Goal: Task Accomplishment & Management: Complete application form

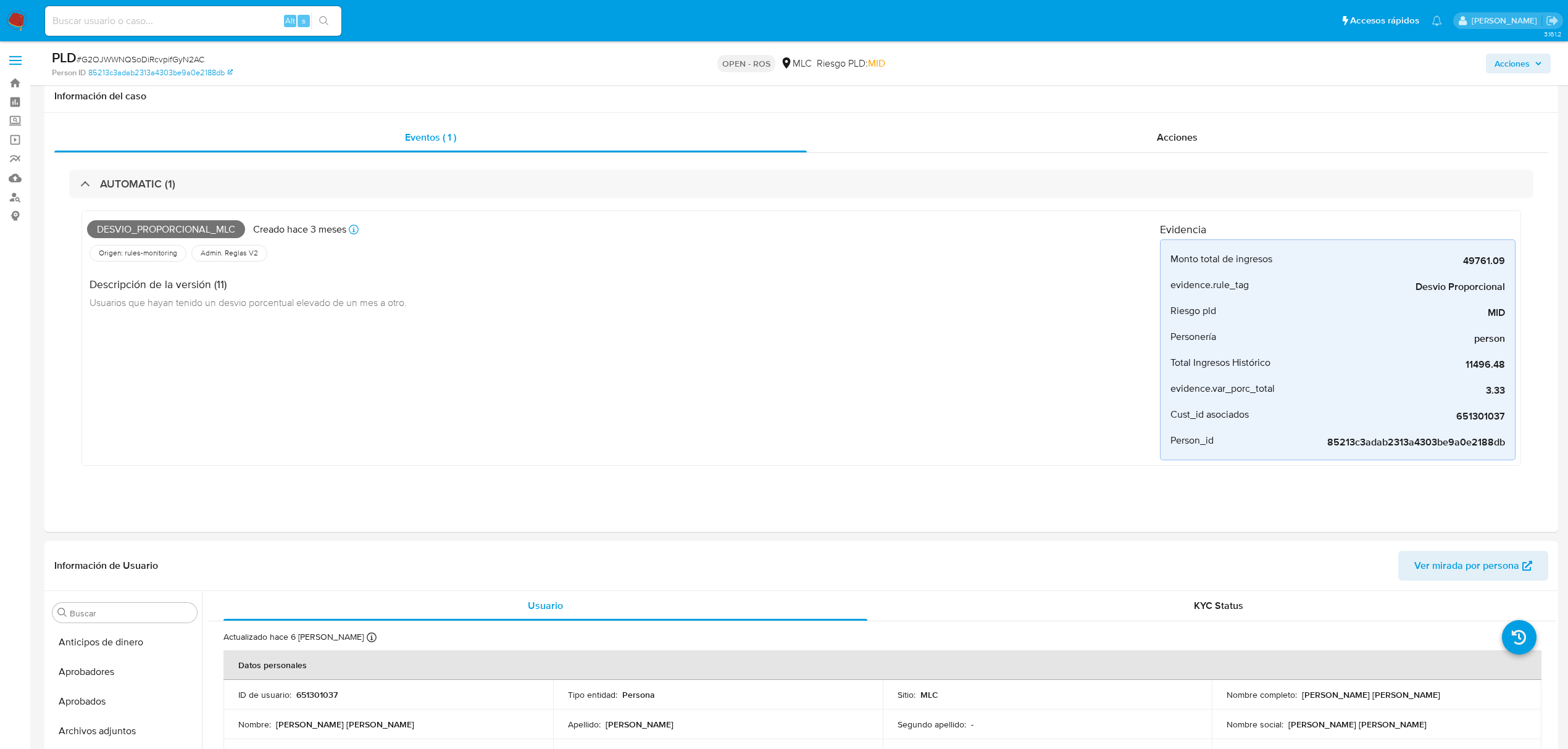
select select "10"
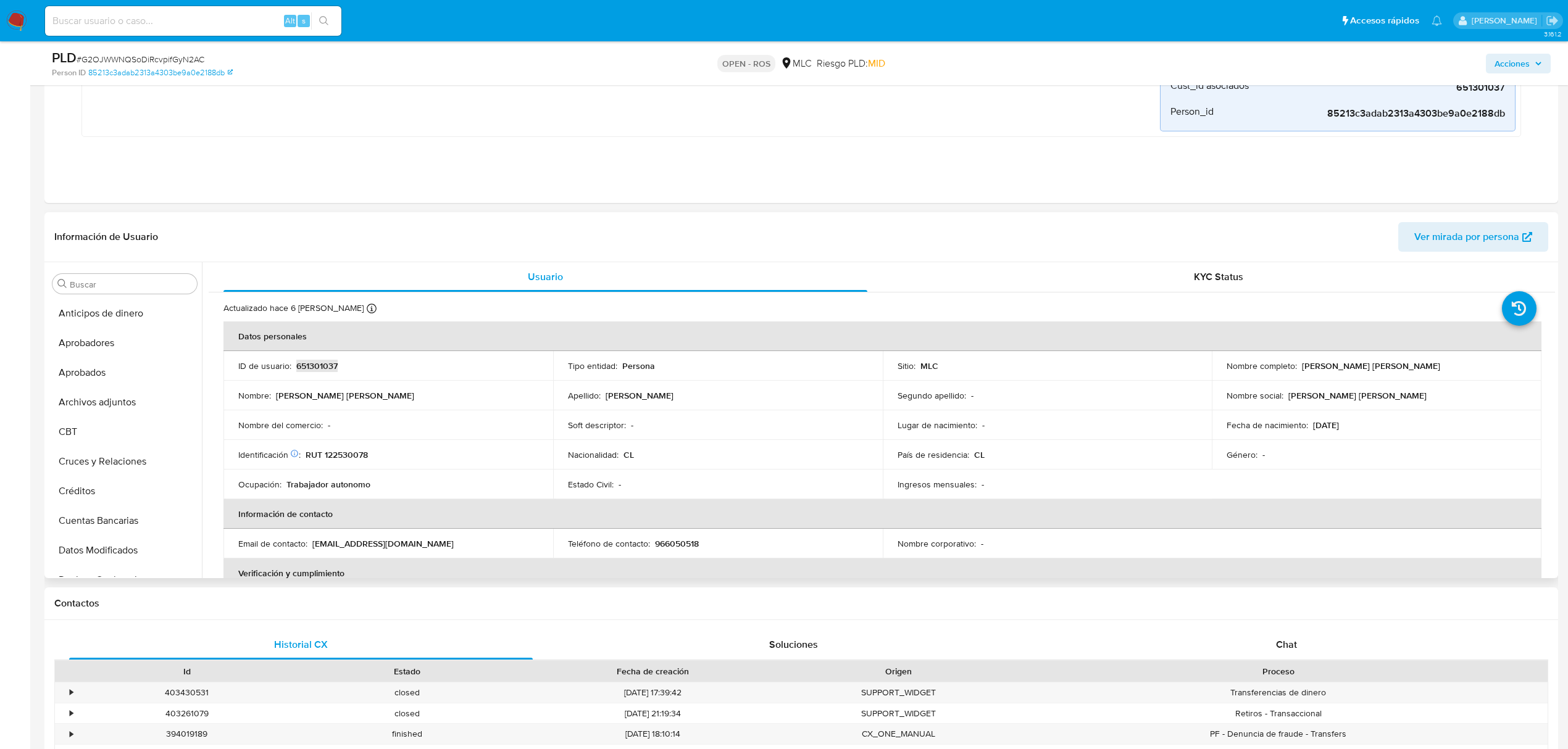
scroll to position [580, 0]
click at [346, 452] on p "RUT 122530078" at bounding box center [336, 455] width 62 height 11
drag, startPoint x: 1299, startPoint y: 365, endPoint x: 1427, endPoint y: 371, distance: 128.1
click at [1427, 371] on div "Nombre completo : Patricia Andrea Palma Castro" at bounding box center [1377, 365] width 300 height 11
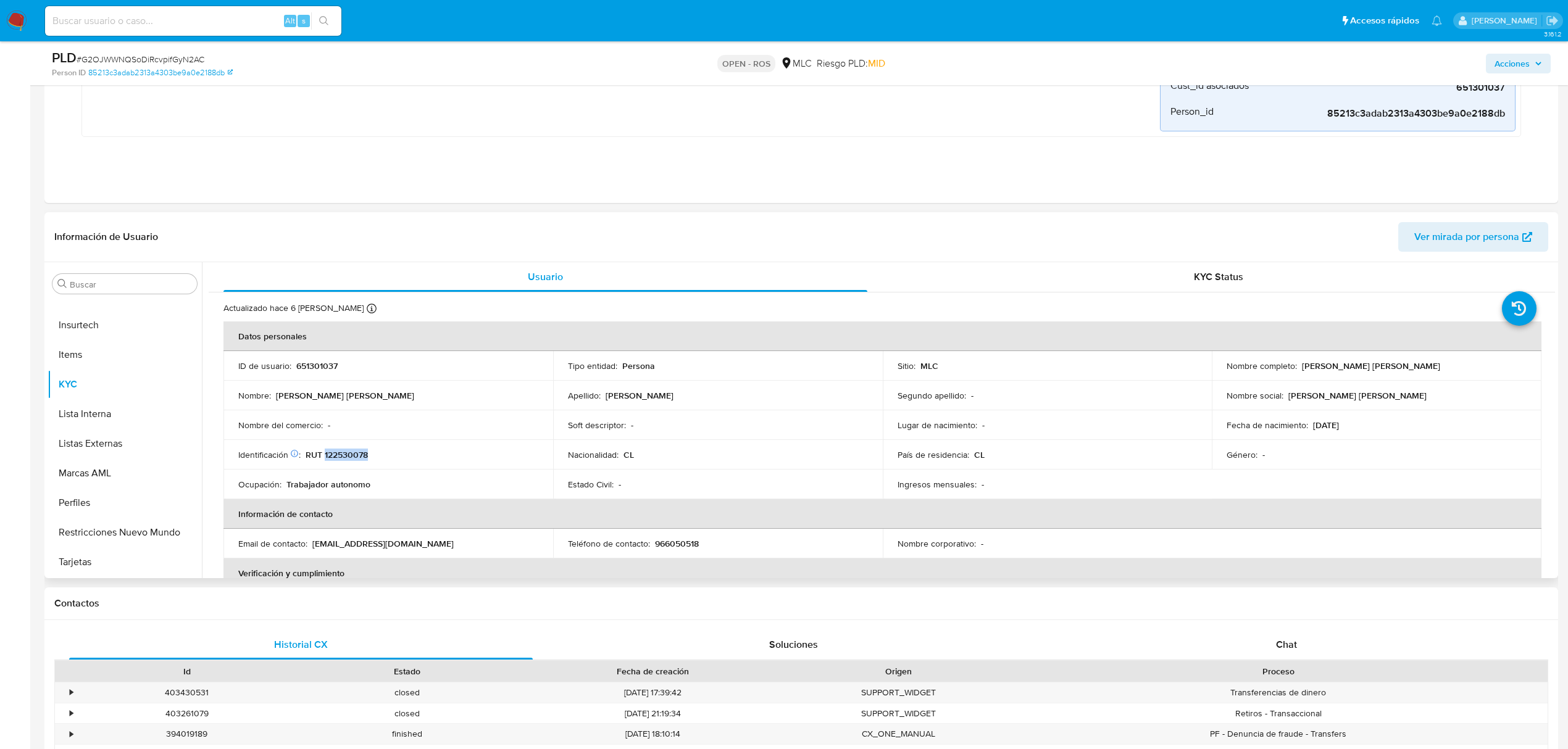
copy p "Patricia Andrea Palma Castro"
click at [351, 455] on p "RUT 122530078" at bounding box center [336, 455] width 62 height 11
copy p "122530078"
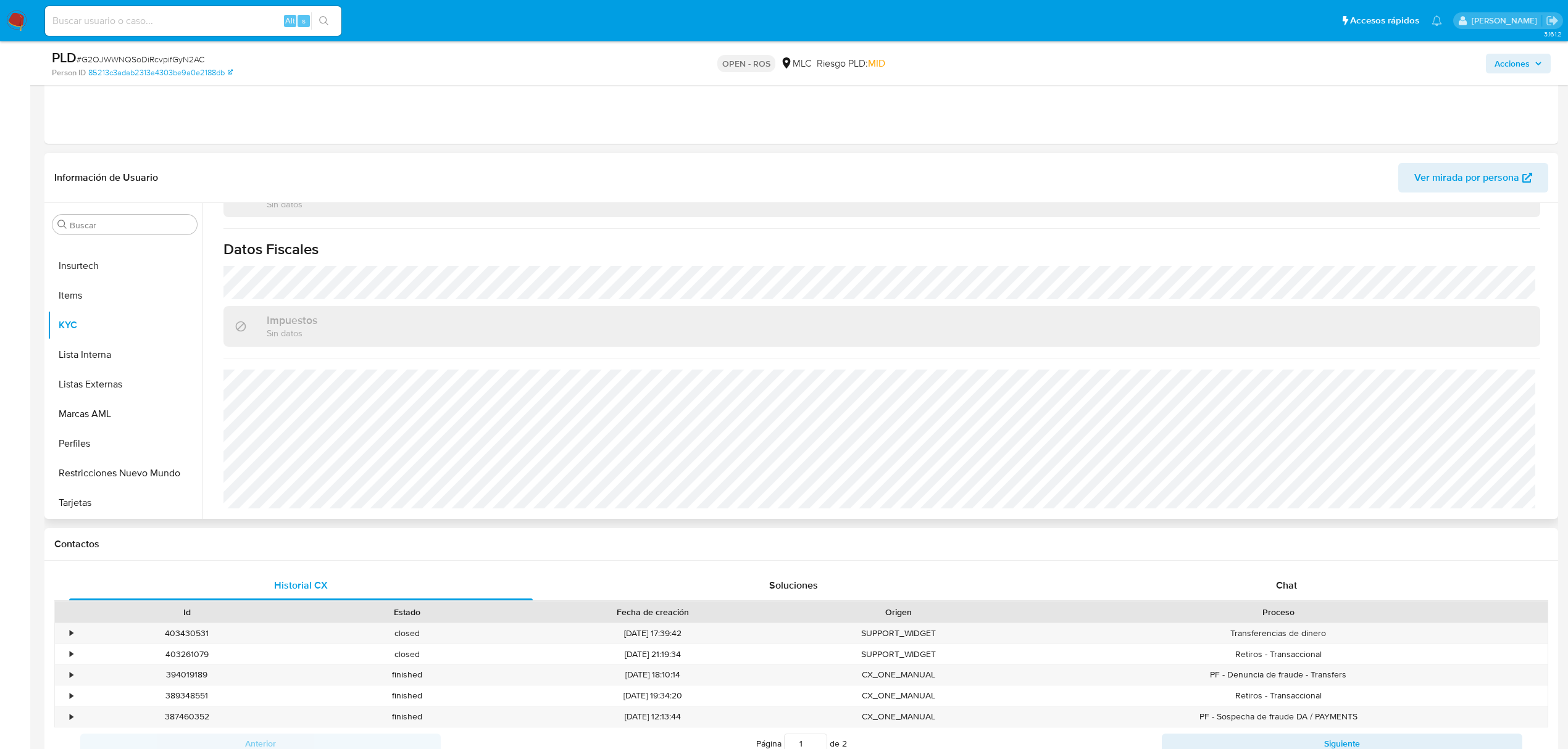
scroll to position [247, 0]
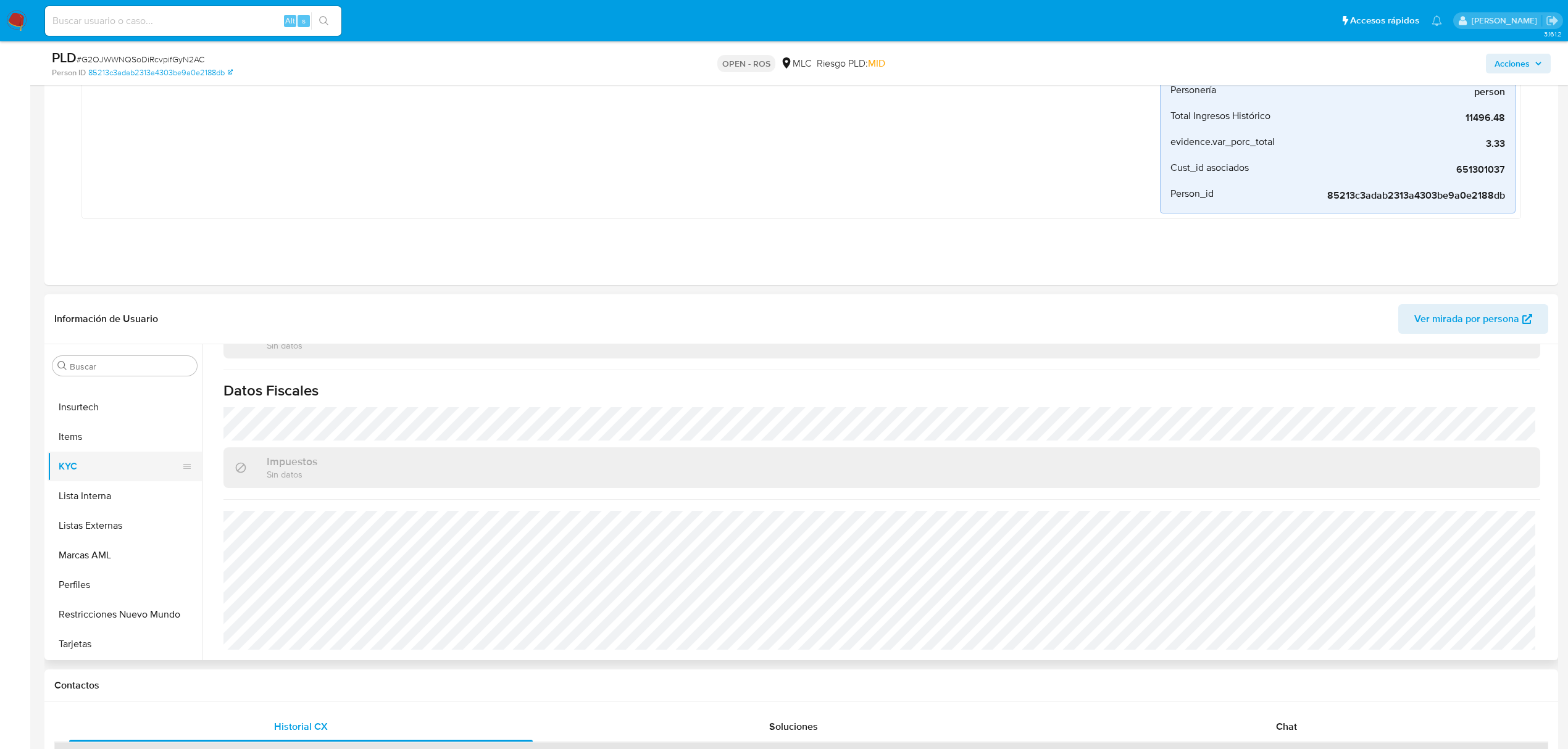
click at [91, 469] on button "KYC" at bounding box center [120, 467] width 144 height 30
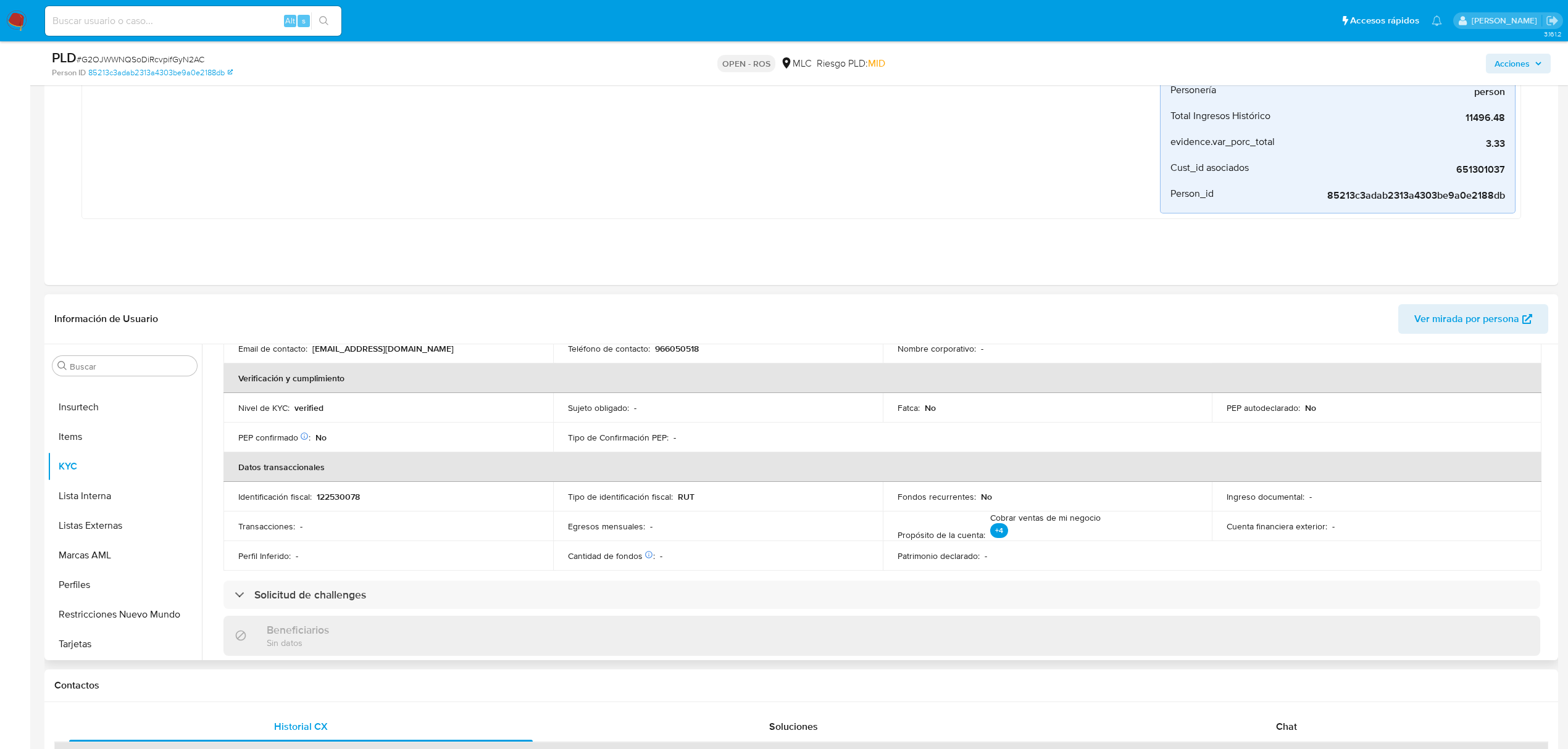
scroll to position [175, 0]
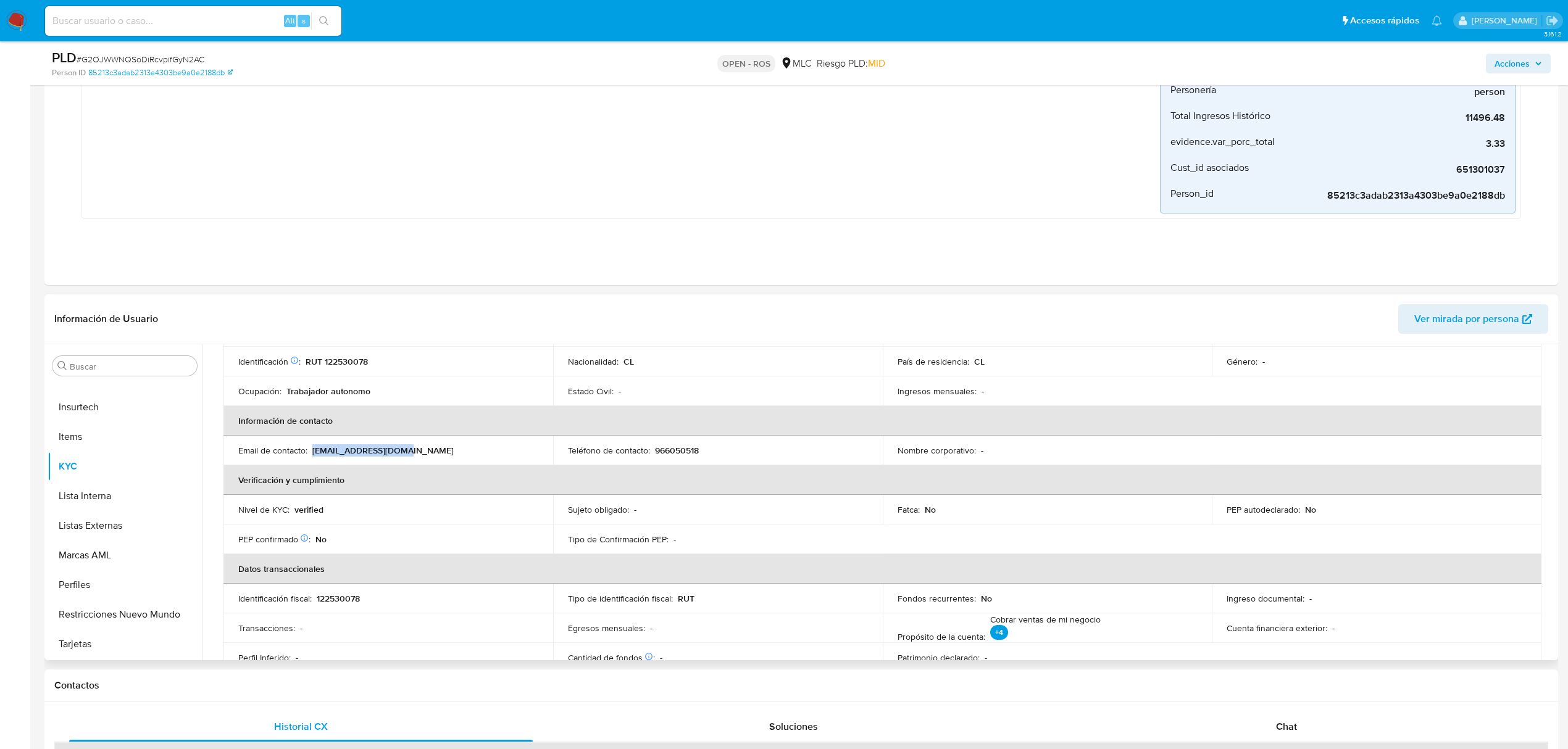
drag, startPoint x: 312, startPoint y: 452, endPoint x: 452, endPoint y: 454, distance: 140.0
click at [452, 454] on div "Email de contacto : ulwosky007@gmail.com" at bounding box center [388, 450] width 300 height 11
copy p "ulwosky007@gmail.com"
click at [670, 444] on td "Teléfono de contacto : 966050518" at bounding box center [718, 450] width 330 height 30
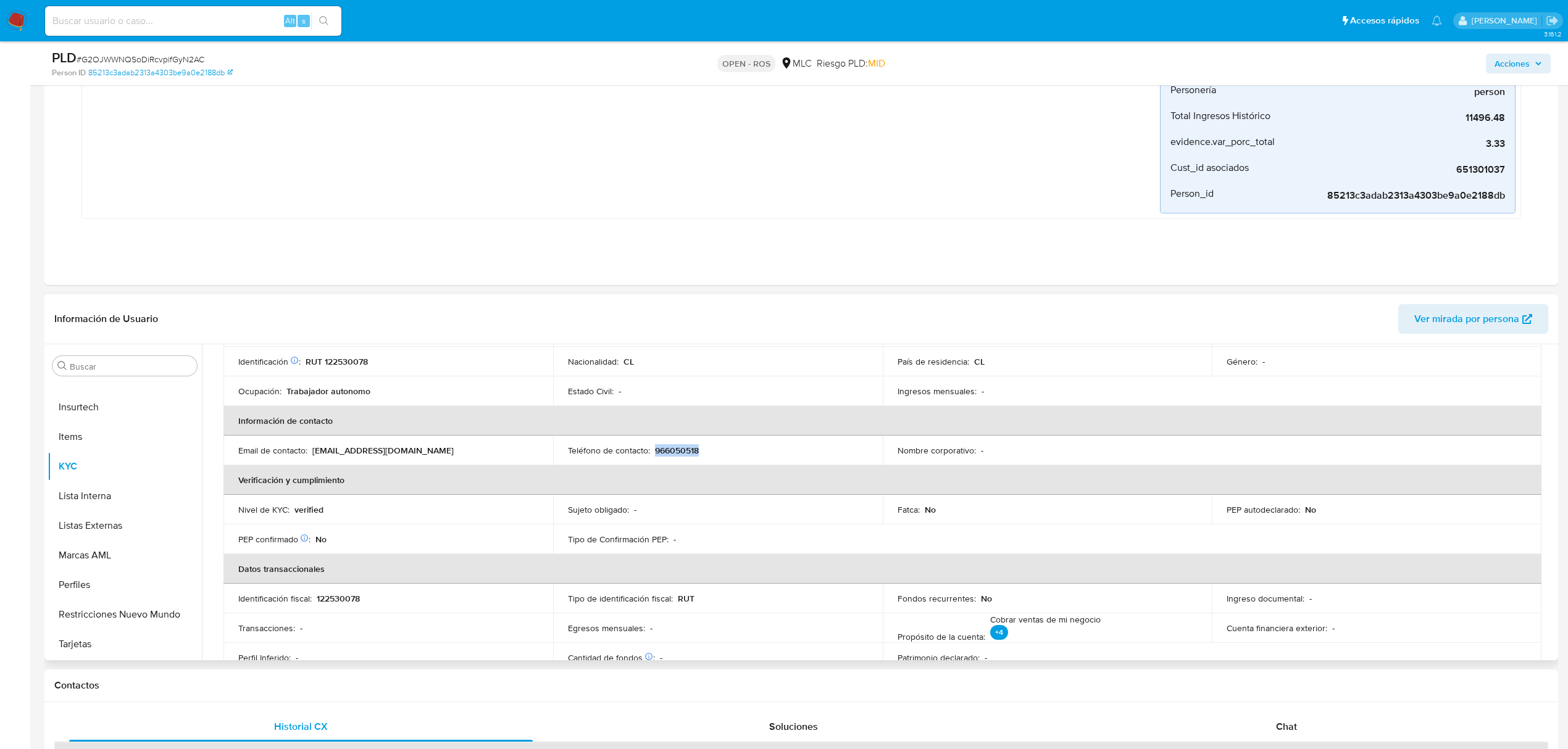
click at [670, 454] on p "966050518" at bounding box center [676, 450] width 44 height 11
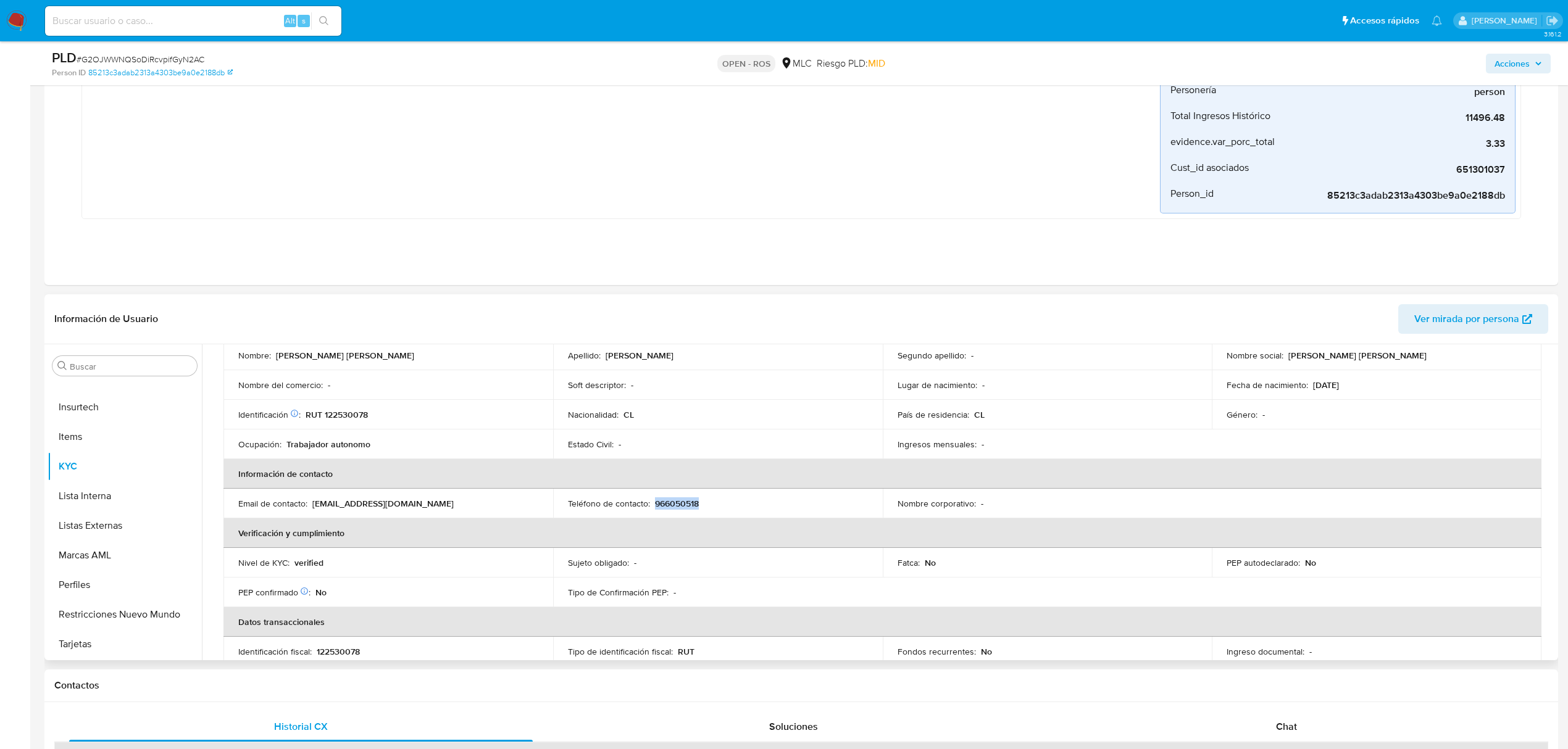
scroll to position [82, 0]
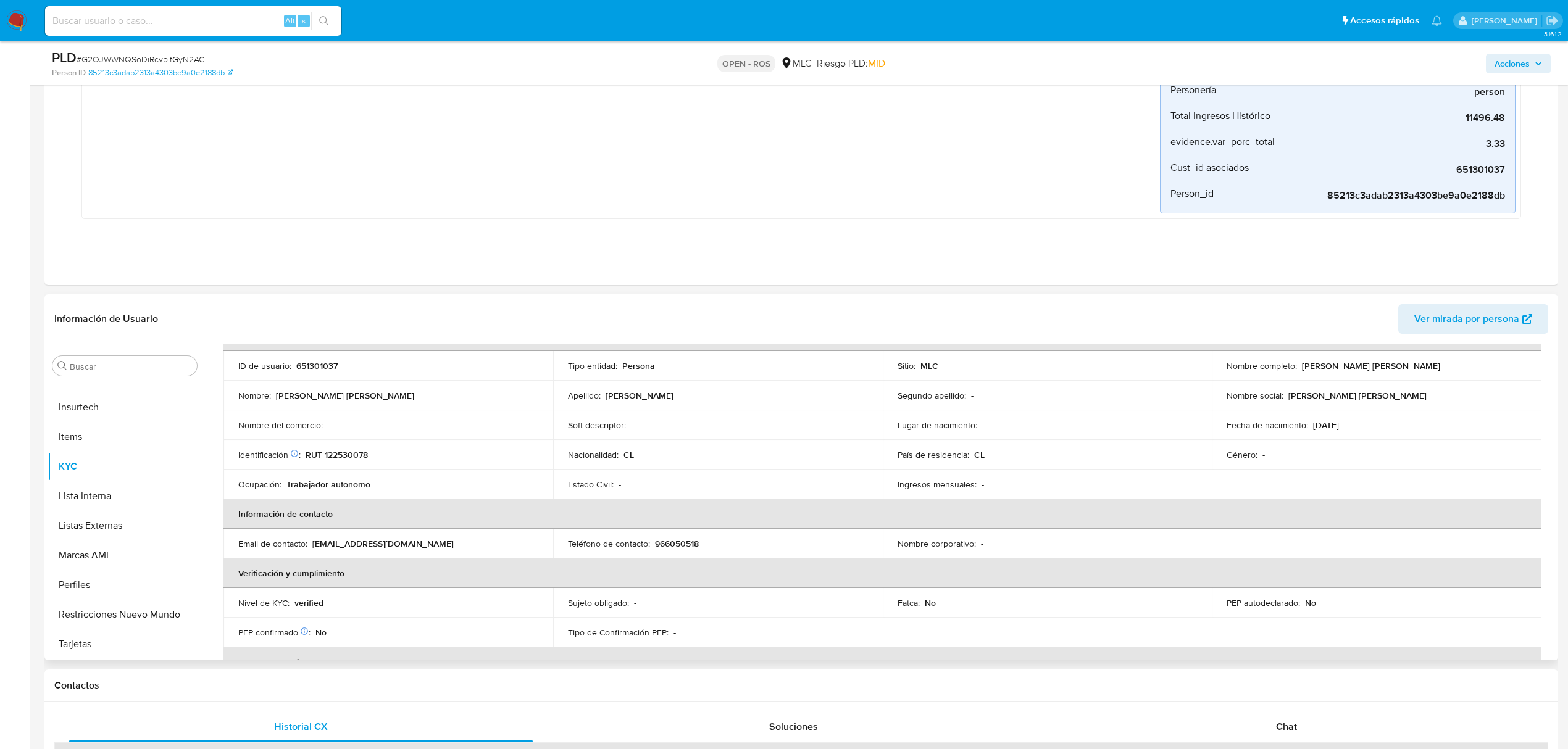
click at [357, 455] on p "RUT 122530078" at bounding box center [336, 455] width 62 height 11
copy p "122530078"
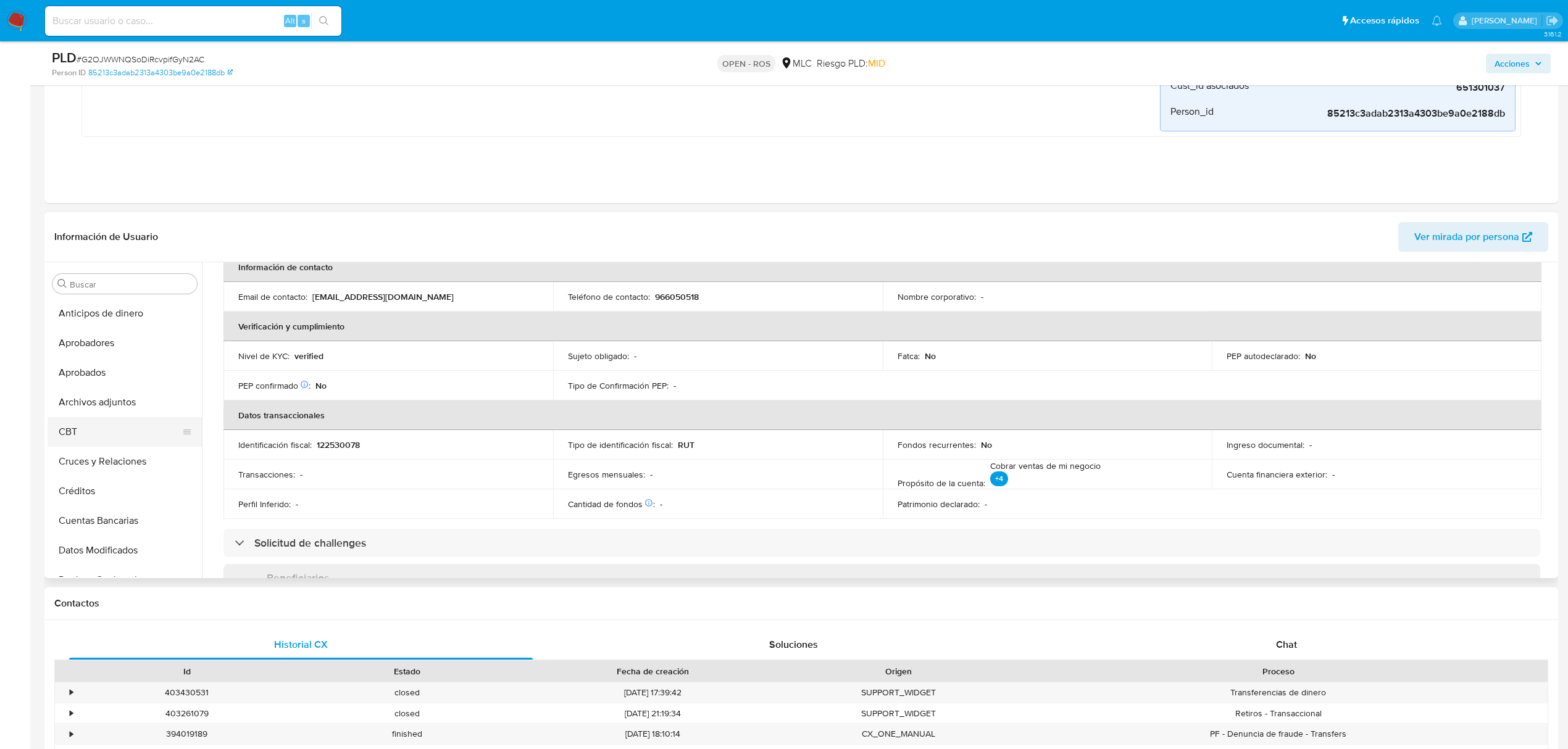
scroll to position [247, 0]
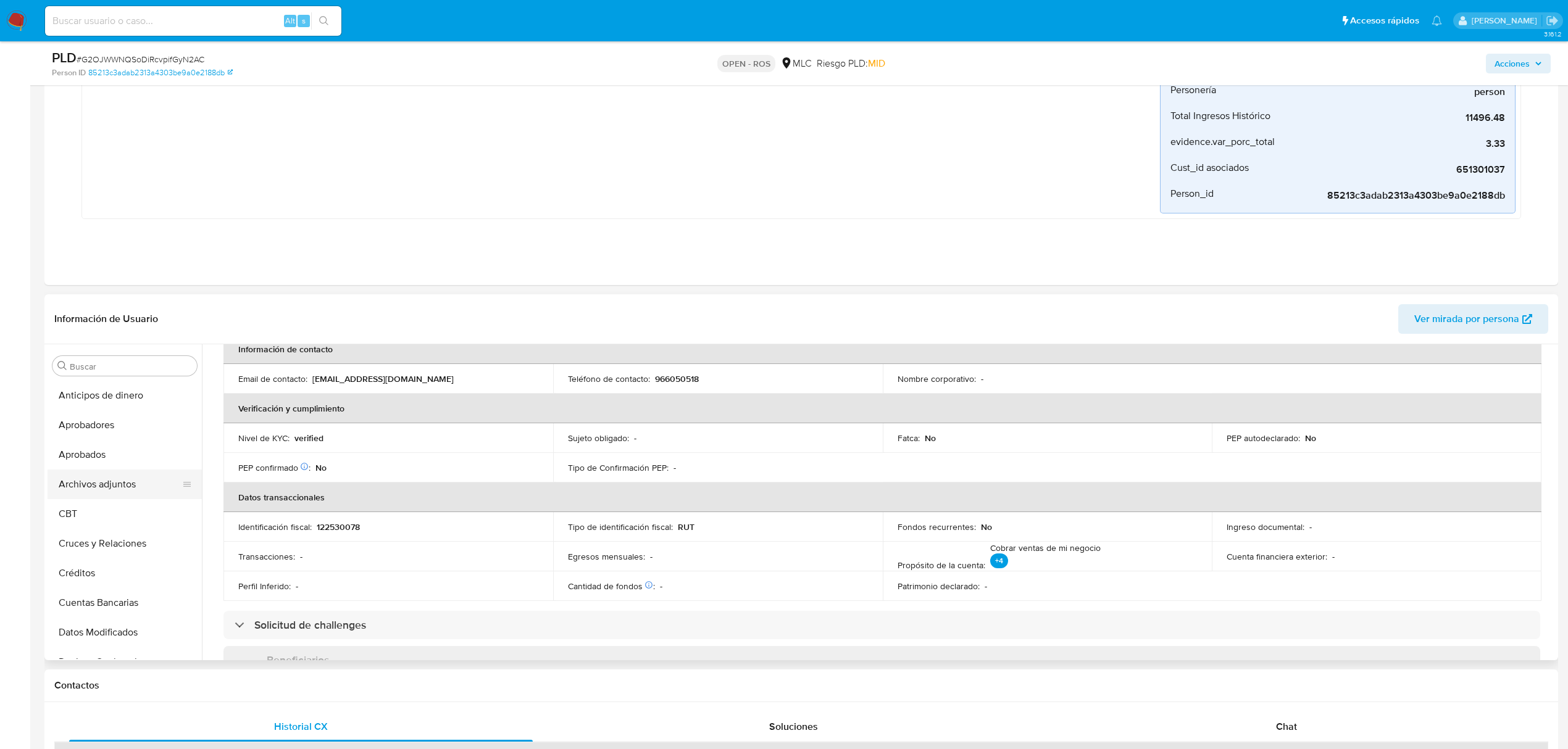
click at [116, 489] on button "Archivos adjuntos" at bounding box center [120, 485] width 144 height 30
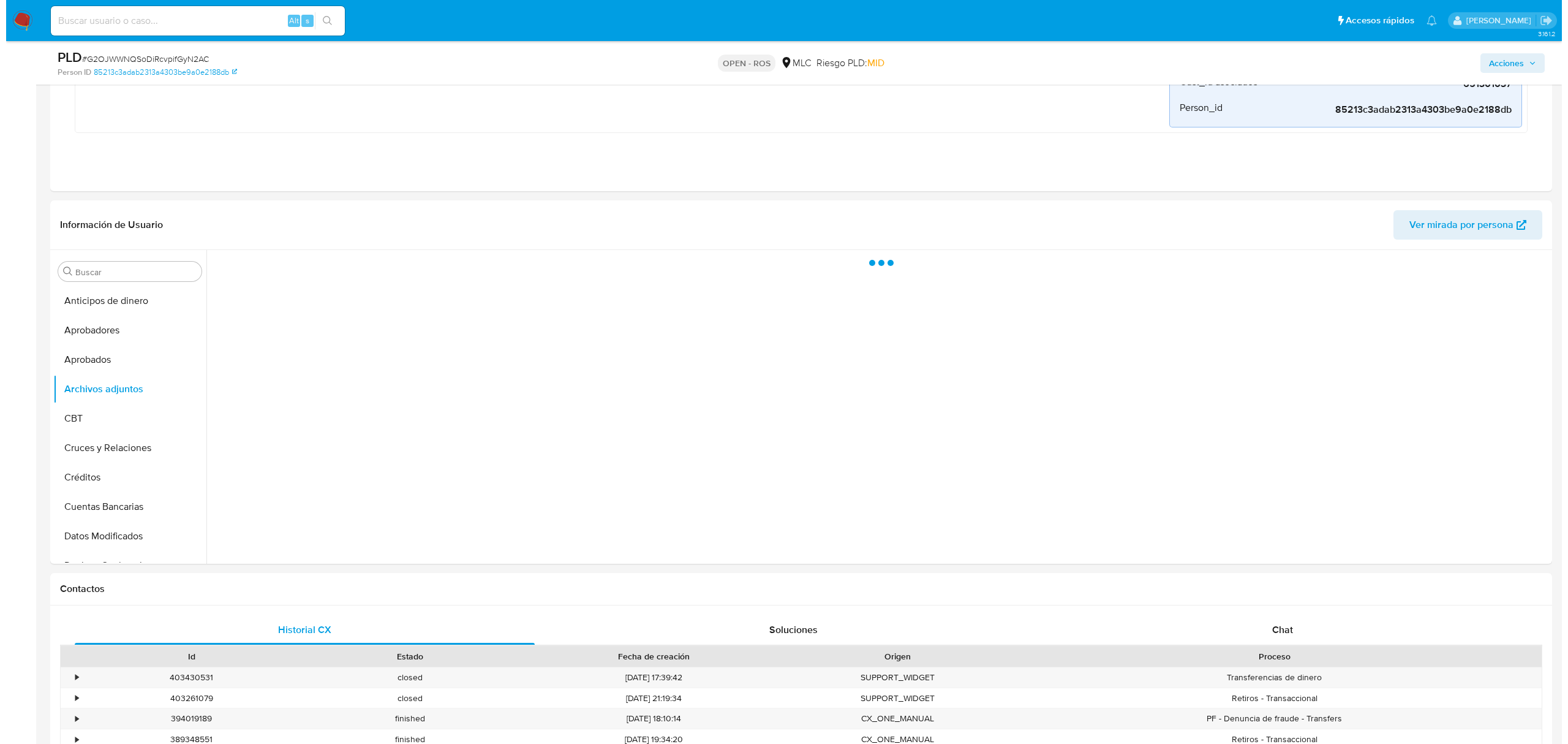
scroll to position [326, 0]
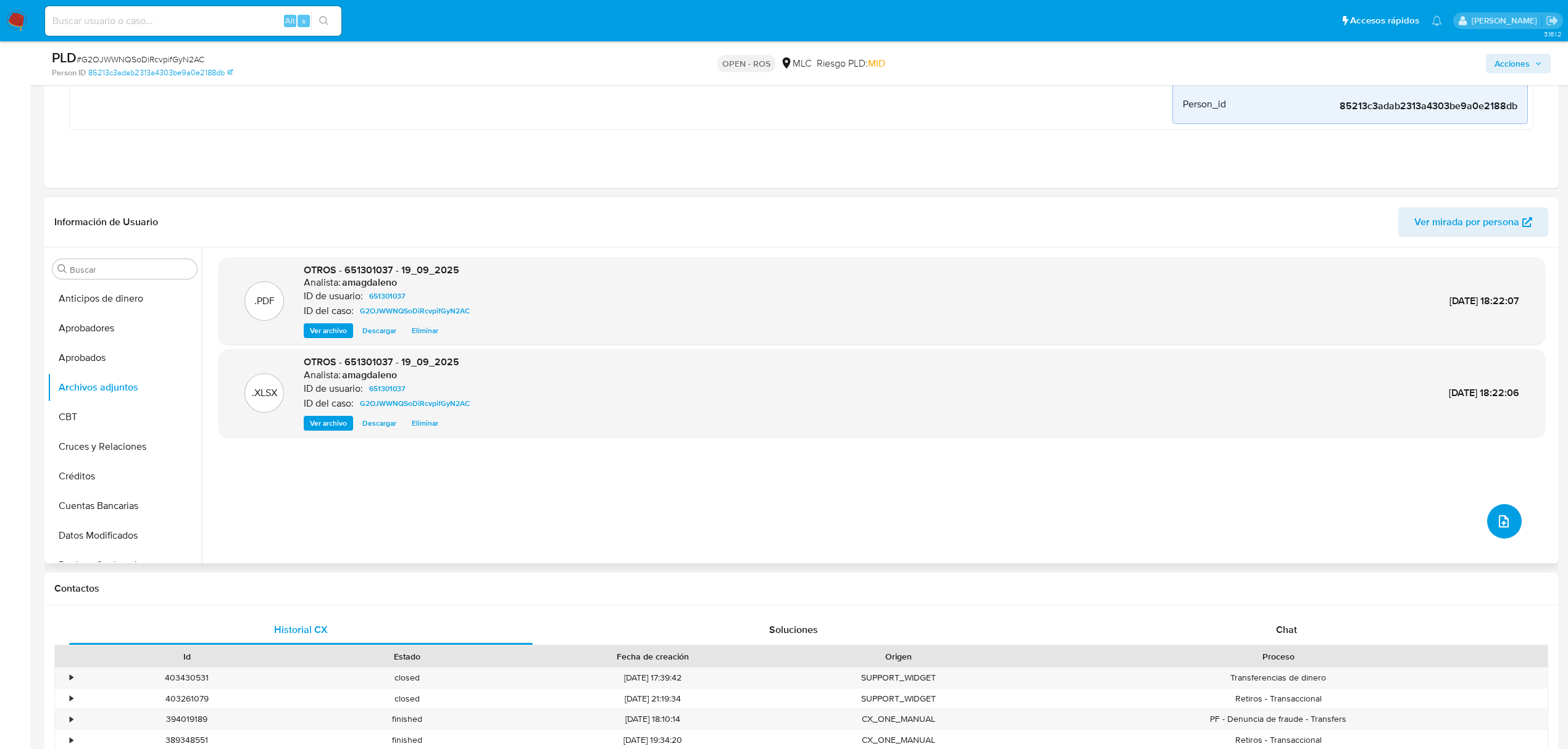
click at [1487, 523] on button "upload-file" at bounding box center [1504, 522] width 35 height 35
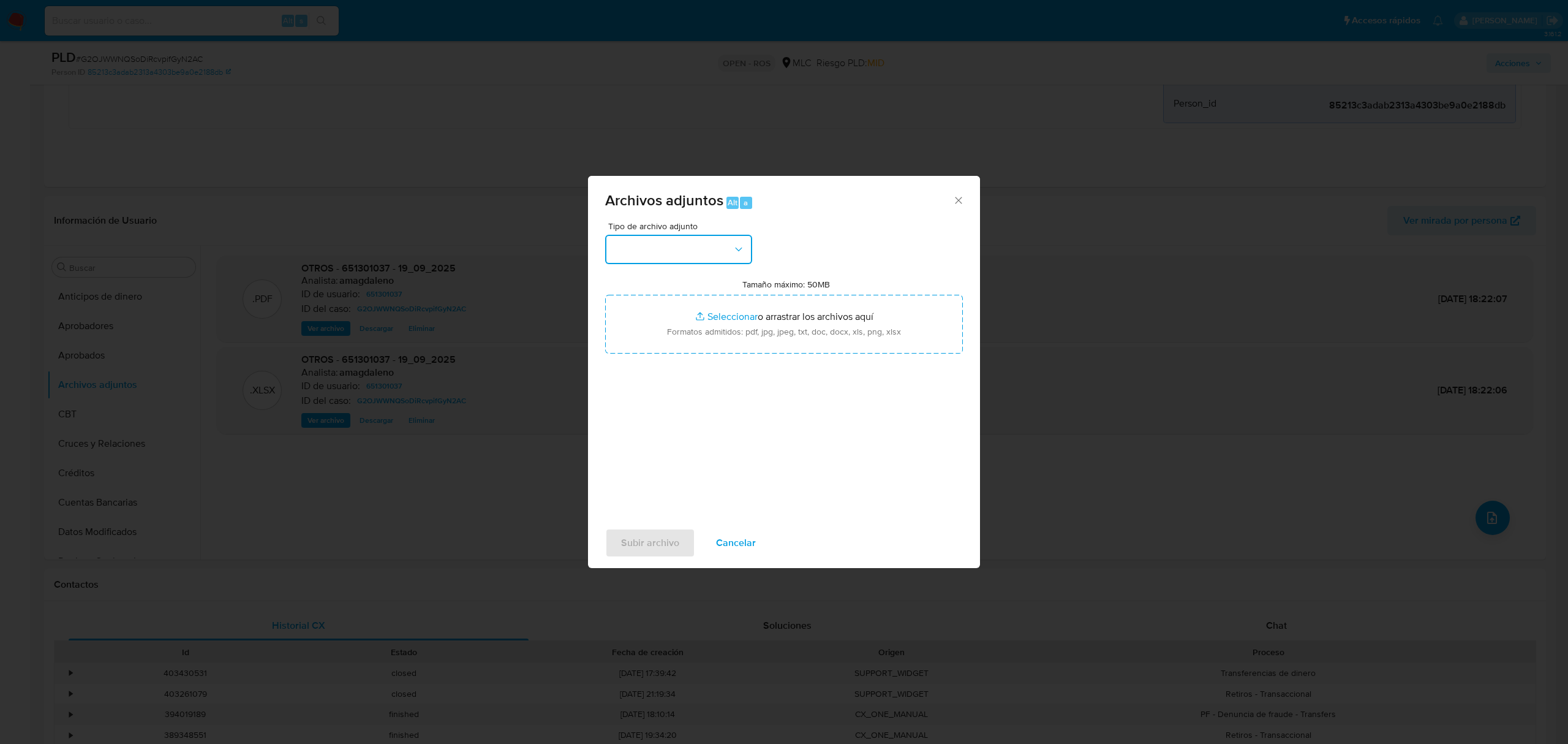
click at [699, 254] on button "button" at bounding box center [678, 249] width 147 height 30
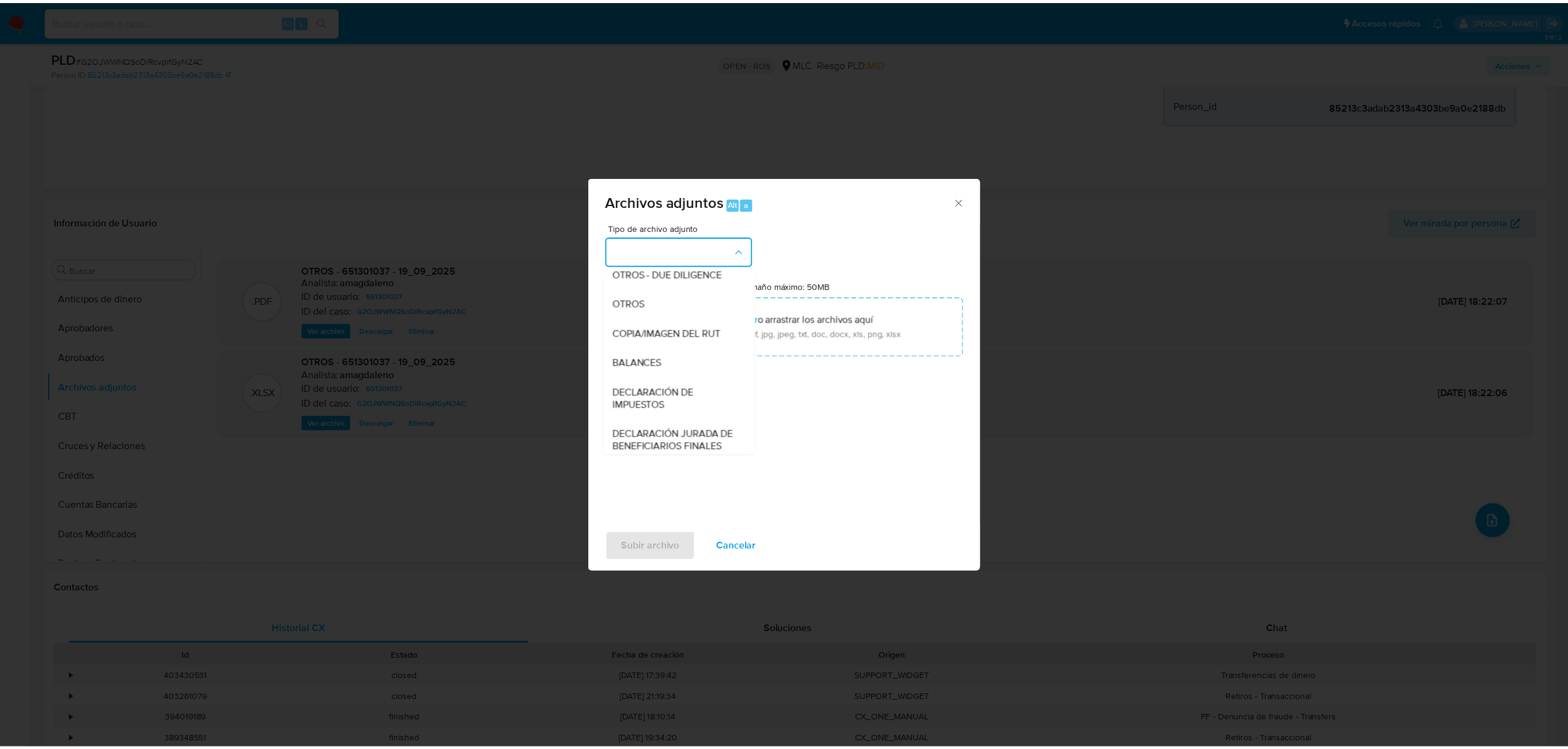
scroll to position [184, 0]
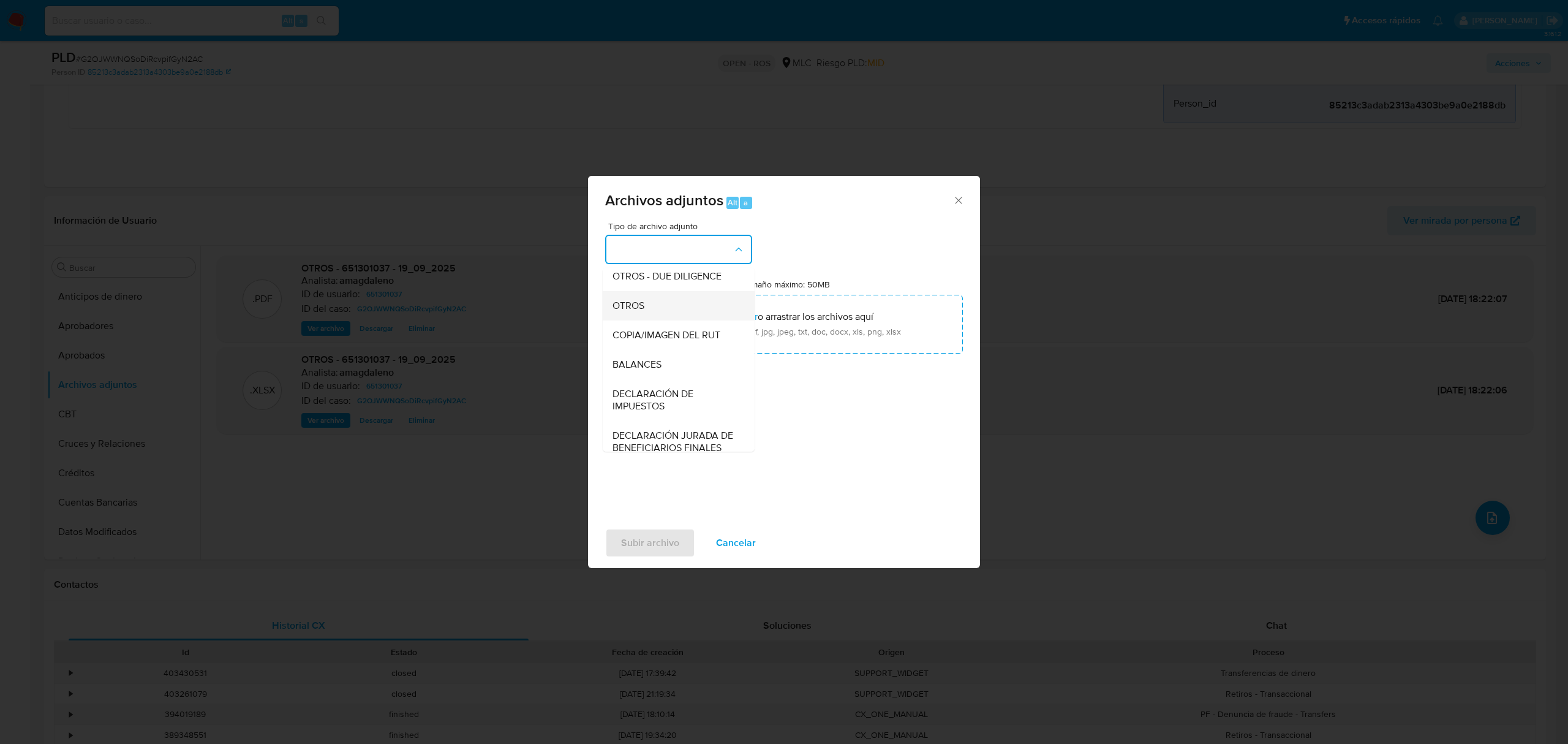
click at [650, 309] on div "OTROS" at bounding box center [675, 306] width 125 height 30
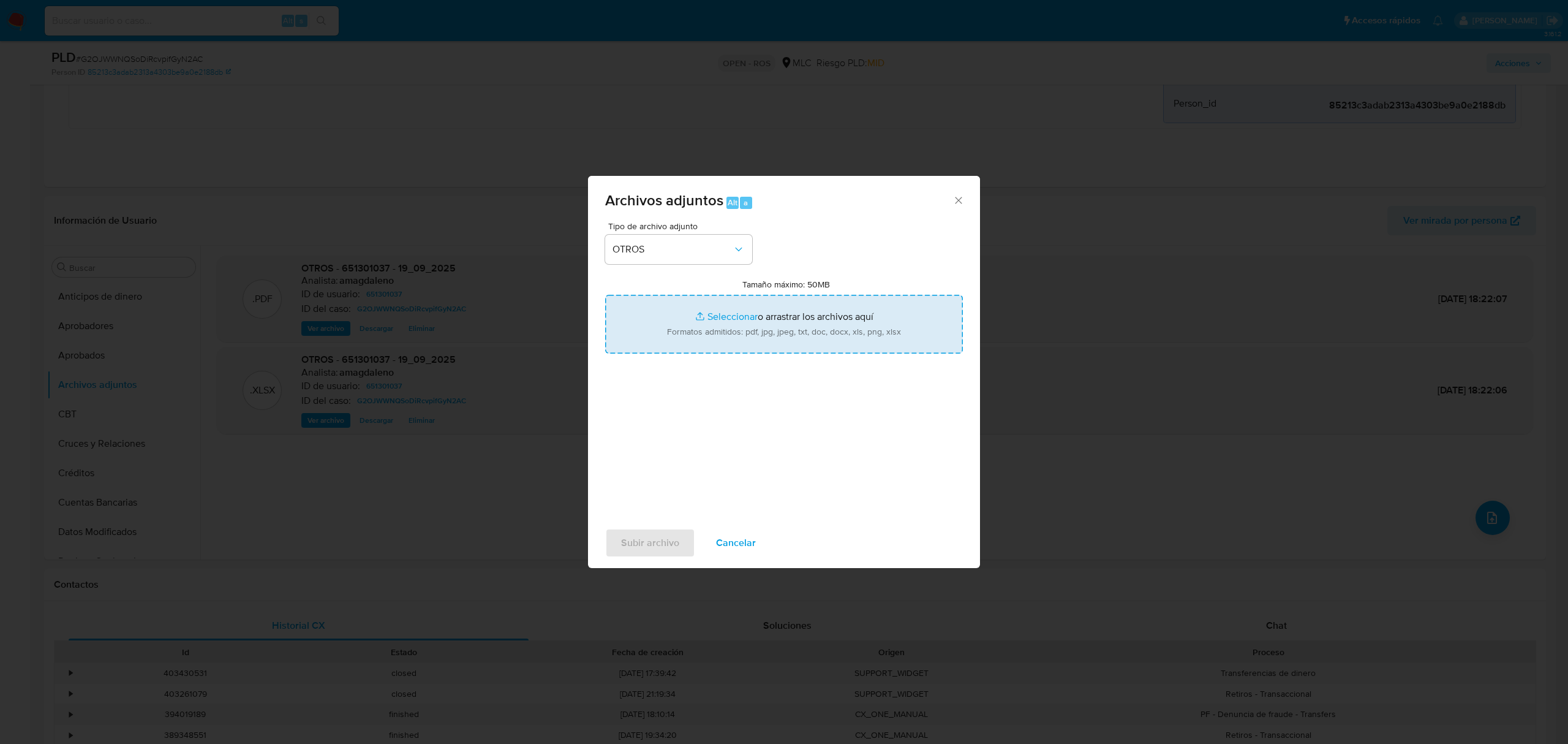
click at [725, 322] on input "Tamaño máximo: 50MB Seleccionar archivos" at bounding box center [784, 324] width 358 height 59
type input "C:\fakepath\Certificado UAF ROS #1335.pdf"
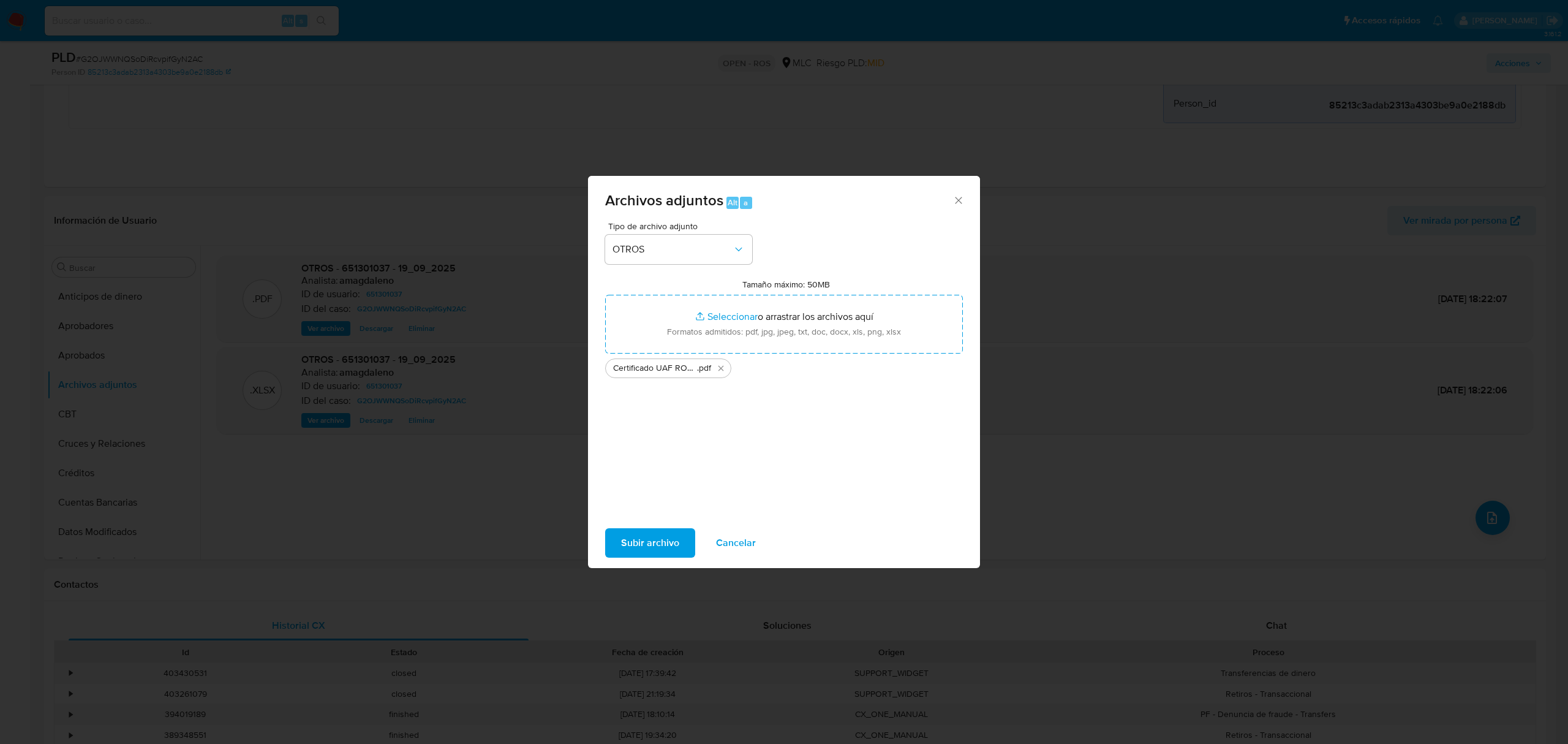
click at [643, 547] on span "Subir archivo" at bounding box center [650, 543] width 58 height 27
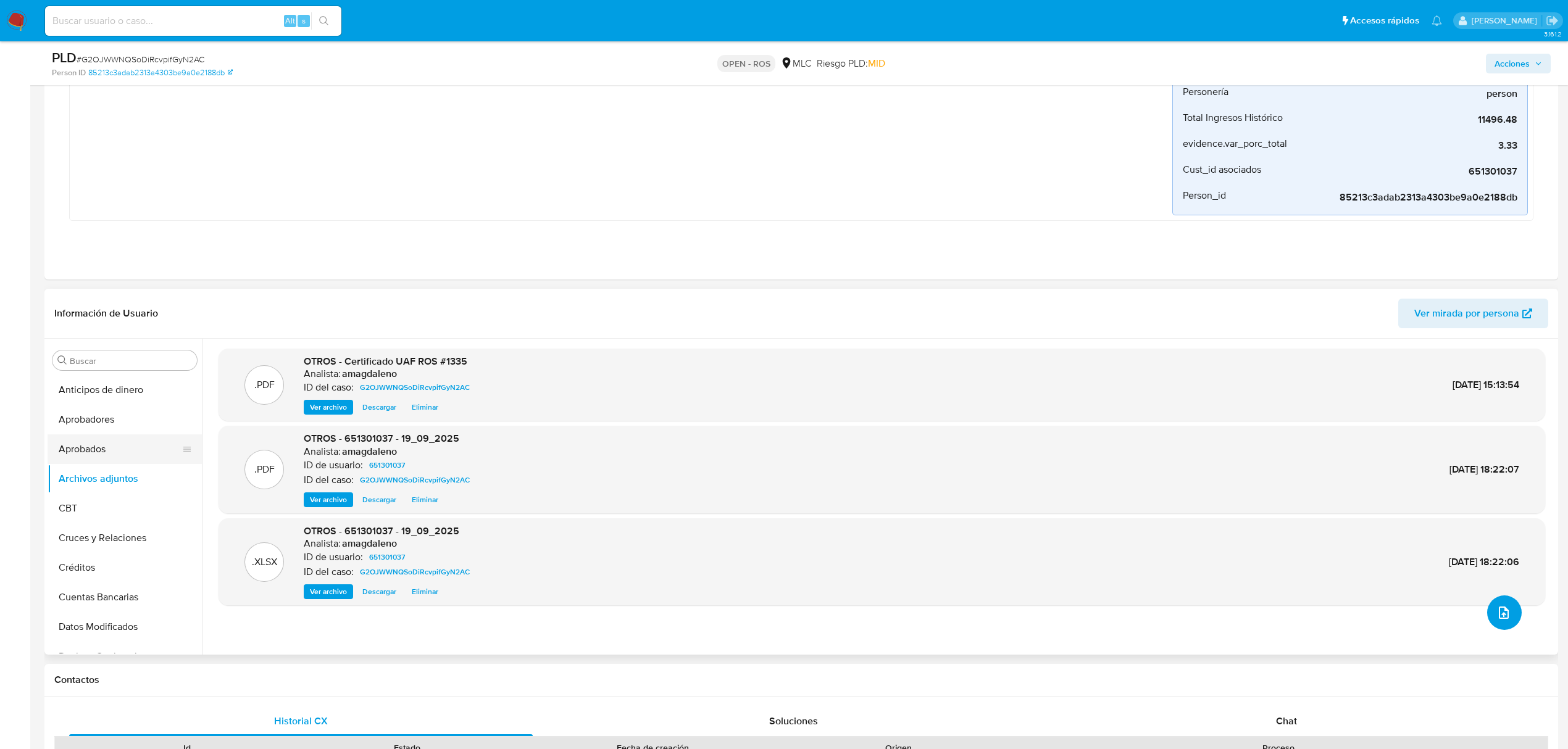
scroll to position [247, 0]
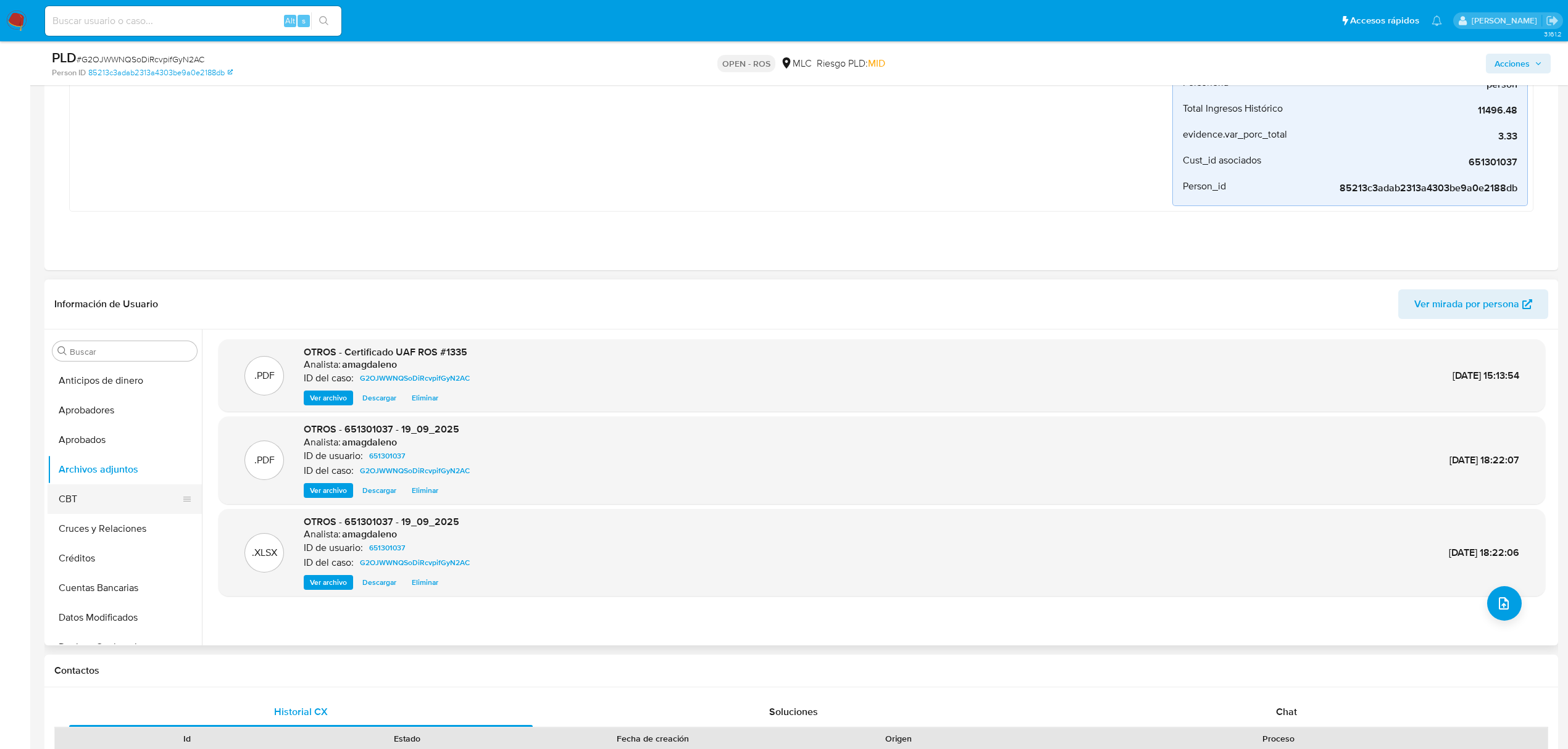
click at [108, 511] on button "CBT" at bounding box center [120, 499] width 144 height 30
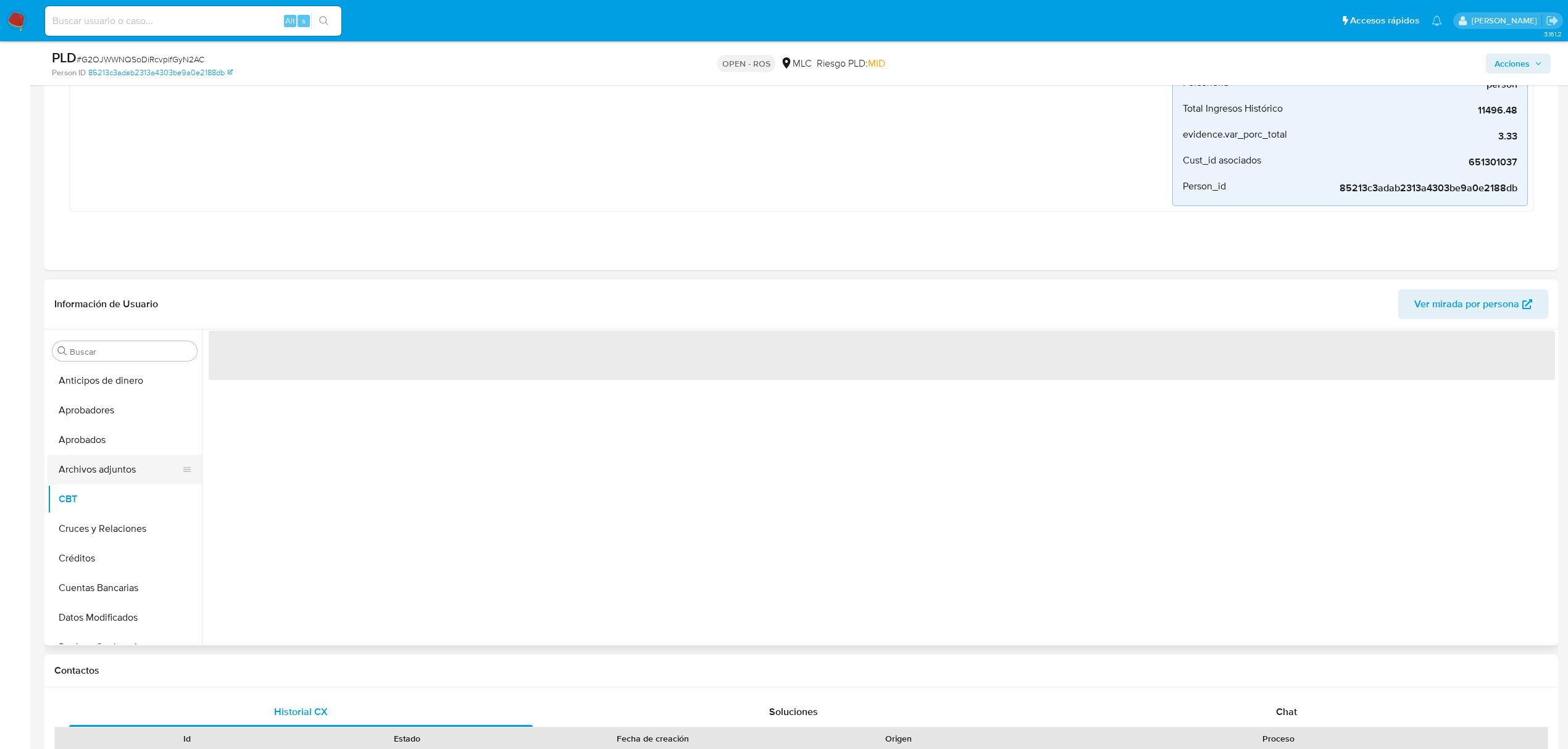
click at [134, 465] on button "Archivos adjuntos" at bounding box center [120, 470] width 144 height 30
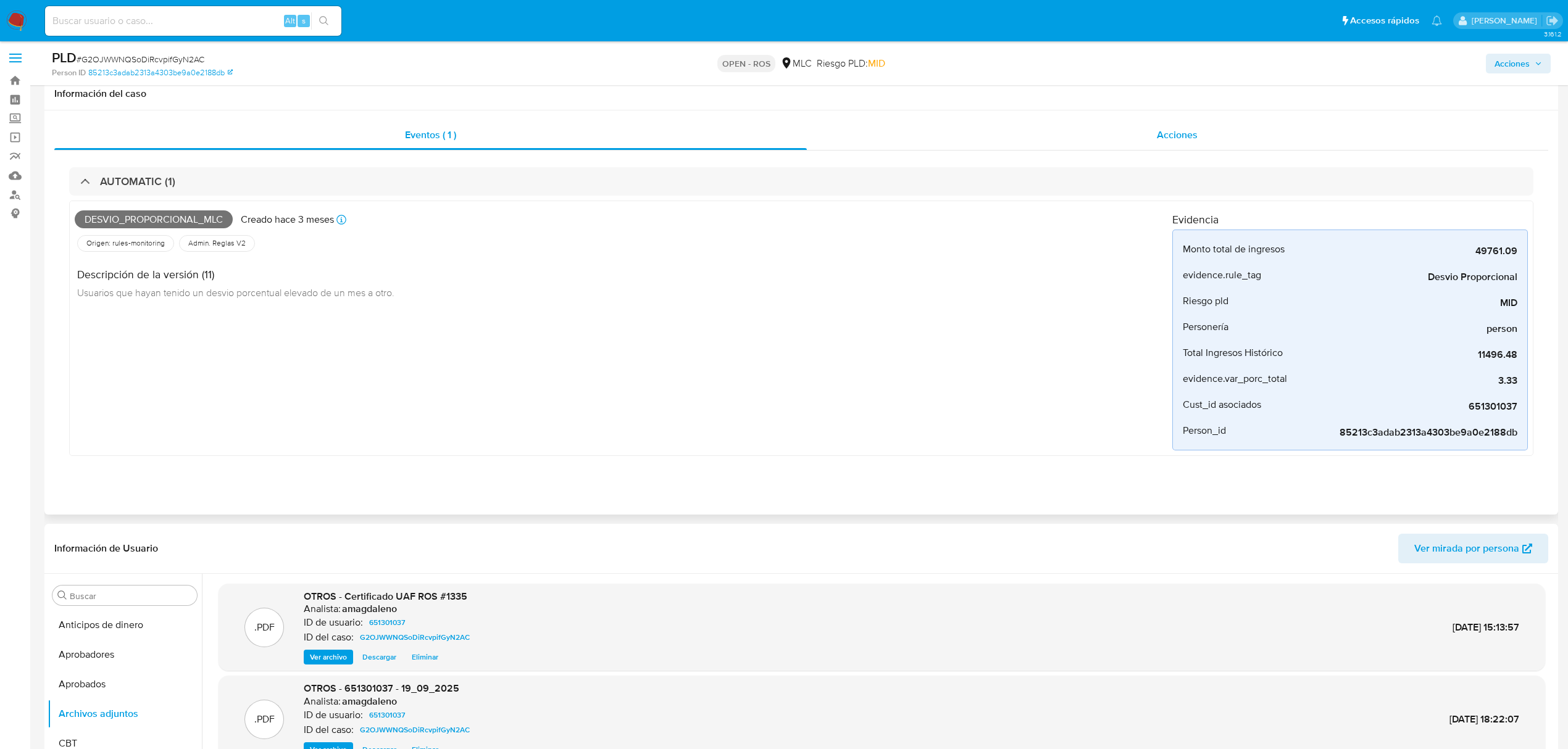
scroll to position [0, 0]
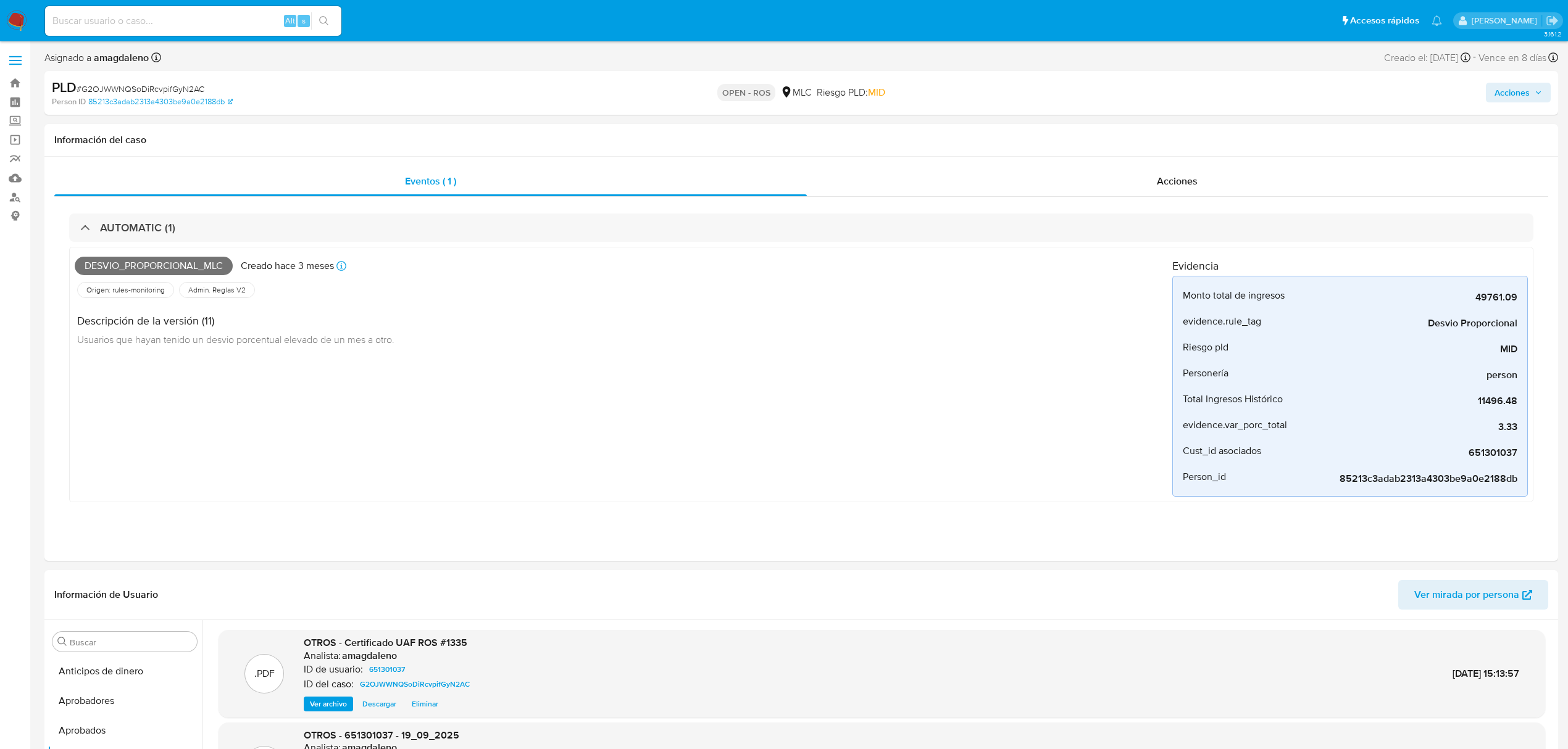
click at [1502, 85] on span "Acciones" at bounding box center [1511, 92] width 35 height 20
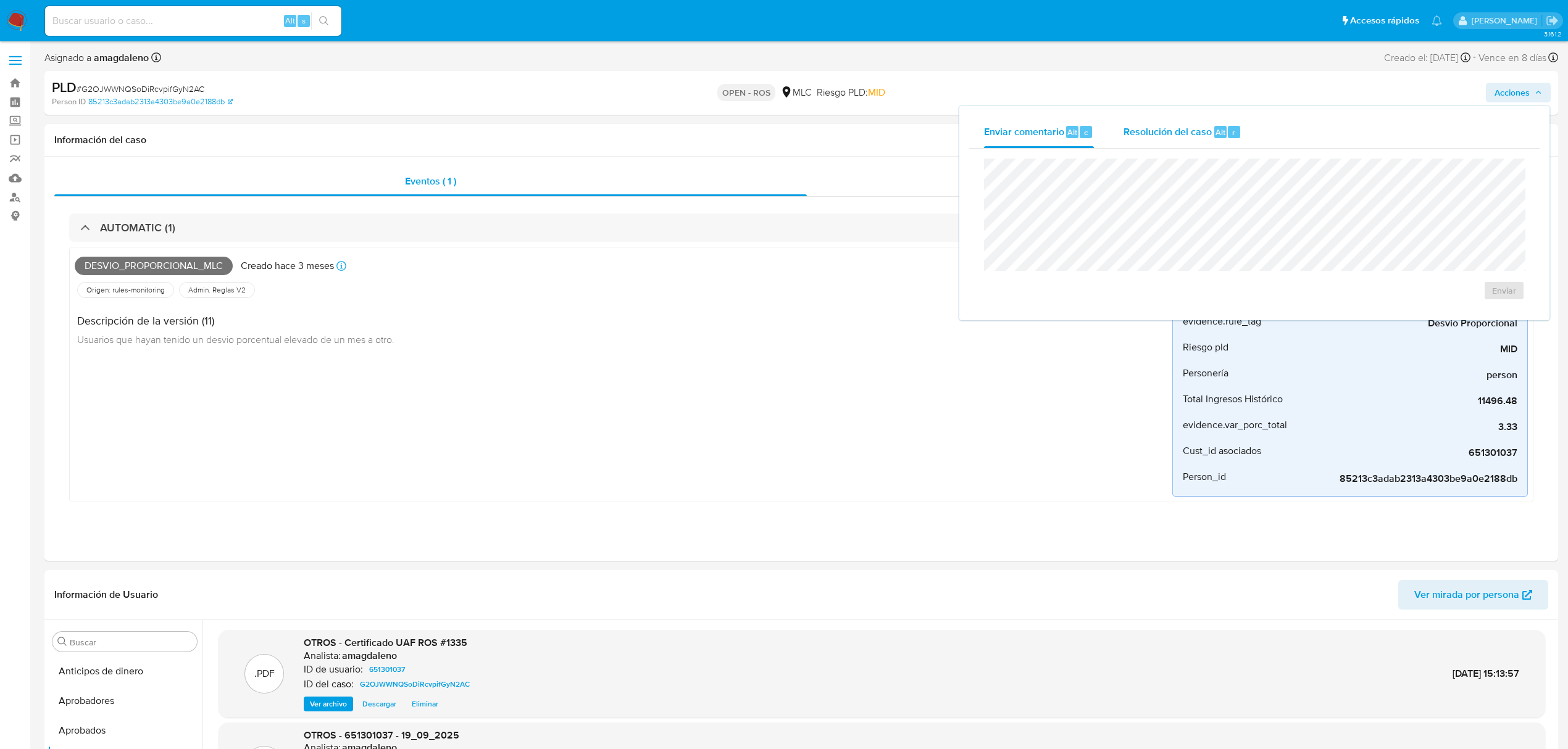
click at [1172, 132] on span "Resolución del caso" at bounding box center [1167, 132] width 88 height 14
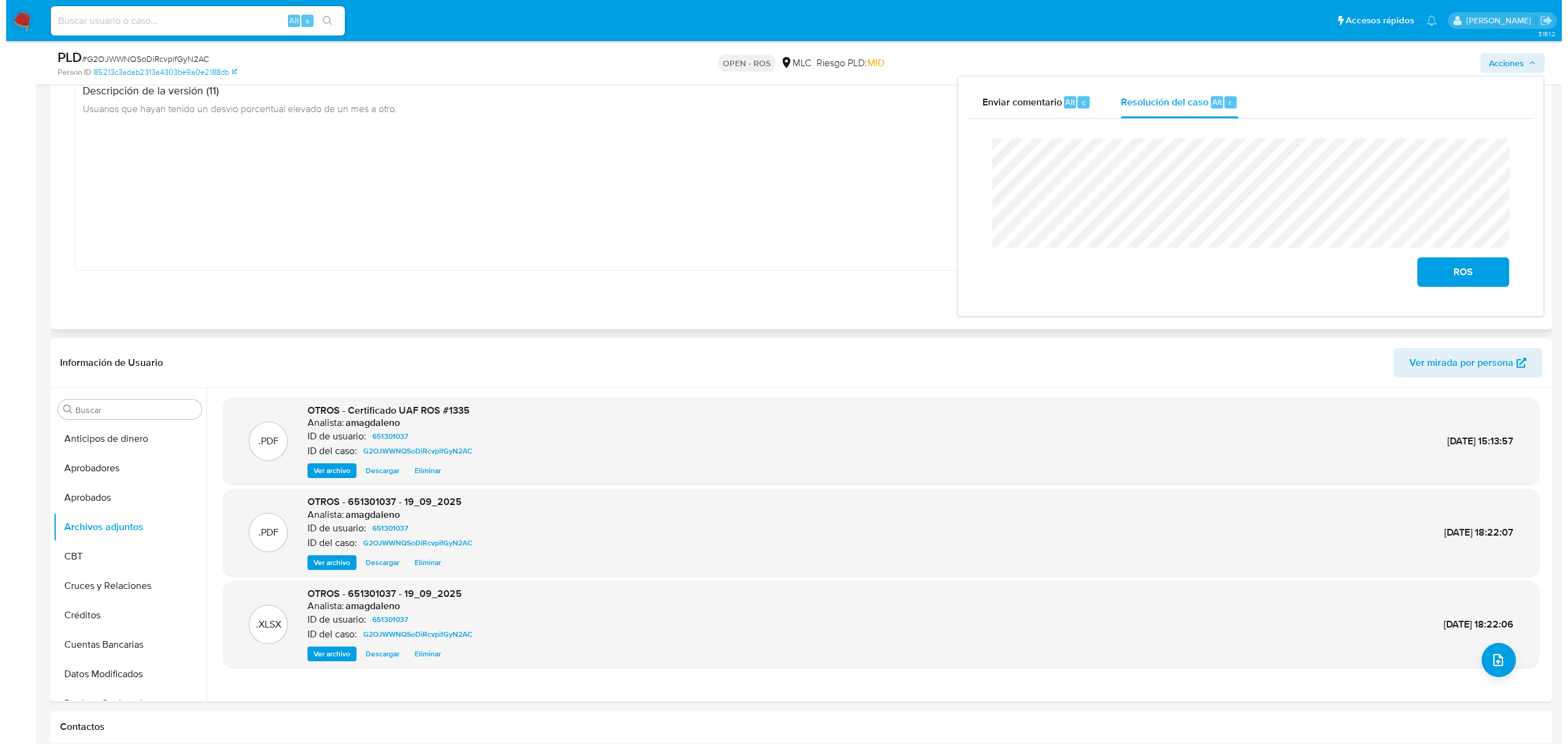
scroll to position [163, 0]
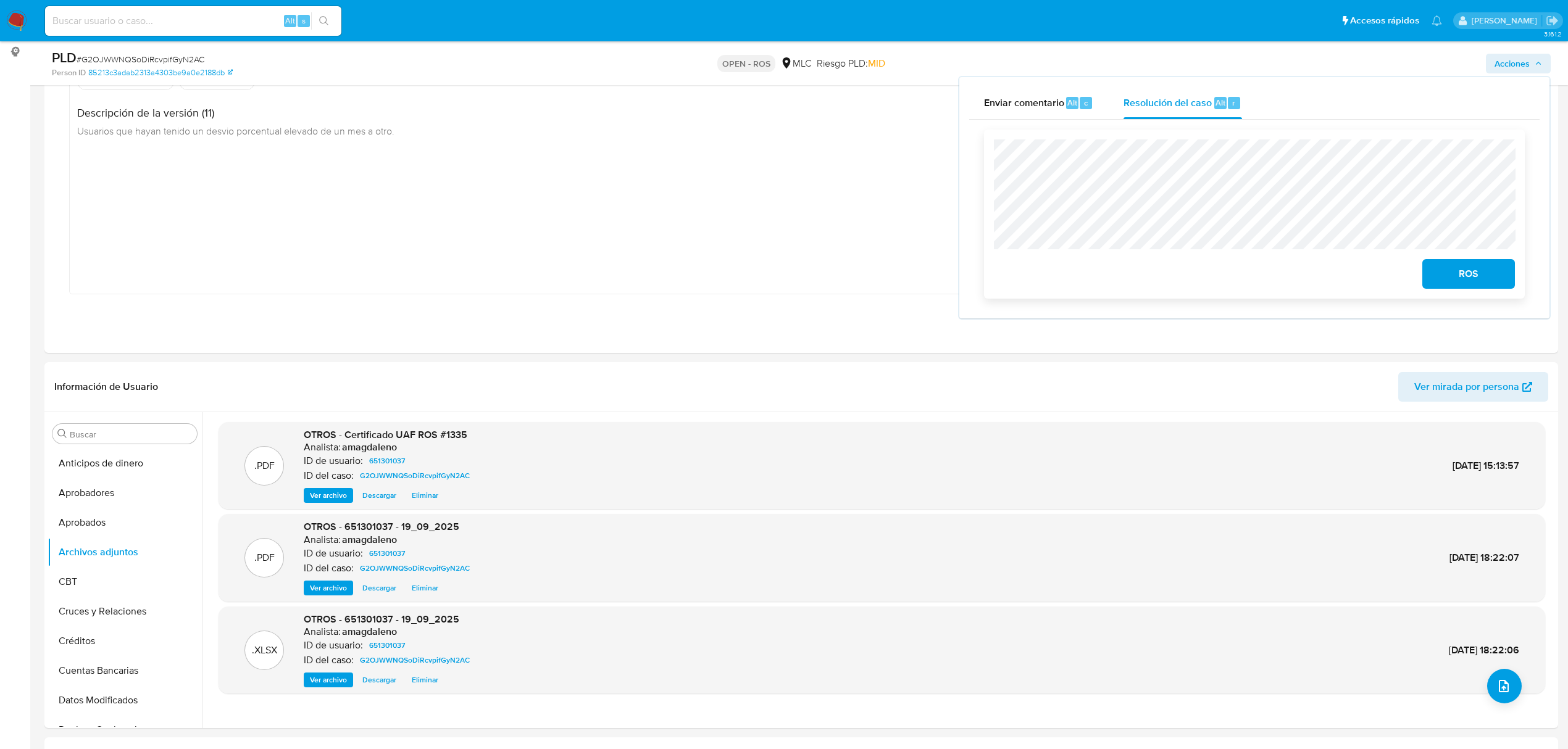
click at [1442, 277] on span "ROS" at bounding box center [1468, 274] width 60 height 27
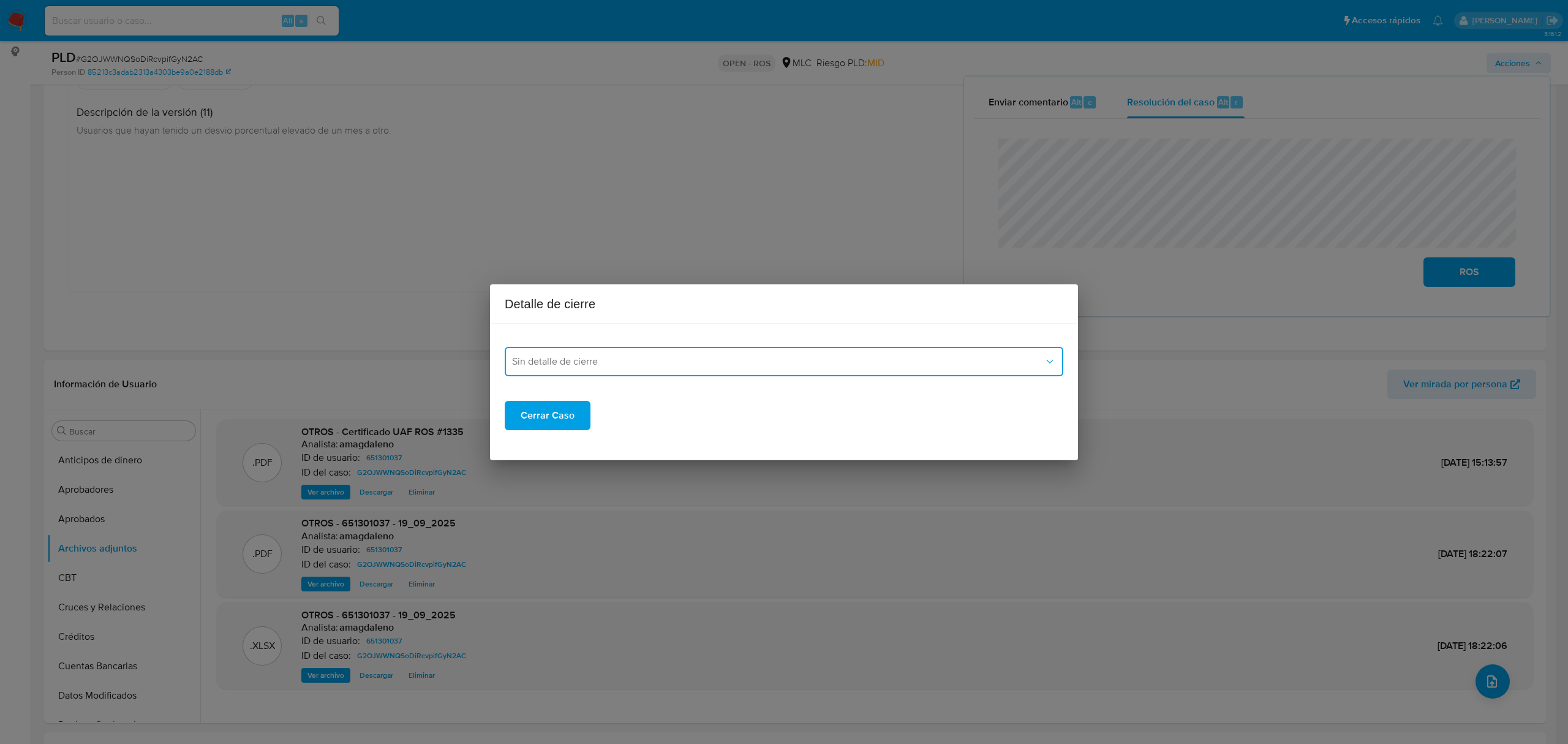
click at [612, 359] on span "Sin detalle de cierre" at bounding box center [777, 361] width 532 height 12
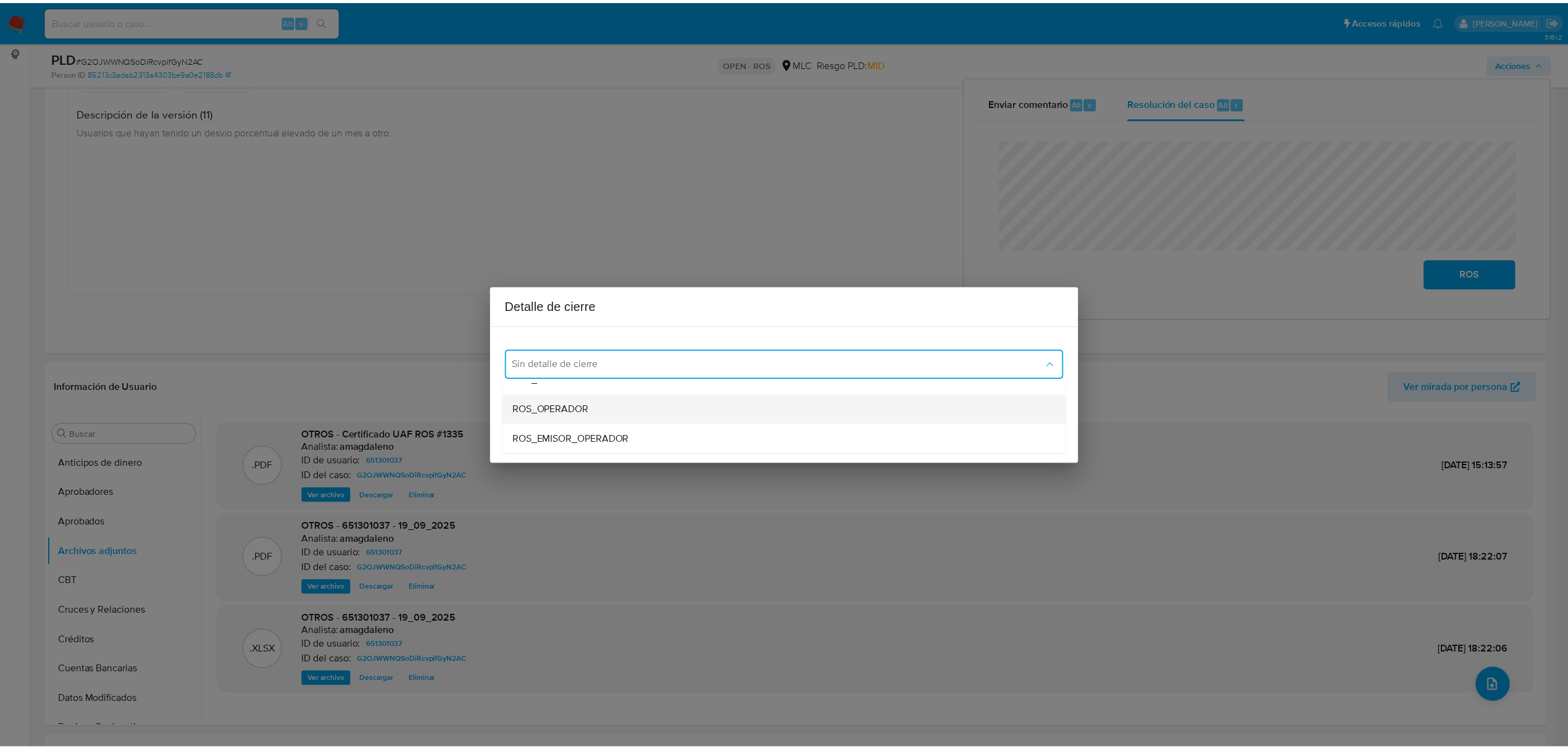
scroll to position [0, 0]
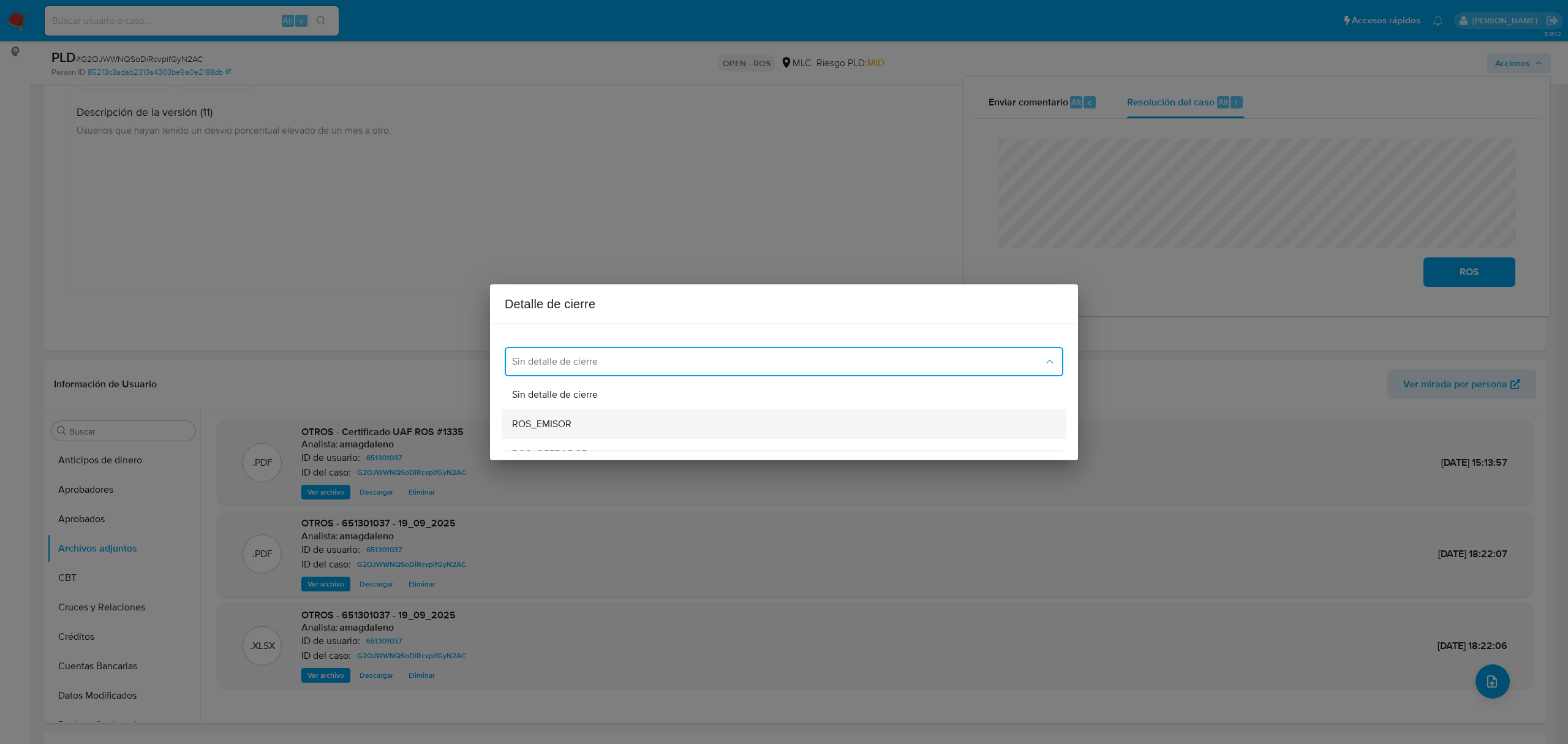
click at [601, 419] on div "ROS_EMISOR" at bounding box center [780, 424] width 537 height 30
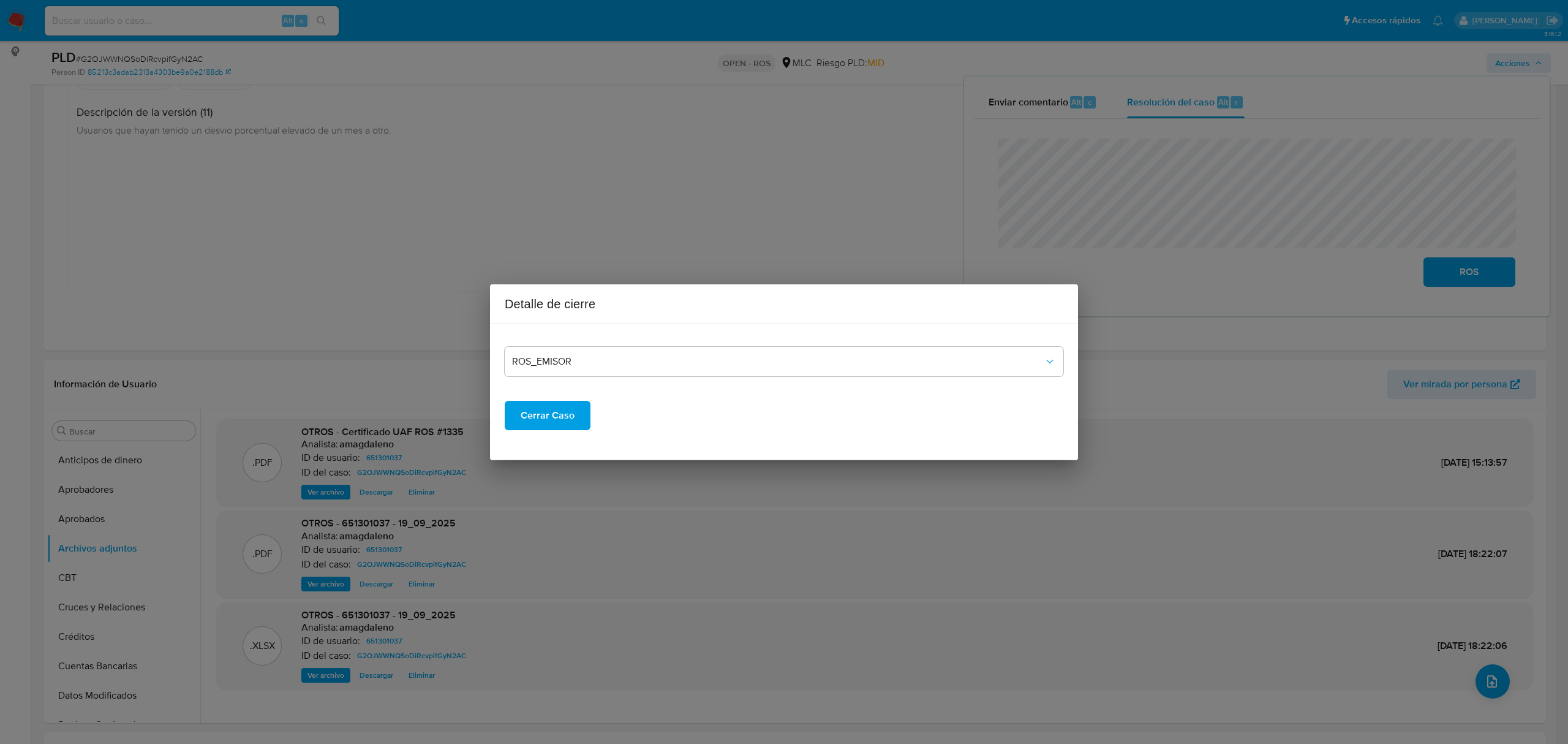
click at [526, 412] on span "Cerrar Caso" at bounding box center [548, 415] width 54 height 27
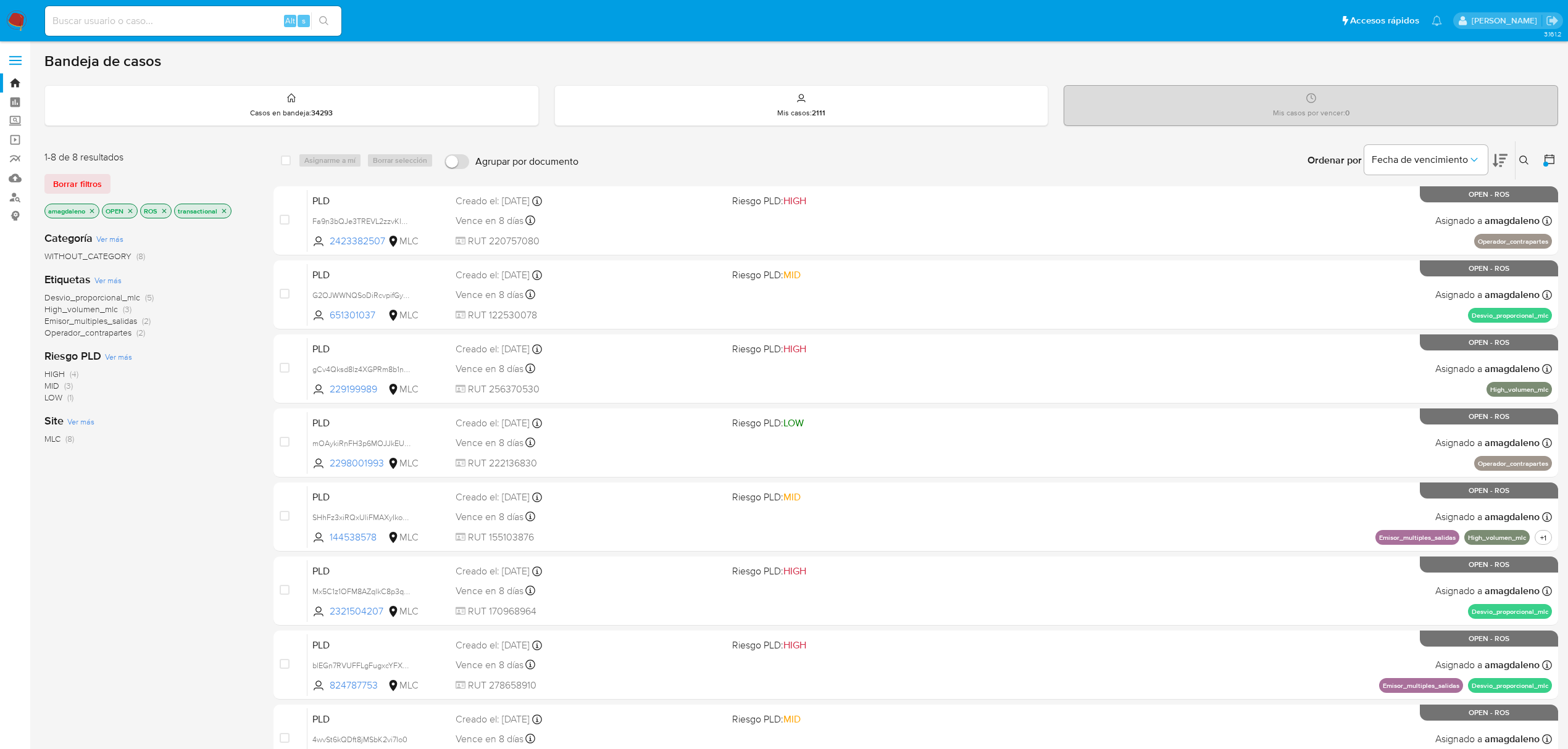
click at [94, 213] on icon "close-filter" at bounding box center [91, 210] width 7 height 7
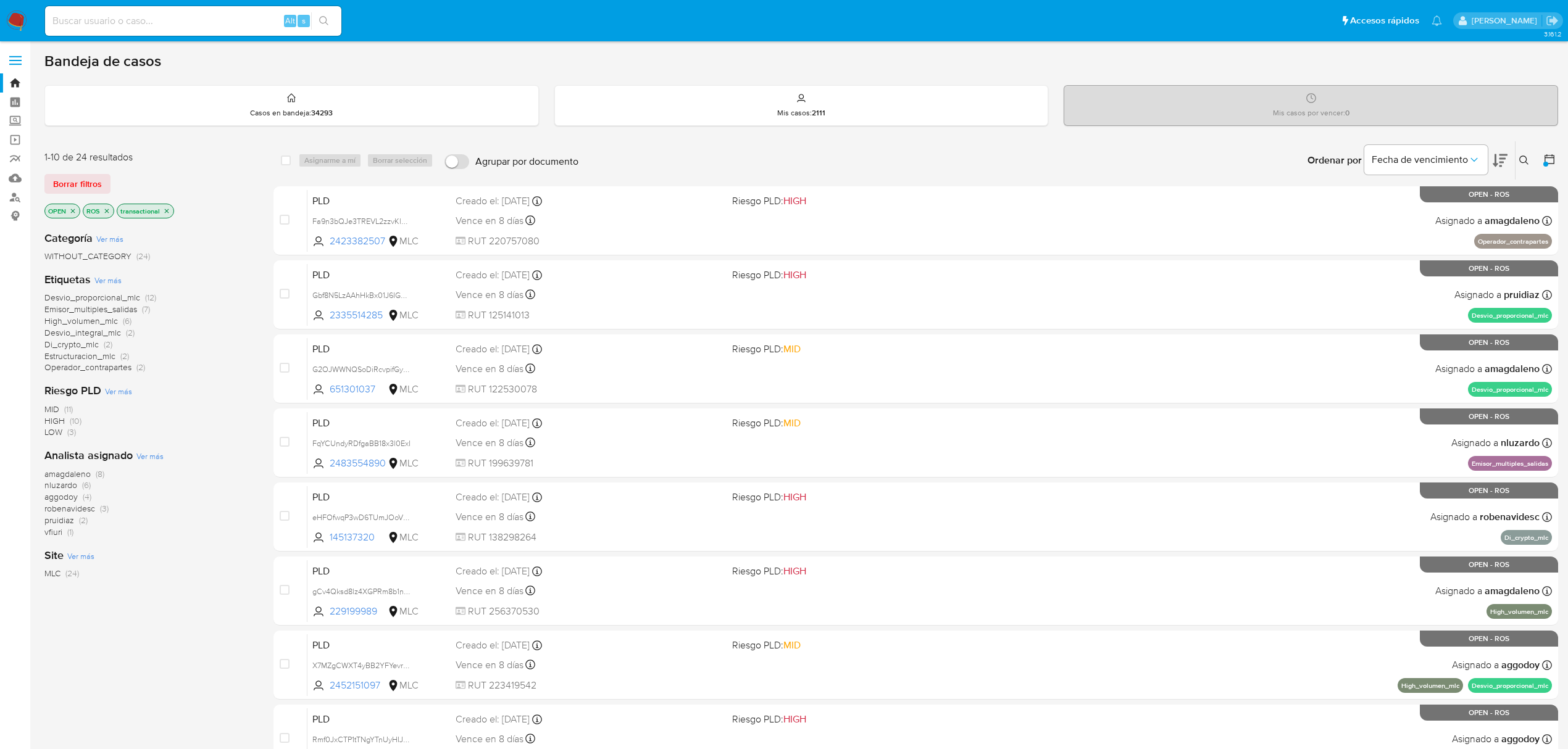
click at [70, 474] on span "amagdaleno" at bounding box center [67, 474] width 46 height 13
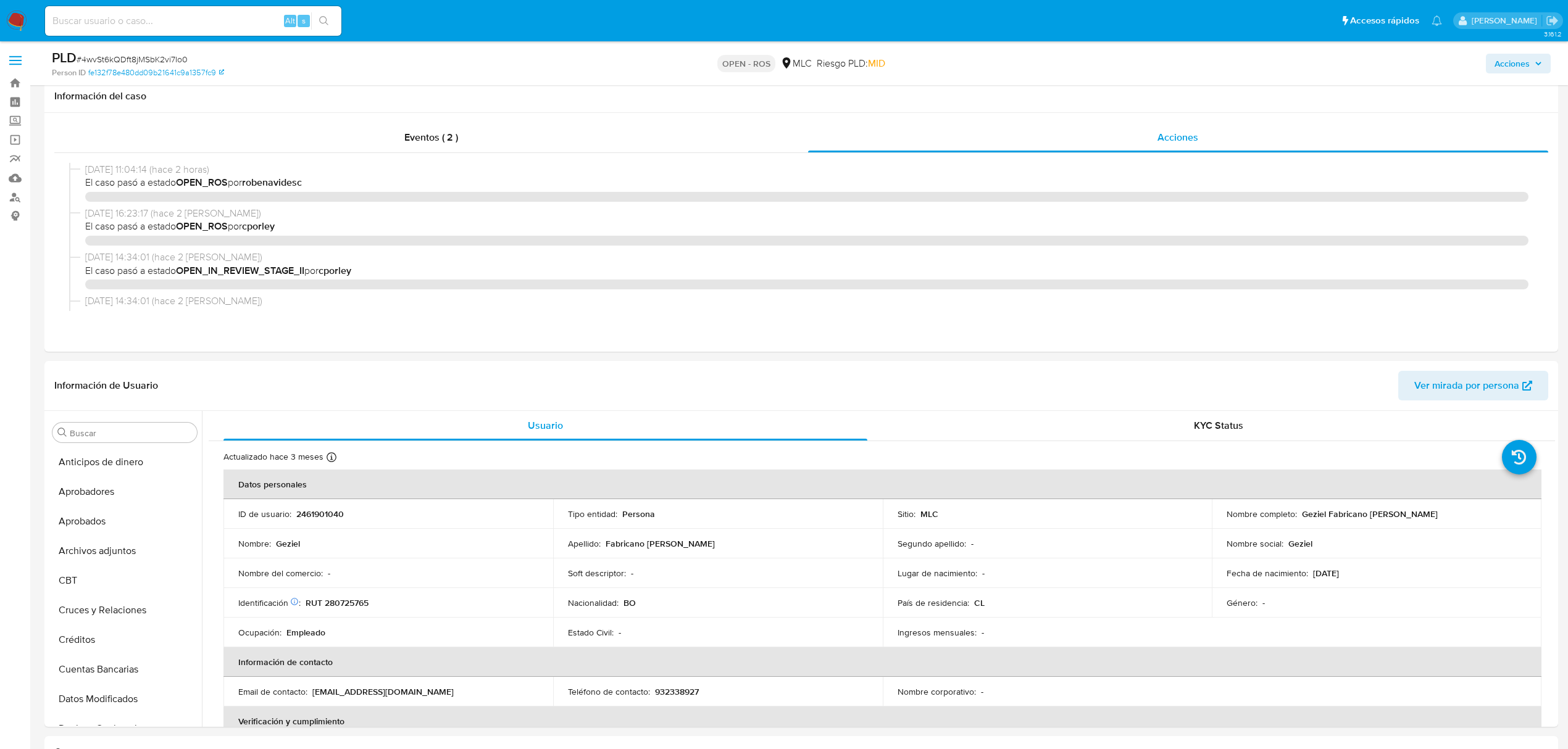
select select "10"
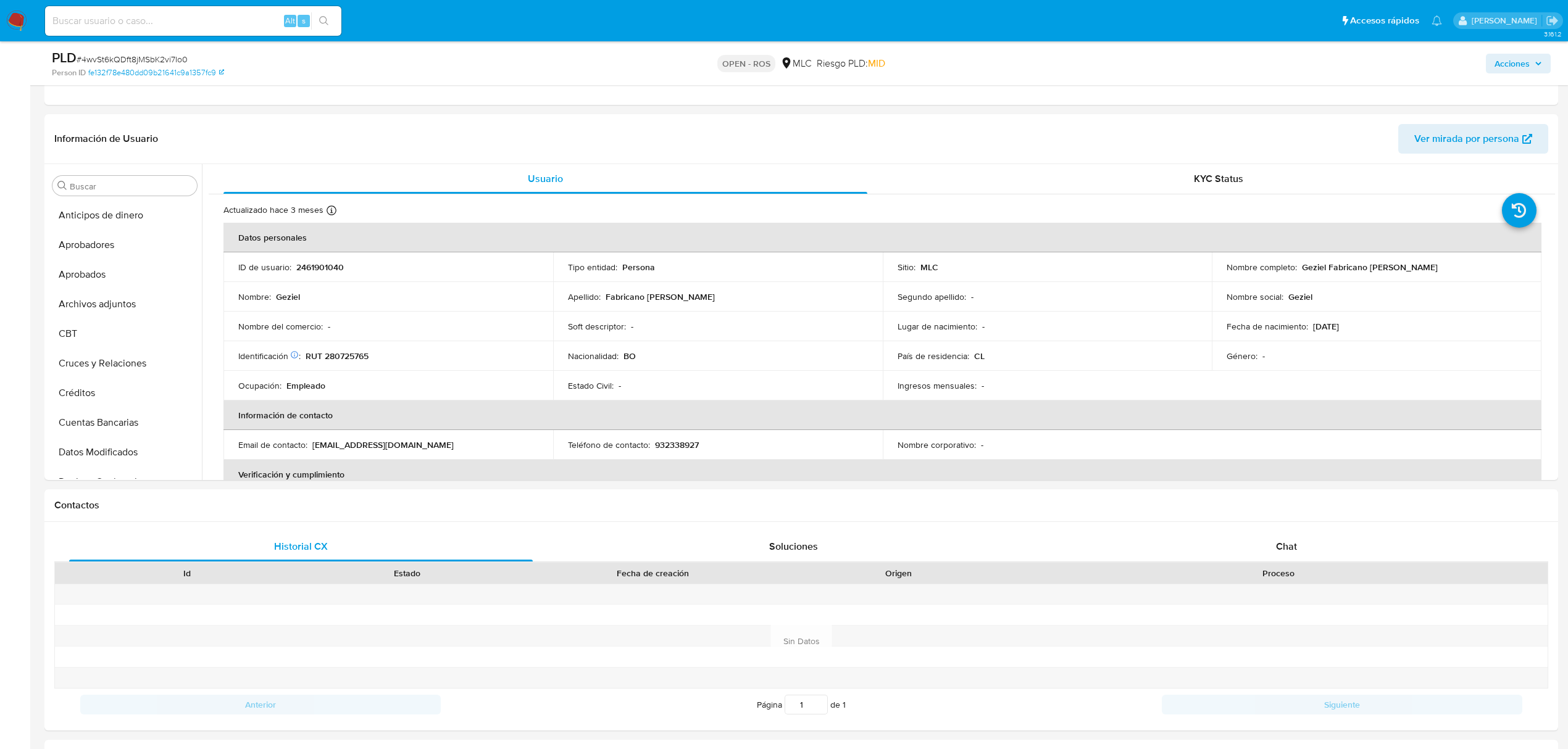
scroll to position [580, 0]
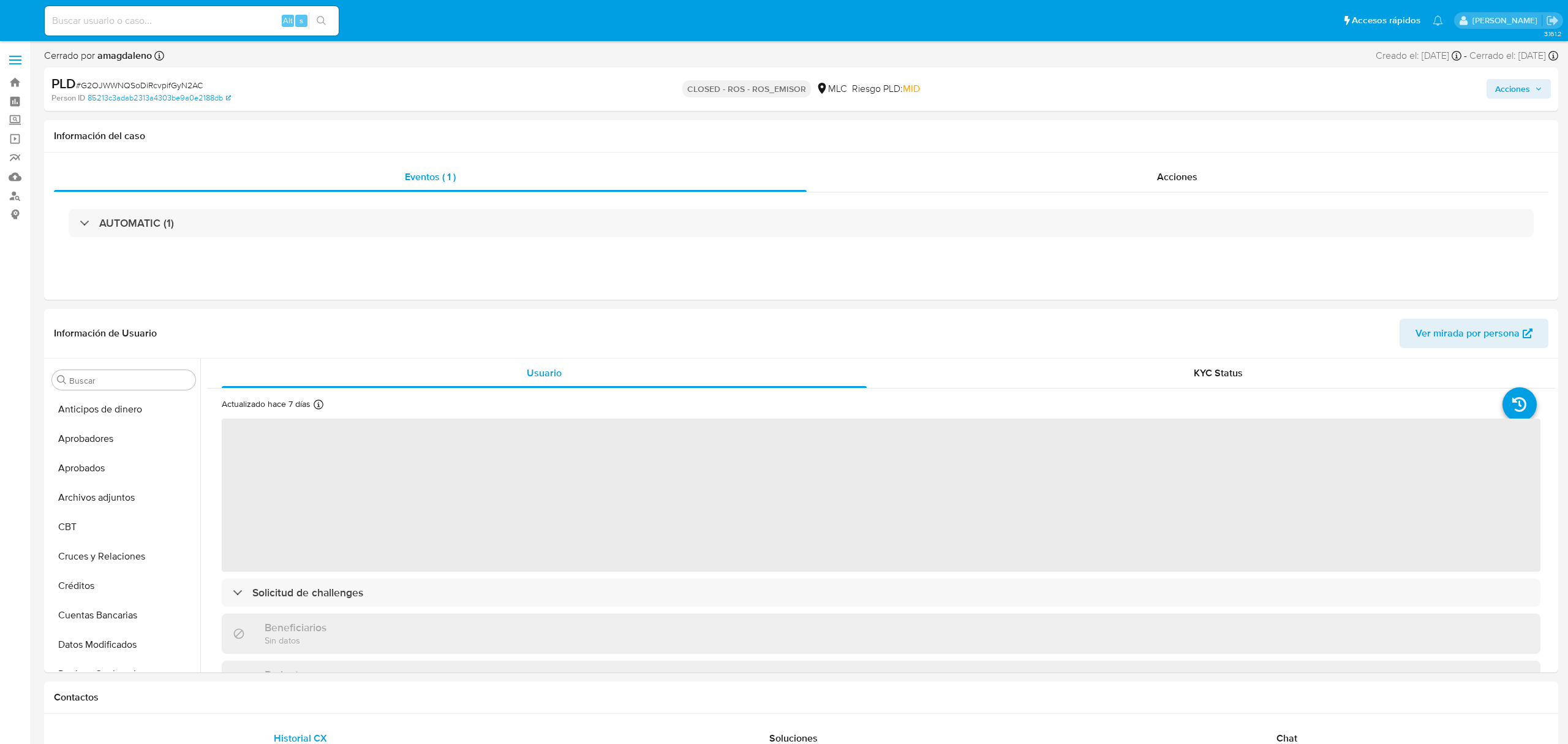
select select "10"
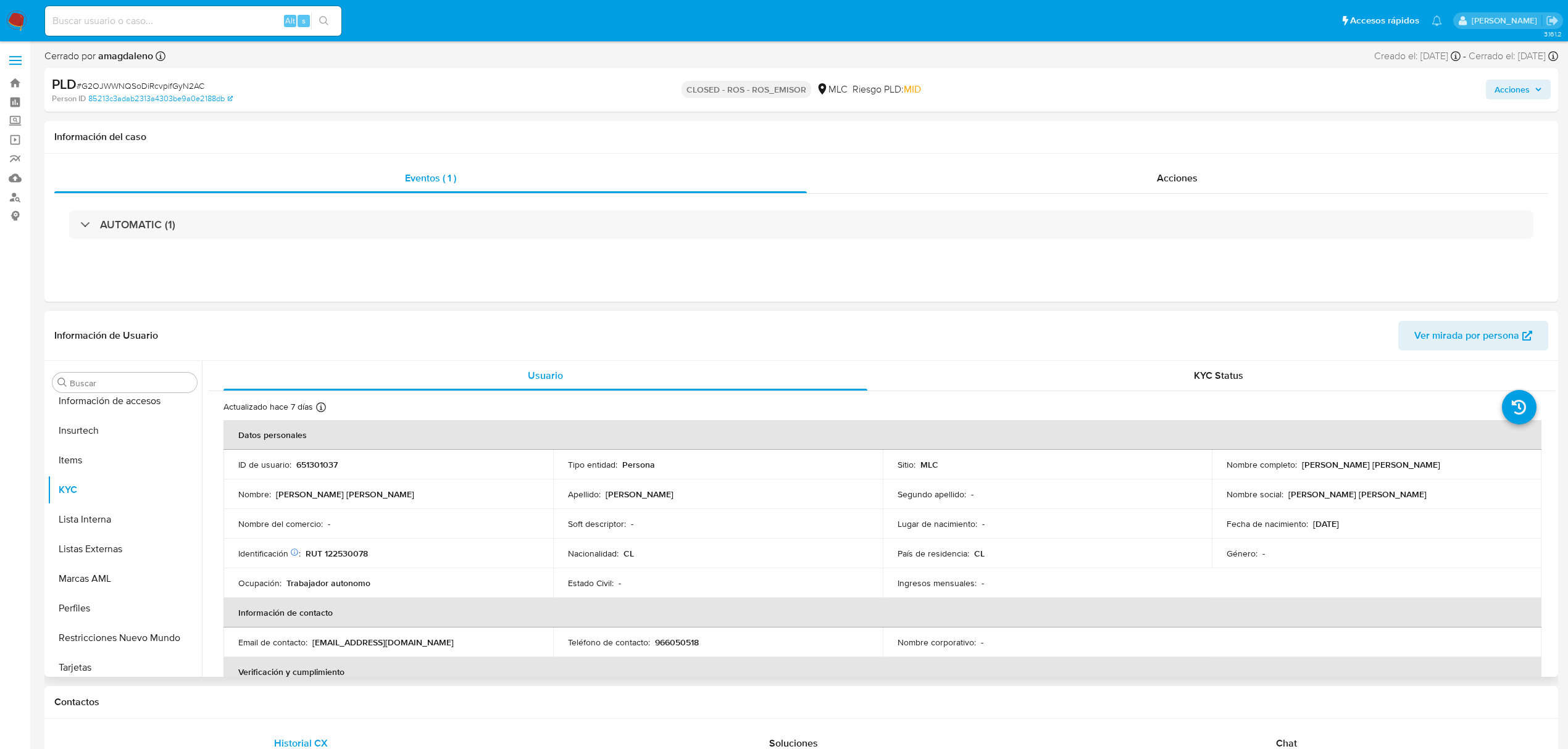
scroll to position [580, 0]
drag, startPoint x: 1299, startPoint y: 465, endPoint x: 1524, endPoint y: 465, distance: 225.0
click at [1524, 465] on td "Nombre completo : [PERSON_NAME] [PERSON_NAME]" at bounding box center [1377, 464] width 330 height 30
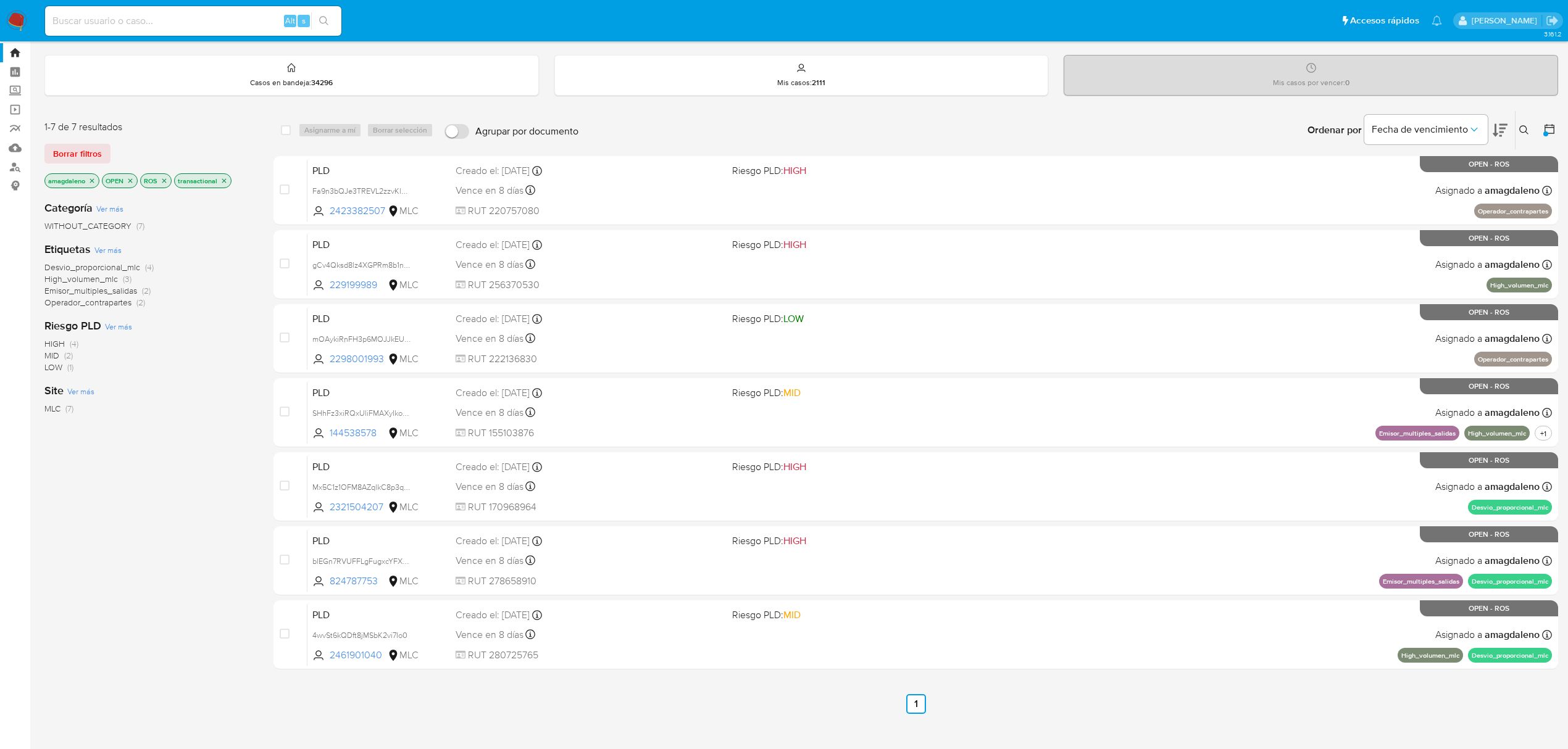
scroll to position [47, 0]
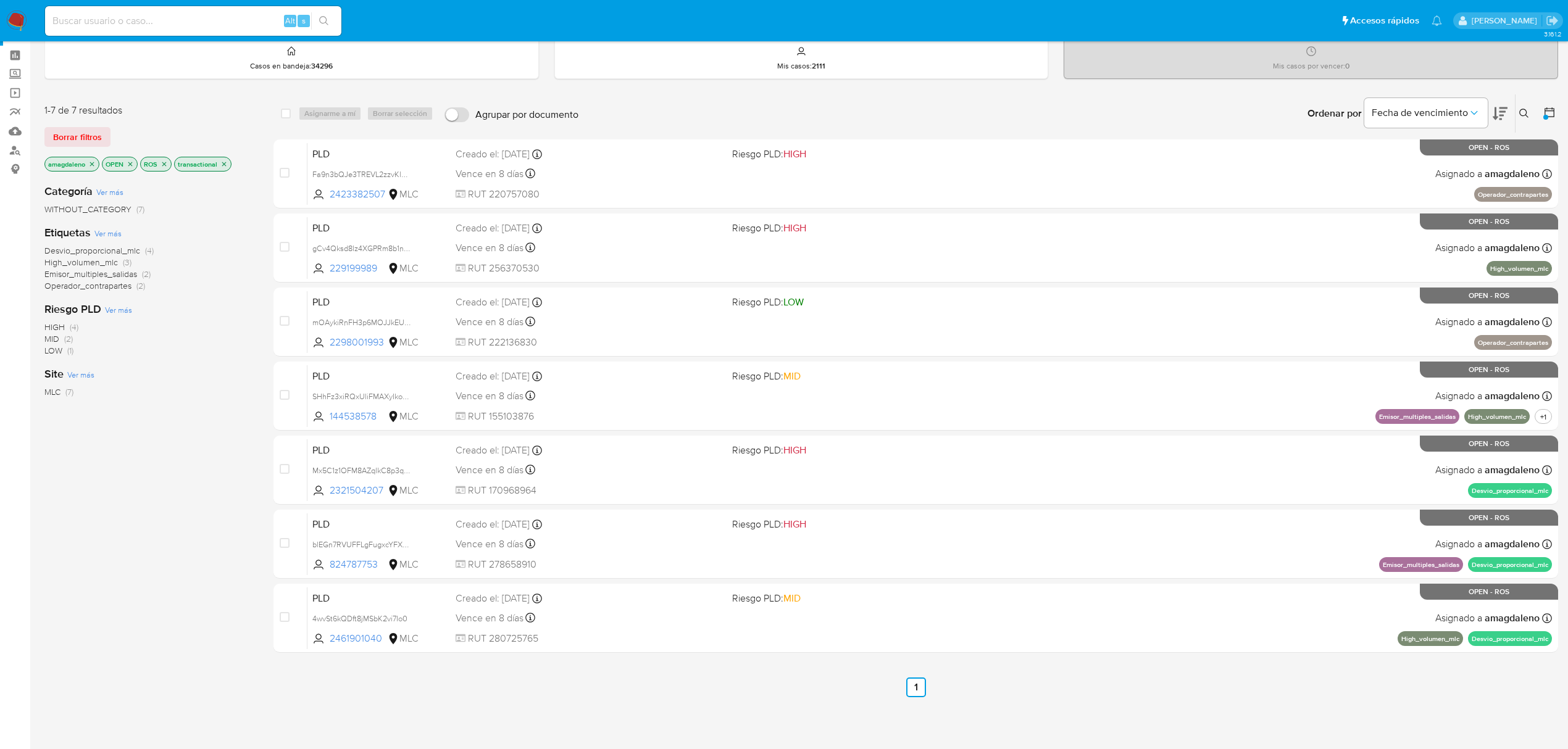
click at [92, 166] on icon "close-filter" at bounding box center [91, 163] width 7 height 7
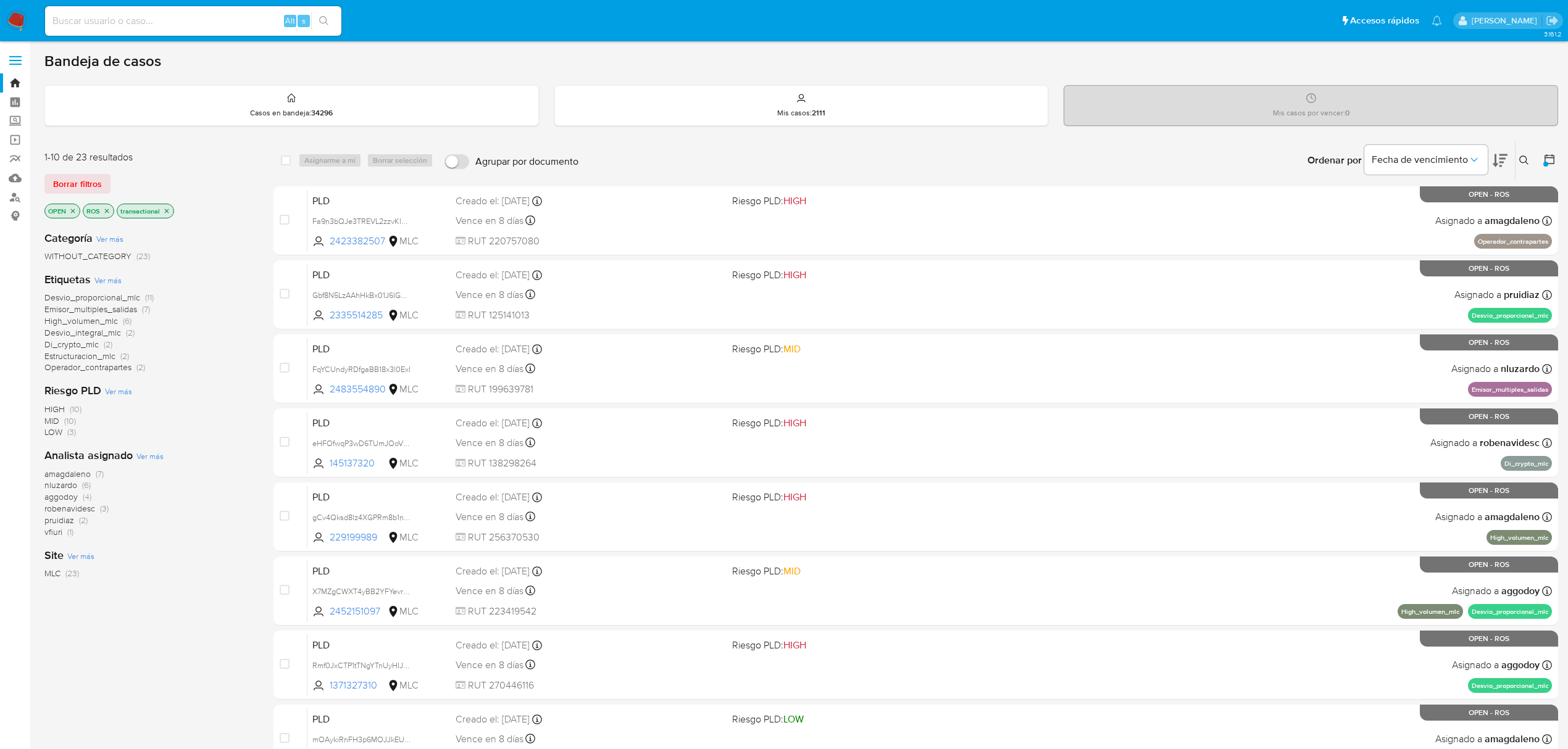
click at [71, 476] on span "amagdaleno" at bounding box center [67, 474] width 46 height 13
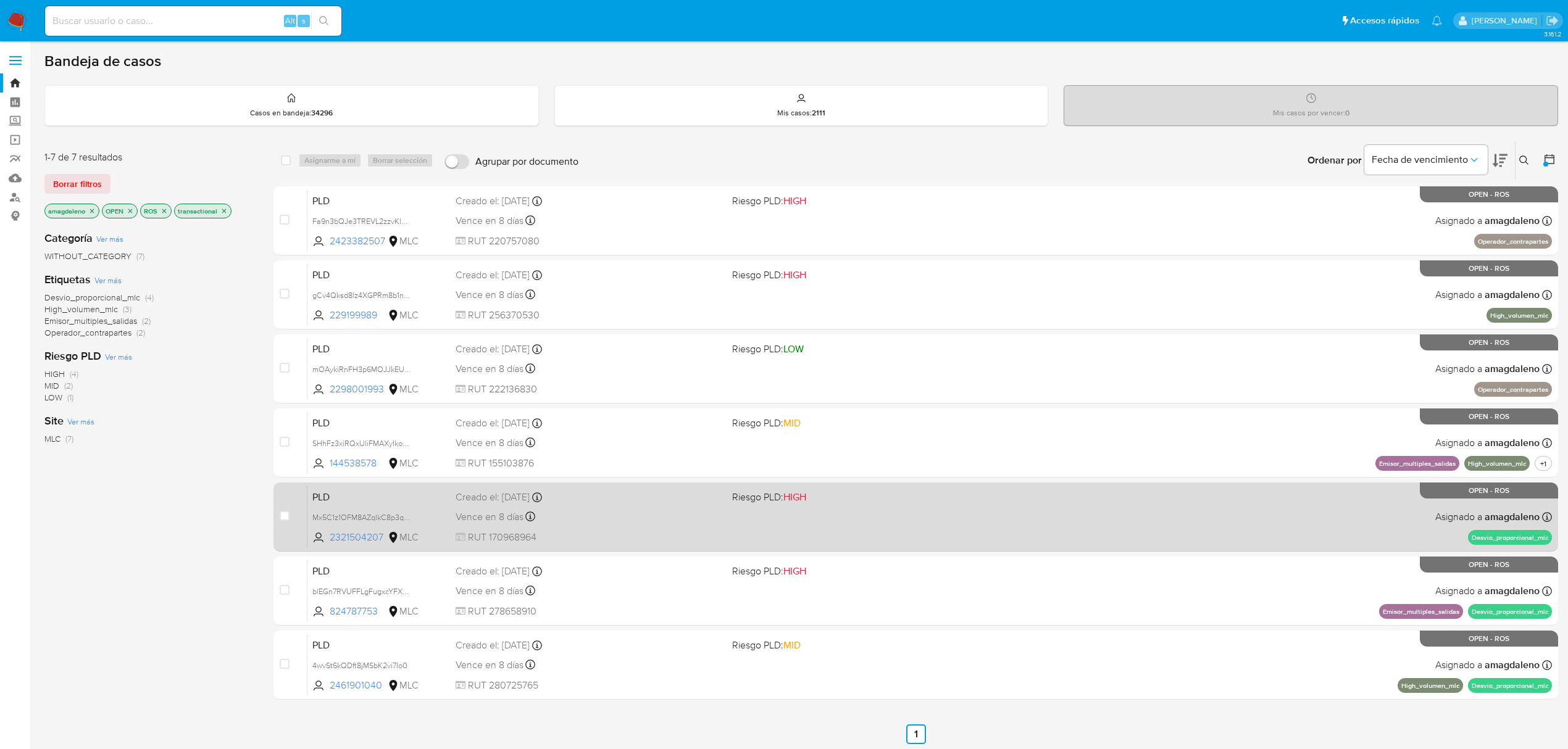
click at [650, 532] on span "RUT 170968964" at bounding box center [589, 536] width 267 height 13
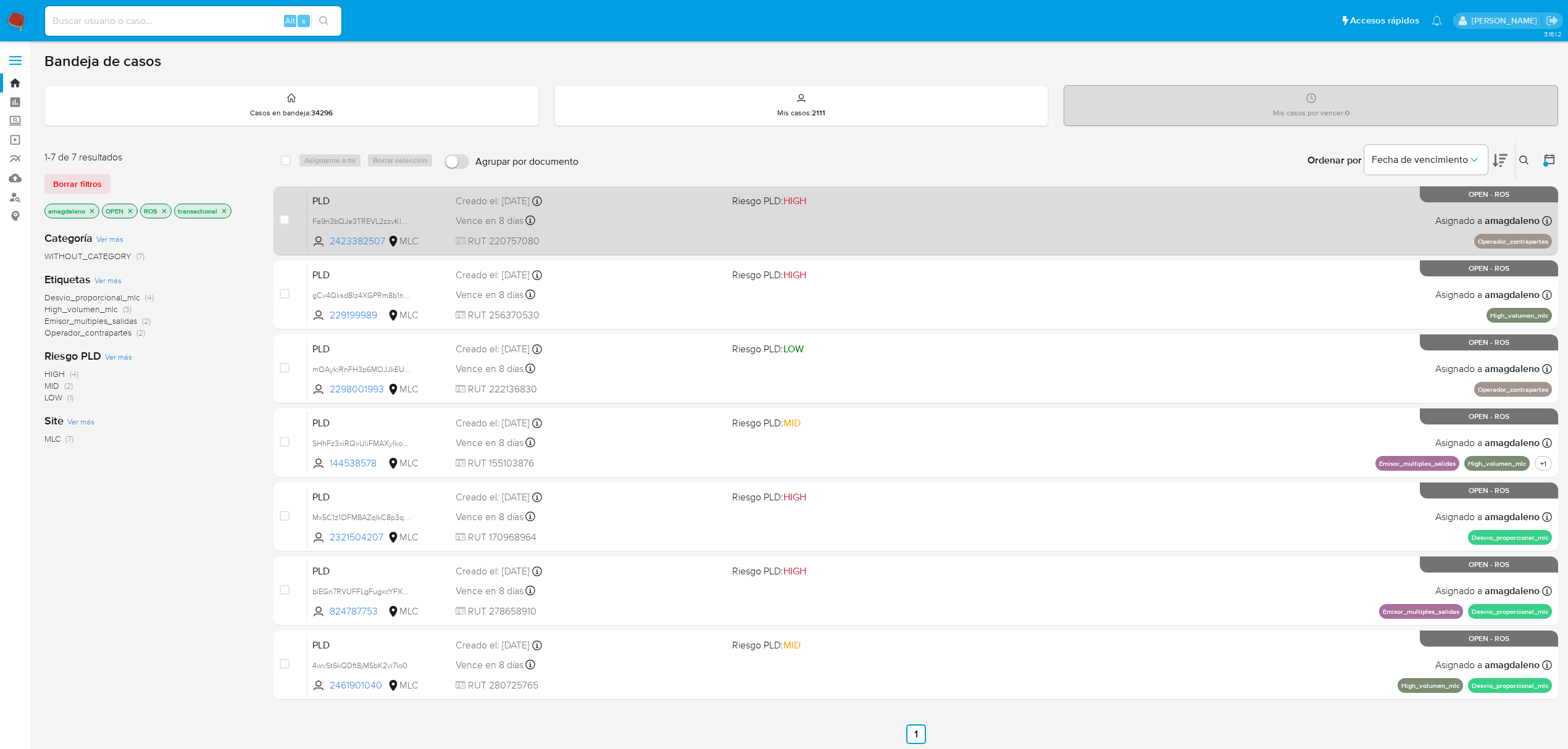
click at [556, 231] on div "PLD Fa9n3bQJe3TREVL2zzvKl6DG 2423382507 MLC Riesgo PLD: HIGH Creado el: 12/07/2…" at bounding box center [930, 220] width 1245 height 62
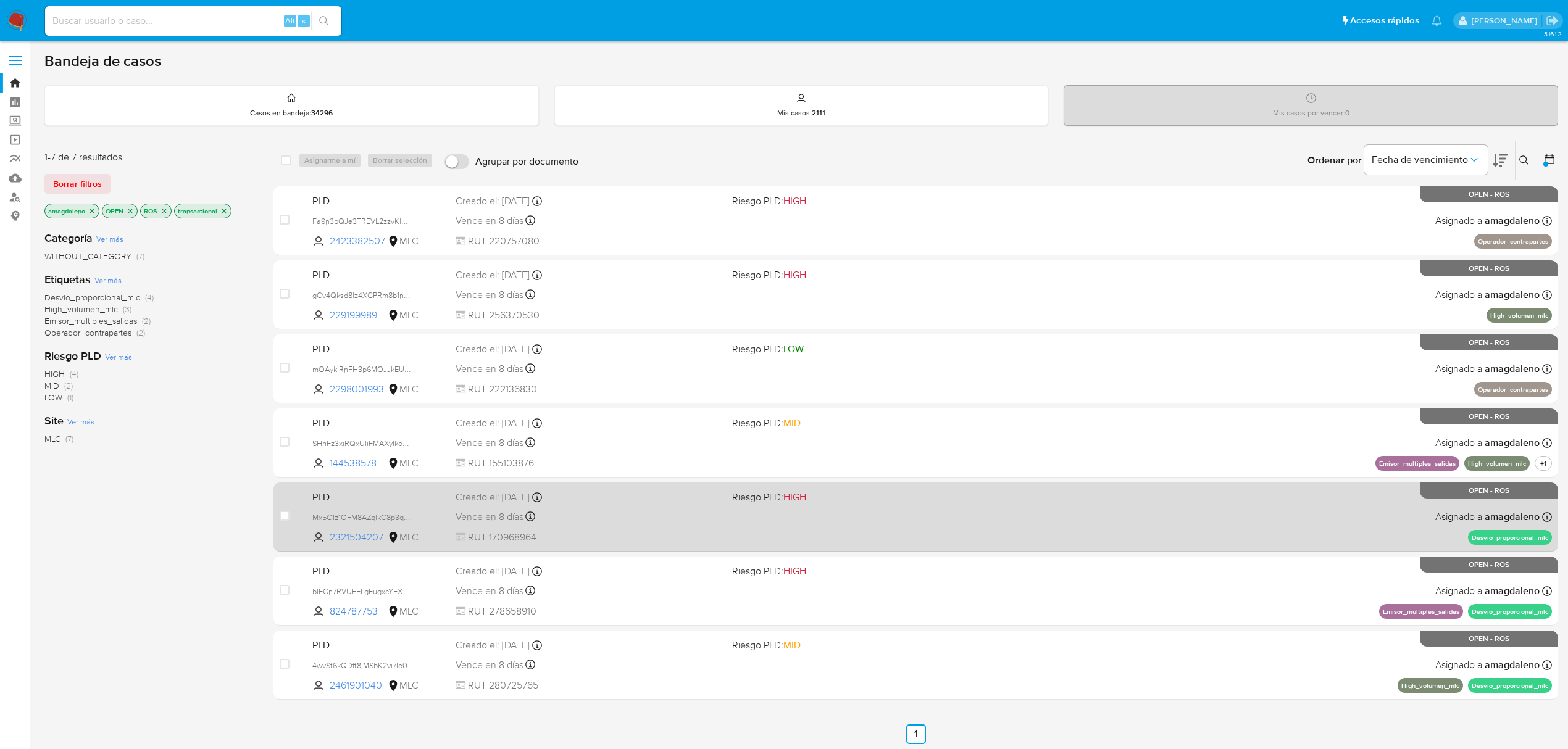
click at [607, 533] on span "RUT 170968964" at bounding box center [589, 536] width 267 height 13
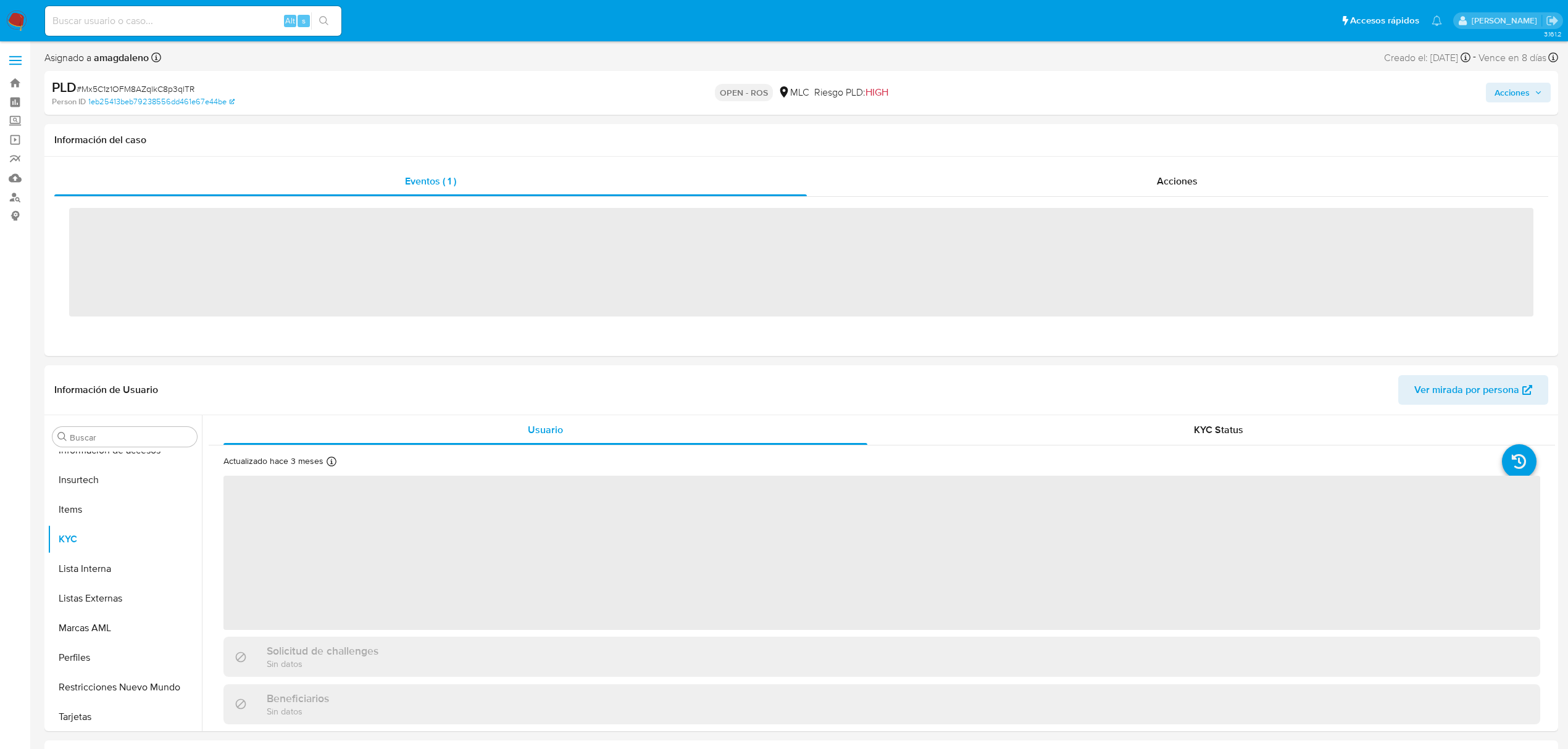
scroll to position [580, 0]
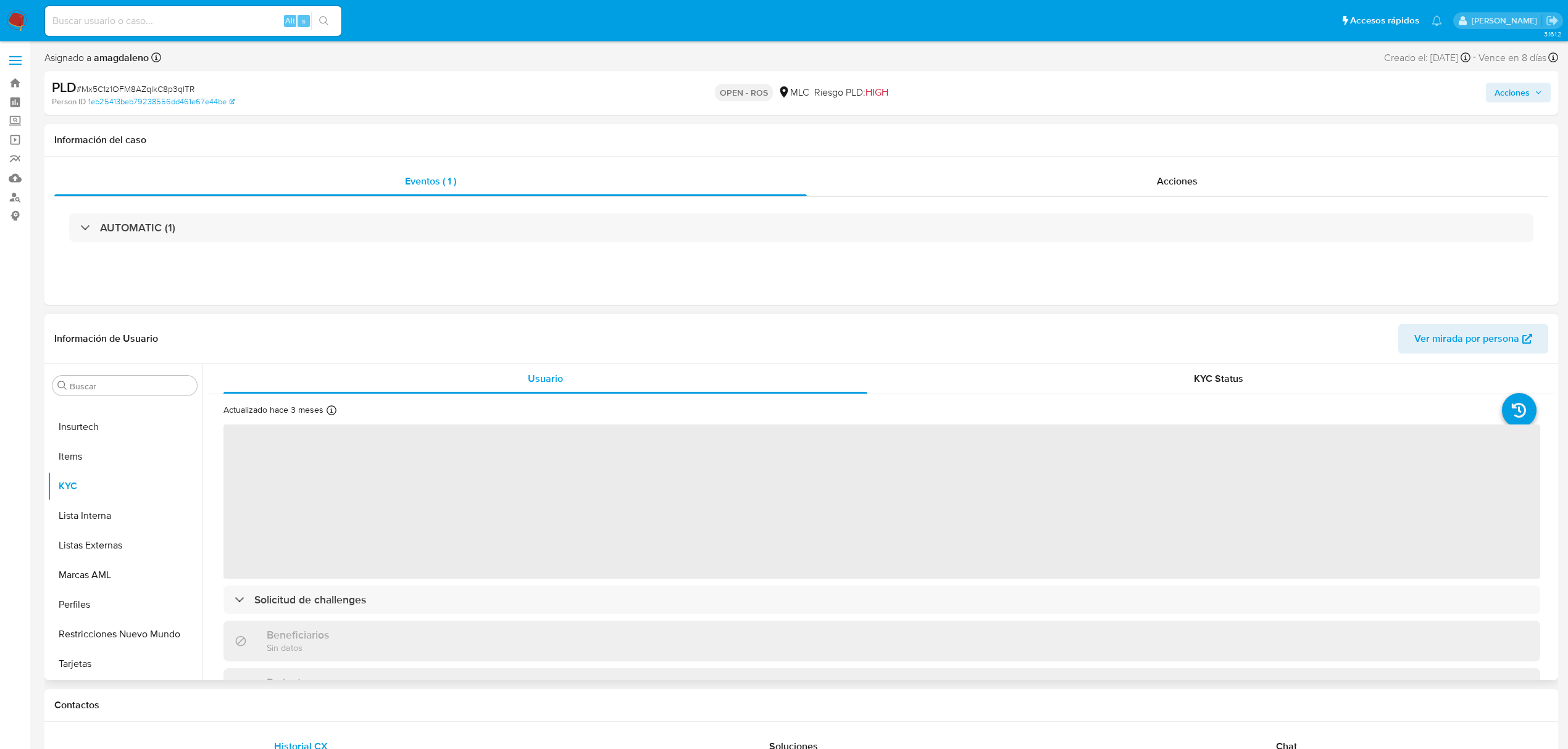
select select "10"
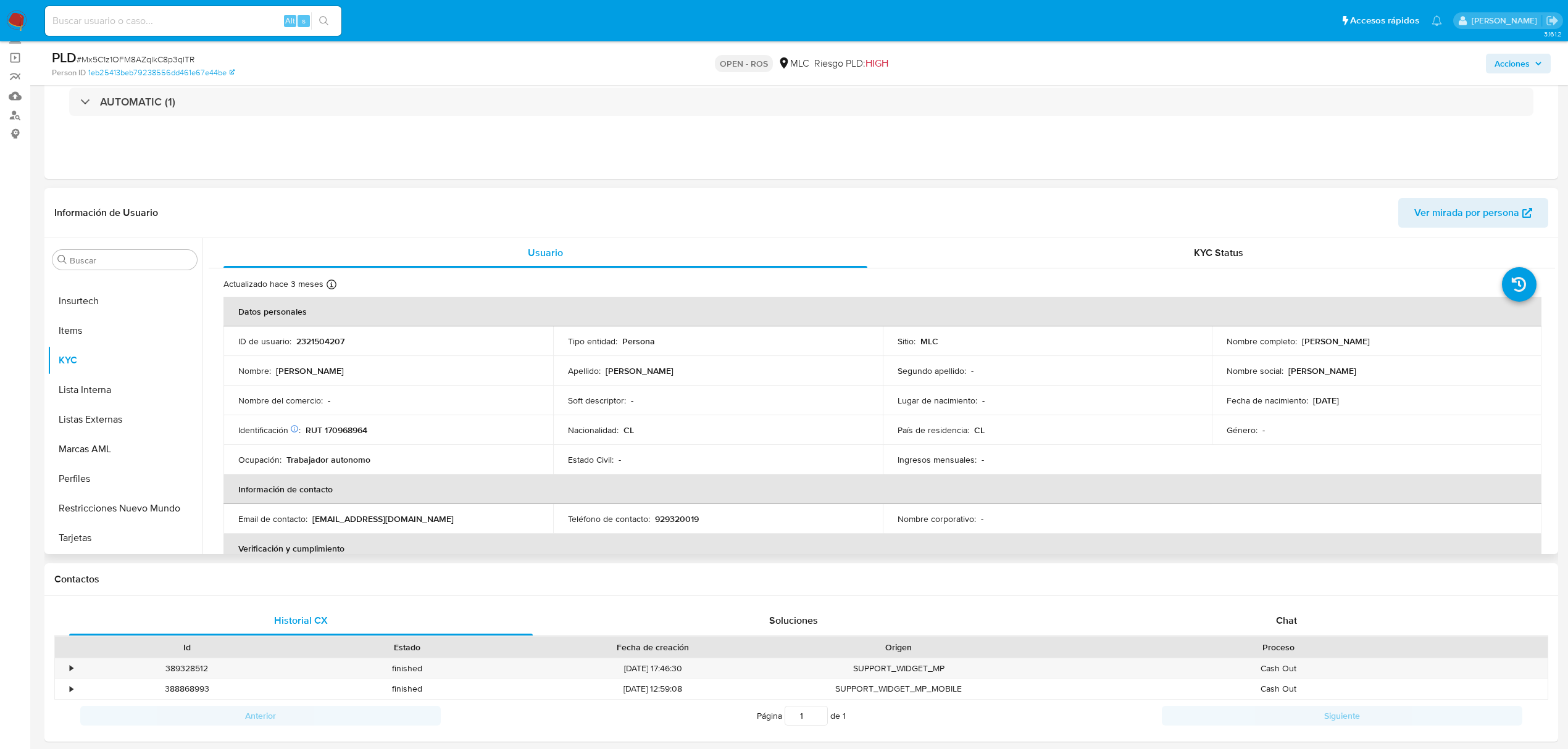
click at [1310, 386] on td "Fecha de nacimiento : 19/07/1989" at bounding box center [1377, 401] width 330 height 30
drag, startPoint x: 1297, startPoint y: 341, endPoint x: 1418, endPoint y: 351, distance: 121.4
click at [1418, 351] on td "Nombre completo : Patricio Antonio Miranda Díaz" at bounding box center [1377, 341] width 330 height 30
copy p "Patricio Antonio Miranda Díaz"
click at [297, 341] on p "2321504207" at bounding box center [320, 341] width 48 height 11
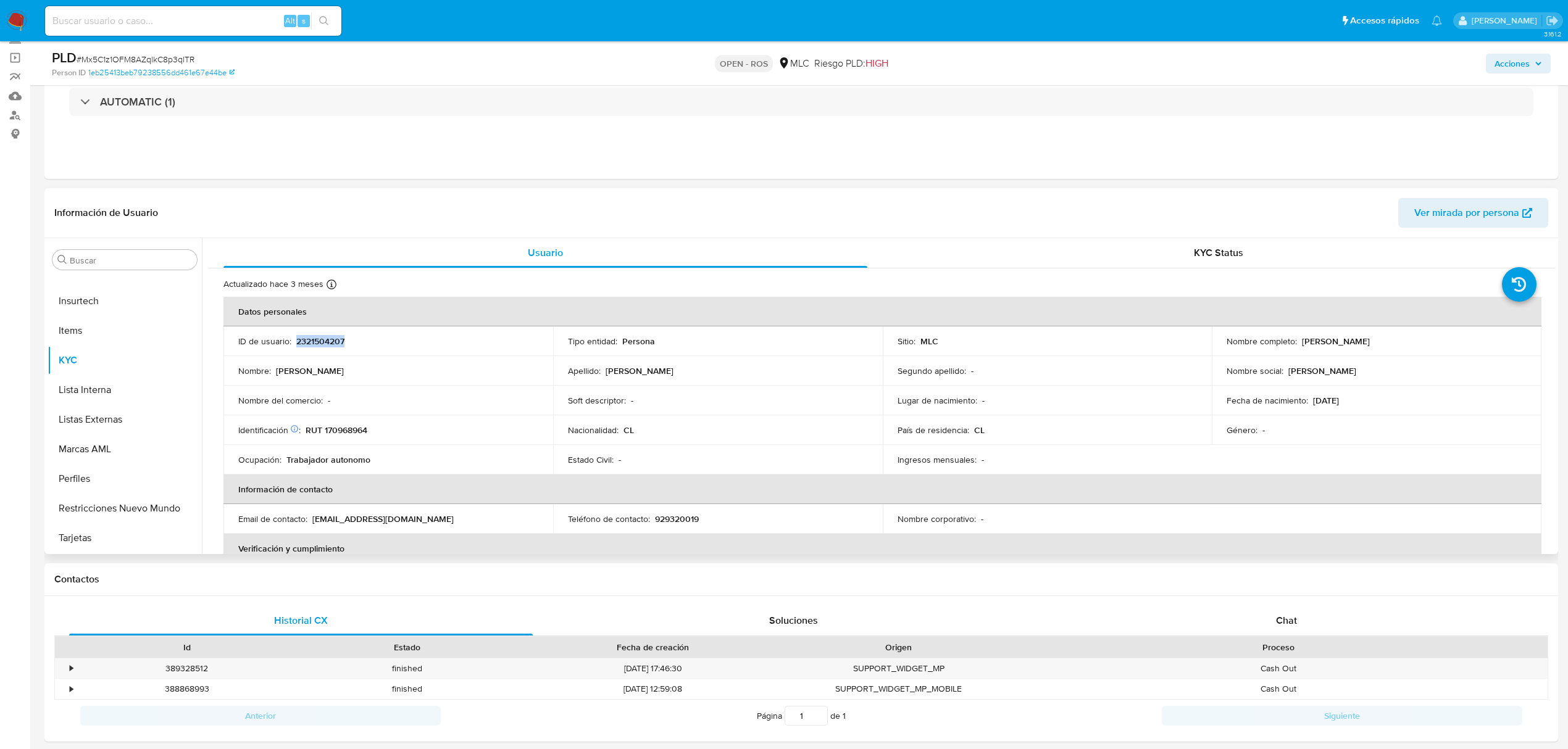
click at [297, 341] on p "2321504207" at bounding box center [320, 341] width 48 height 11
click at [319, 346] on p "2321504207" at bounding box center [320, 341] width 48 height 11
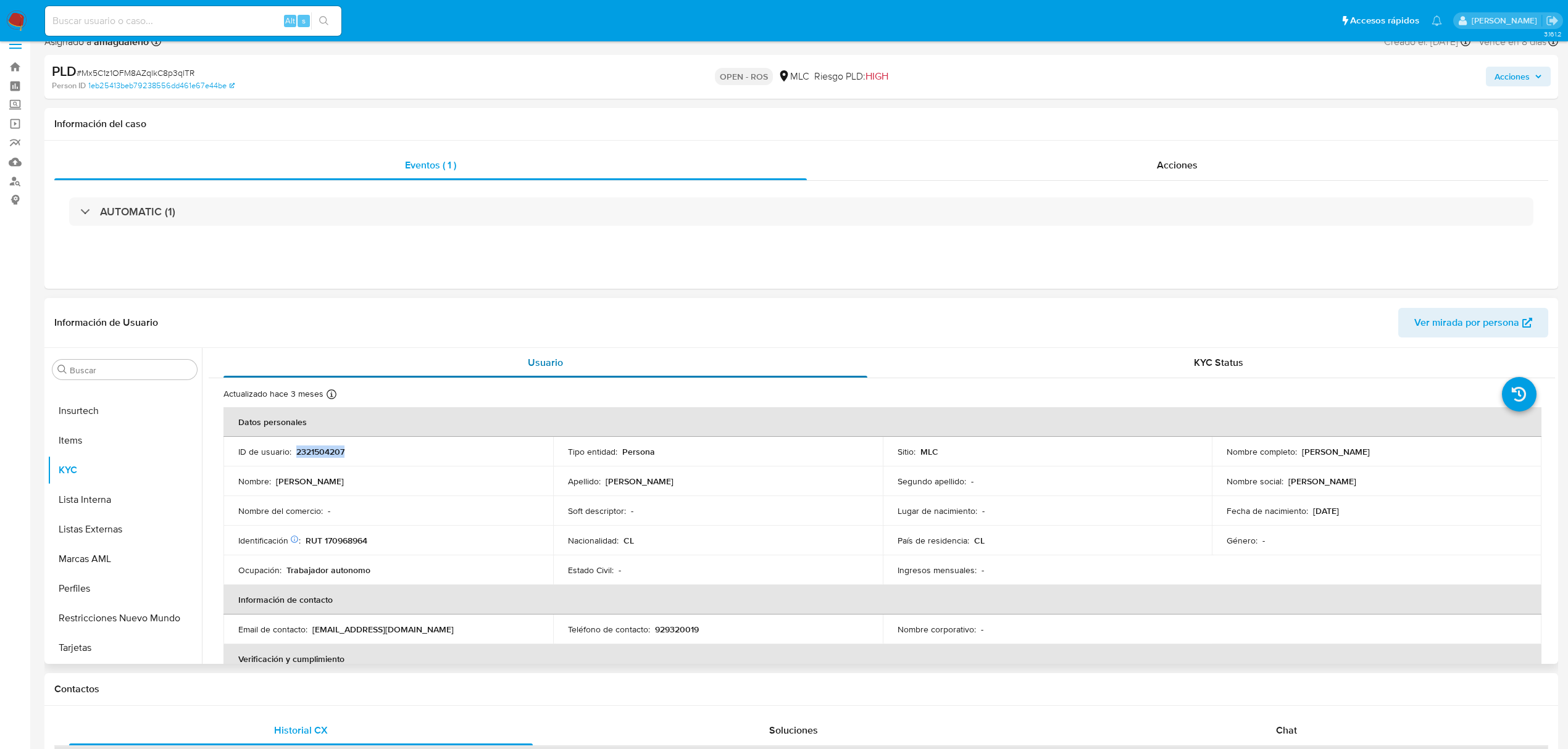
scroll to position [0, 0]
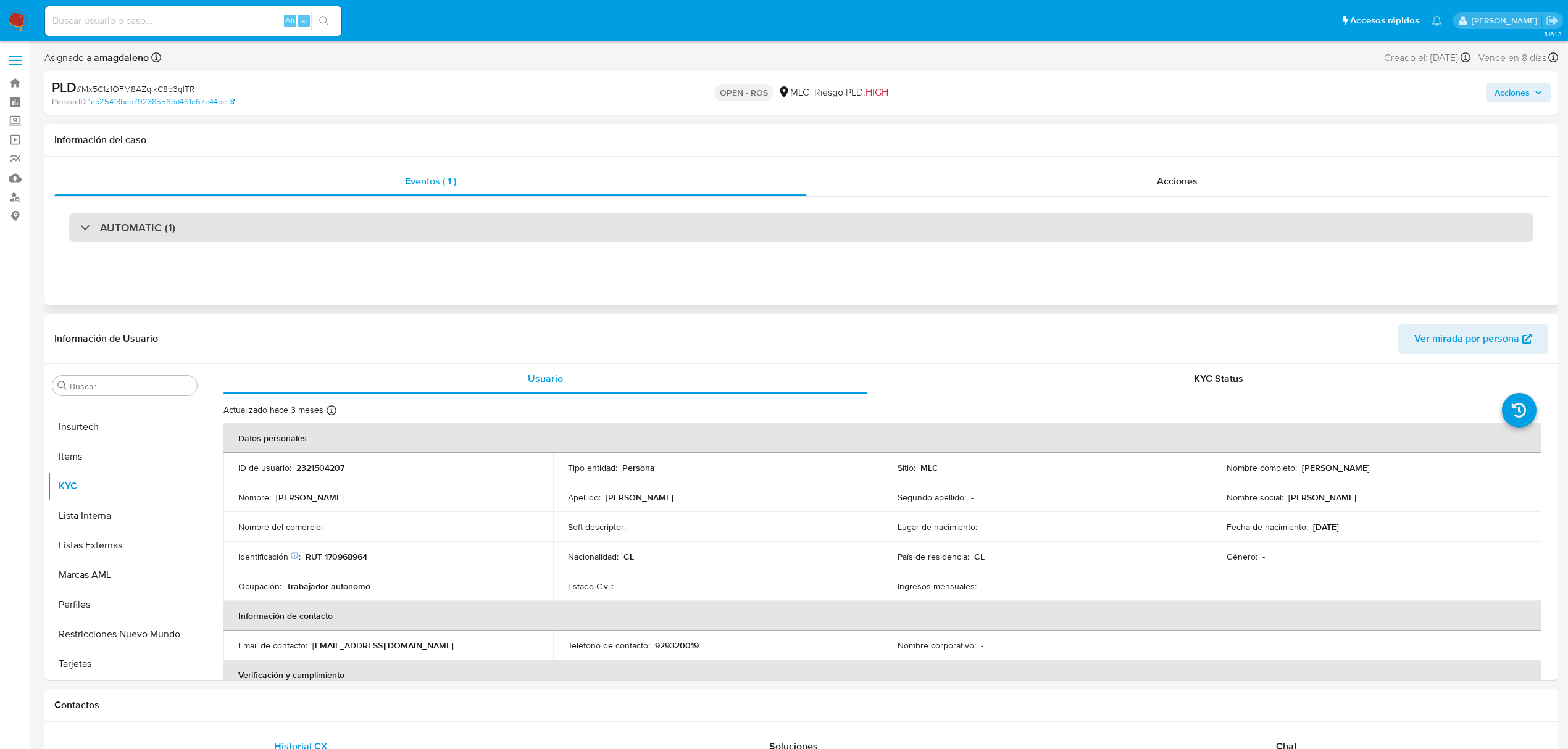
click at [574, 223] on div "AUTOMATIC (1)" at bounding box center [801, 227] width 1464 height 28
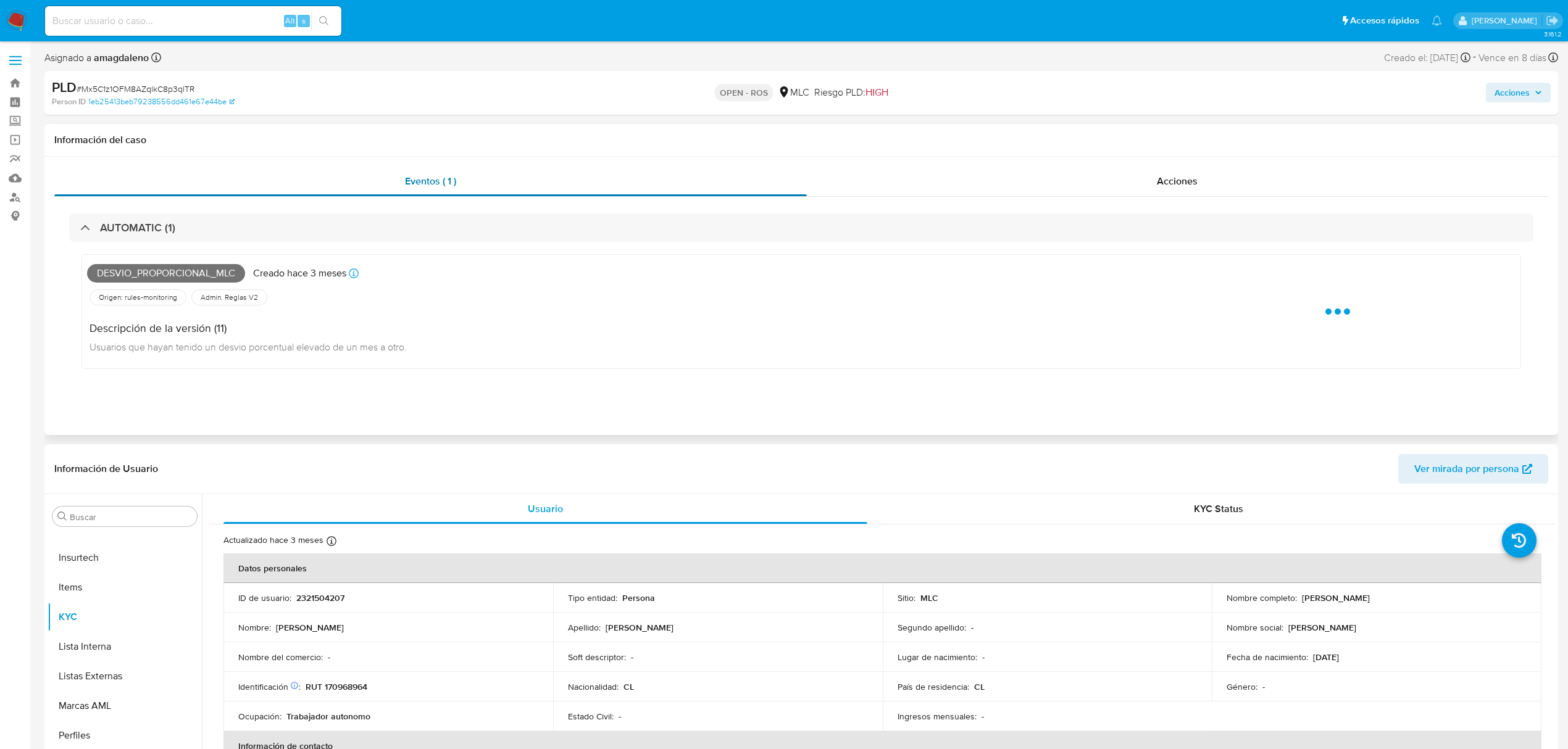
click at [568, 173] on div "Eventos ( 1 )" at bounding box center [430, 181] width 753 height 30
click at [895, 173] on div "Acciones" at bounding box center [1177, 181] width 742 height 30
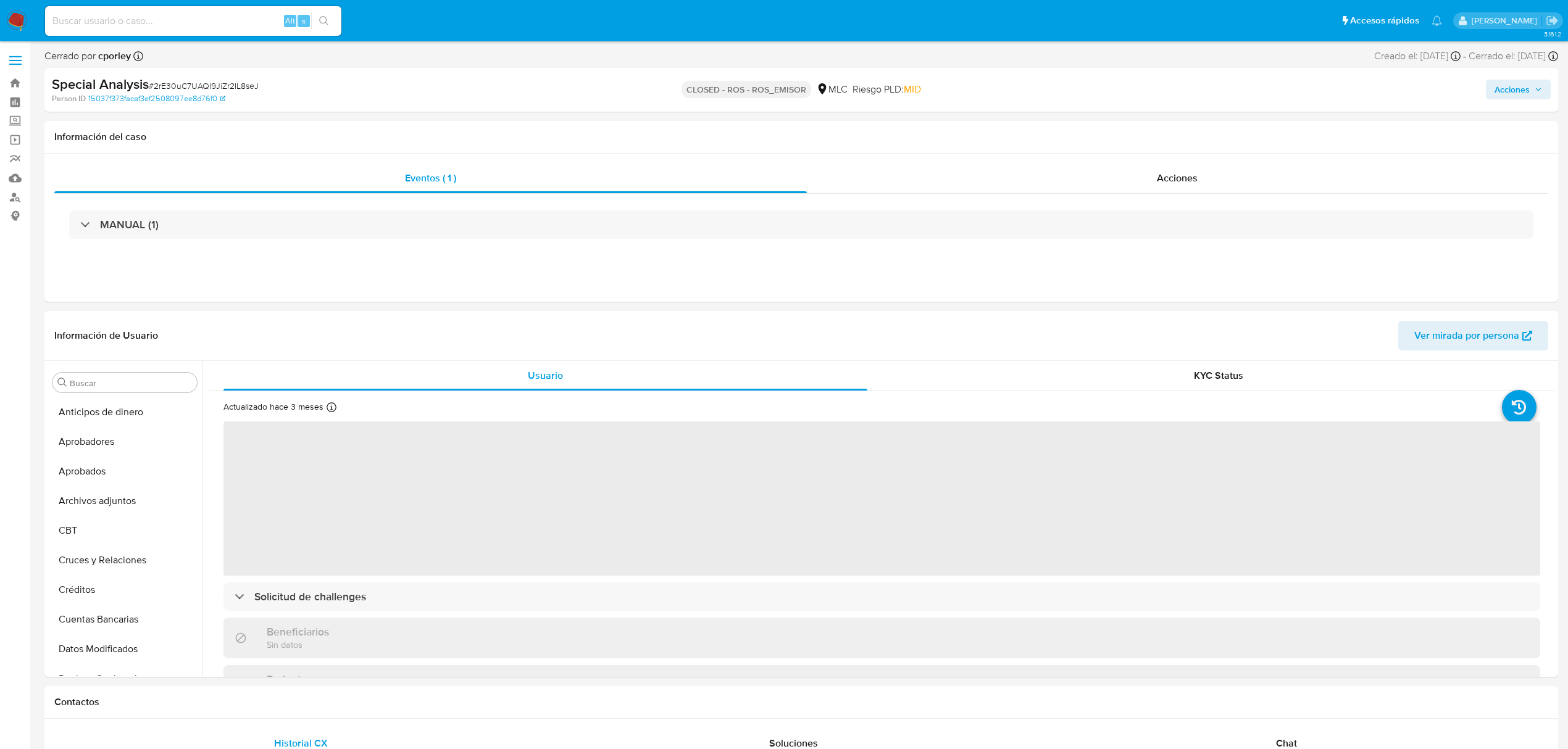
select select "10"
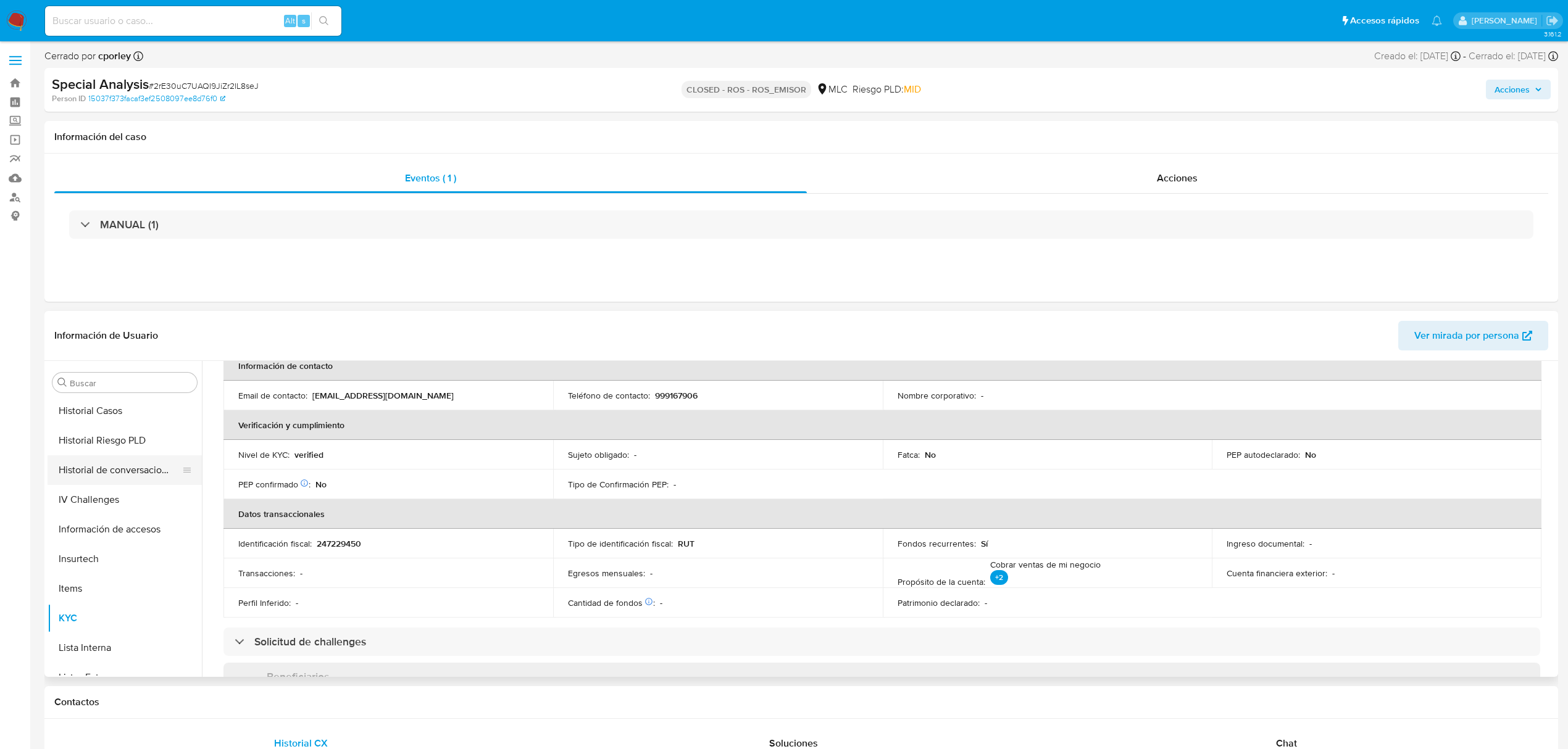
scroll to position [416, 0]
click at [89, 424] on button "General" at bounding box center [120, 411] width 144 height 30
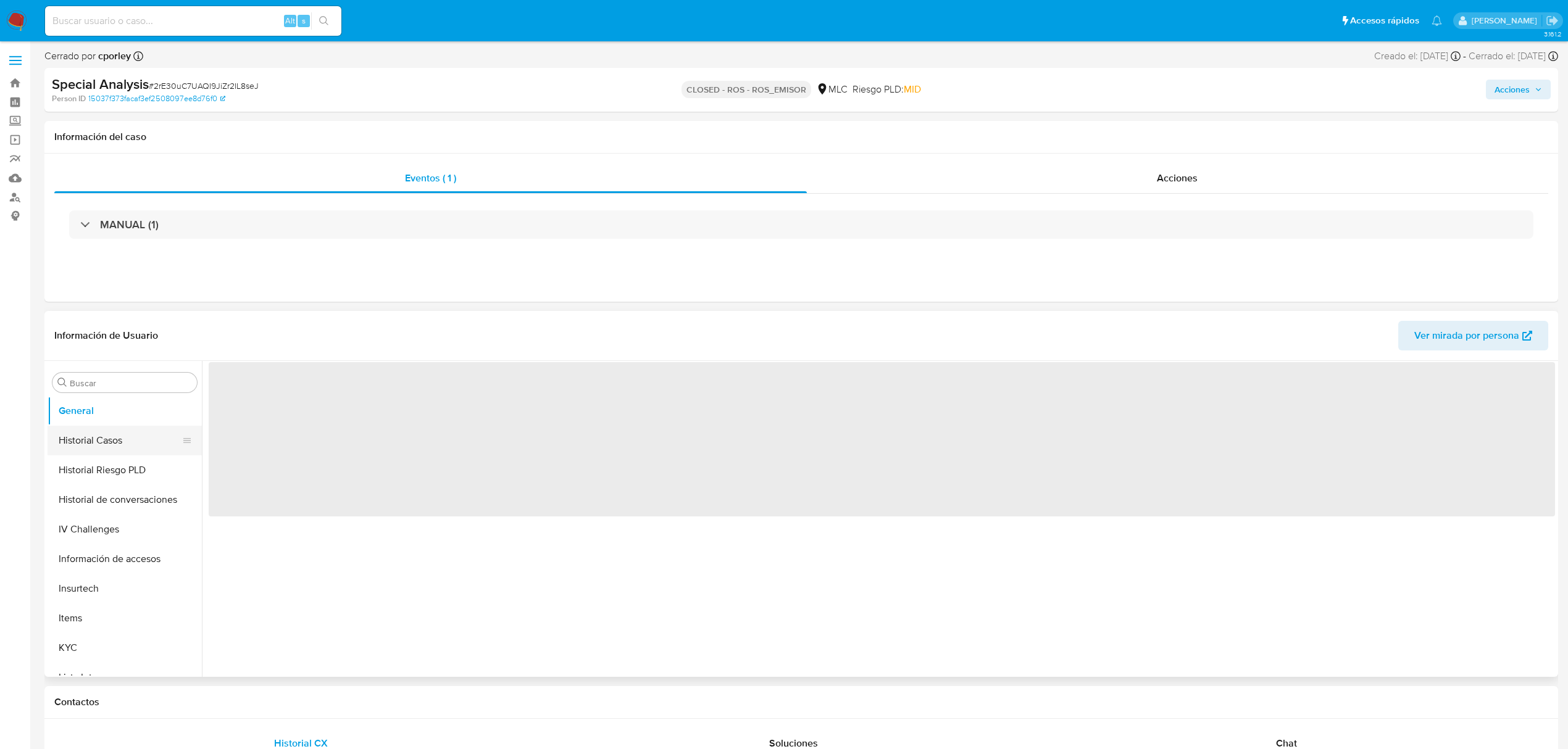
scroll to position [0, 0]
click at [88, 431] on button "Historial Casos" at bounding box center [120, 441] width 144 height 30
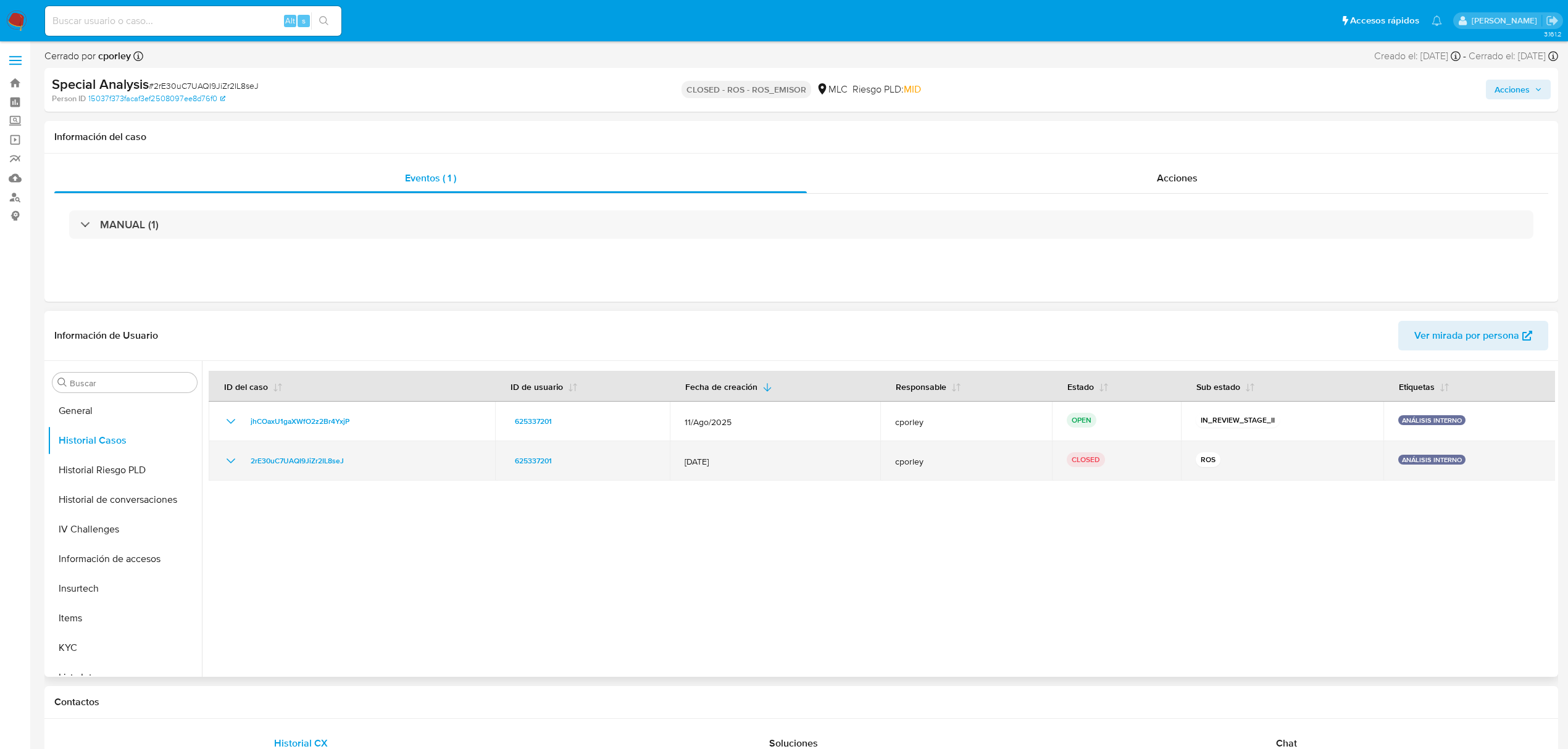
click at [232, 462] on icon "Mostrar/Ocultar" at bounding box center [231, 460] width 9 height 5
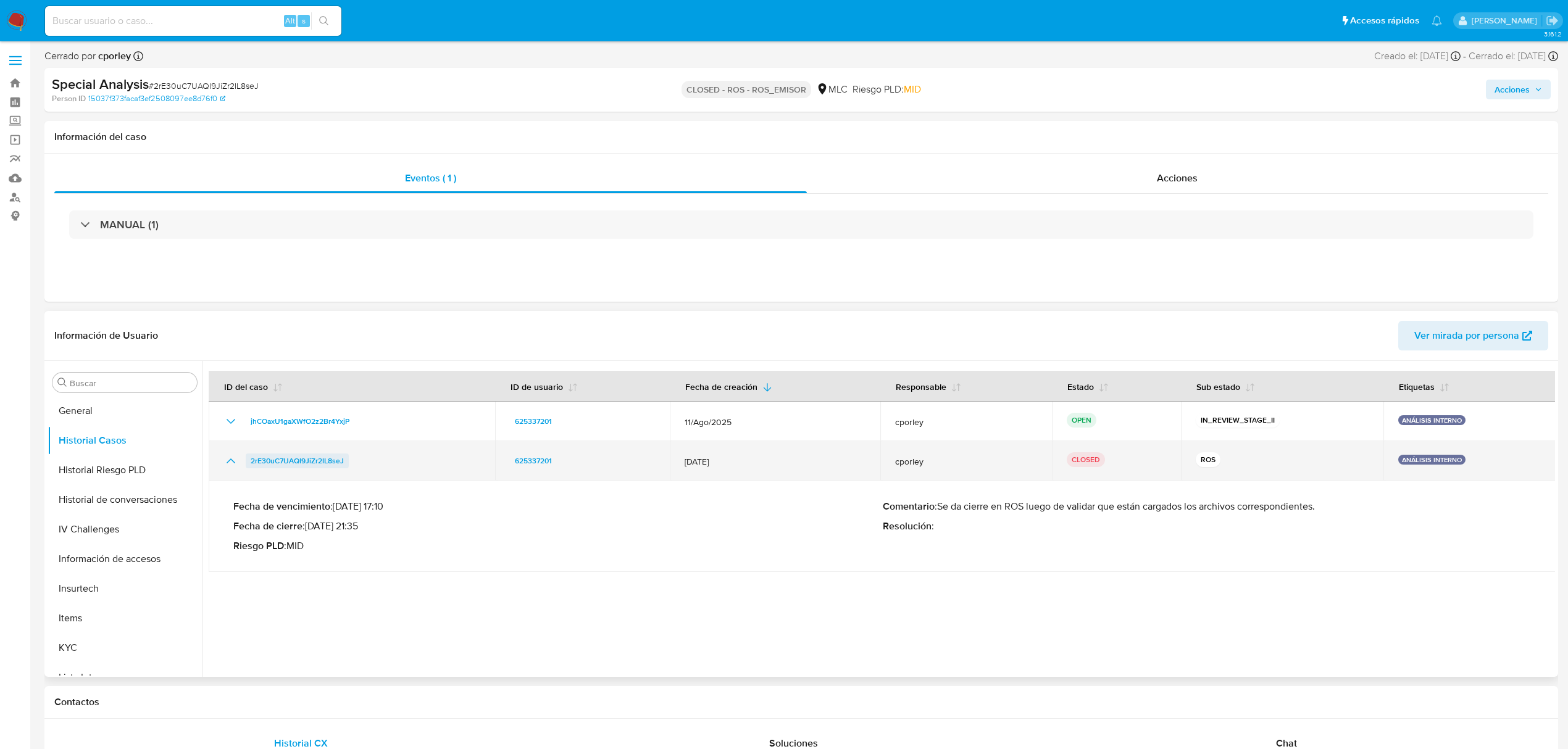
click at [338, 464] on span "2rE30uC7UAQI9JiZr2IL8seJ" at bounding box center [297, 460] width 93 height 15
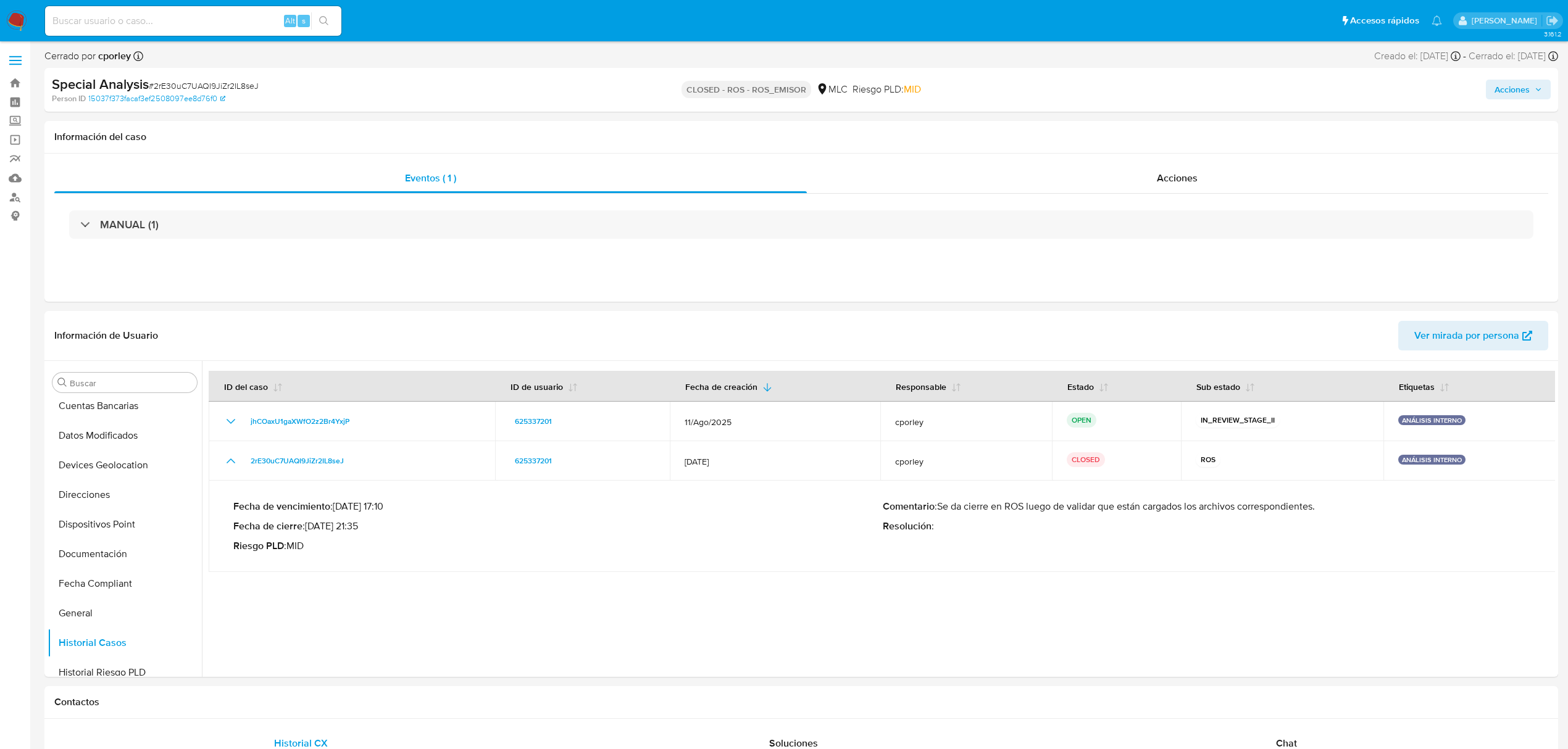
scroll to position [169, 0]
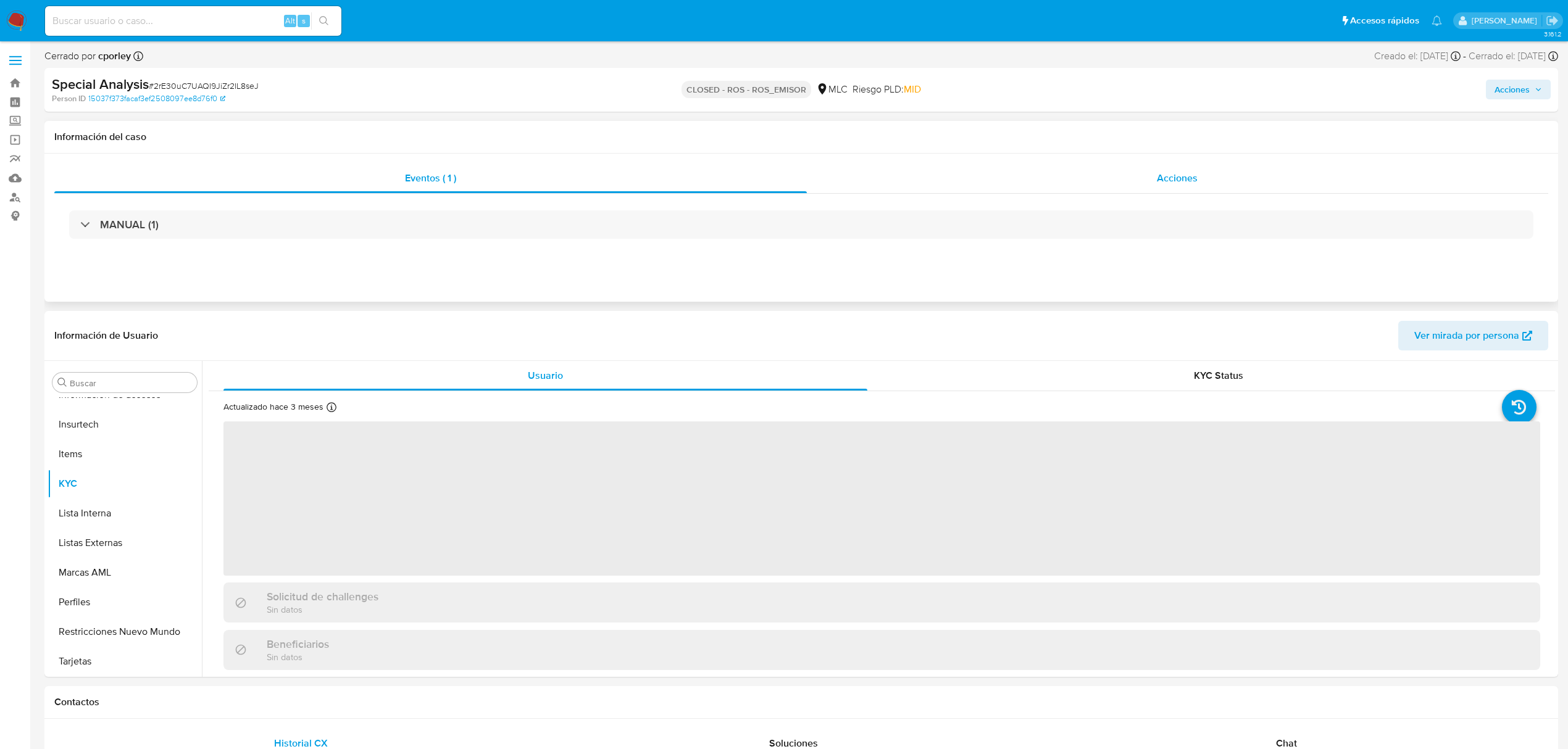
scroll to position [580, 0]
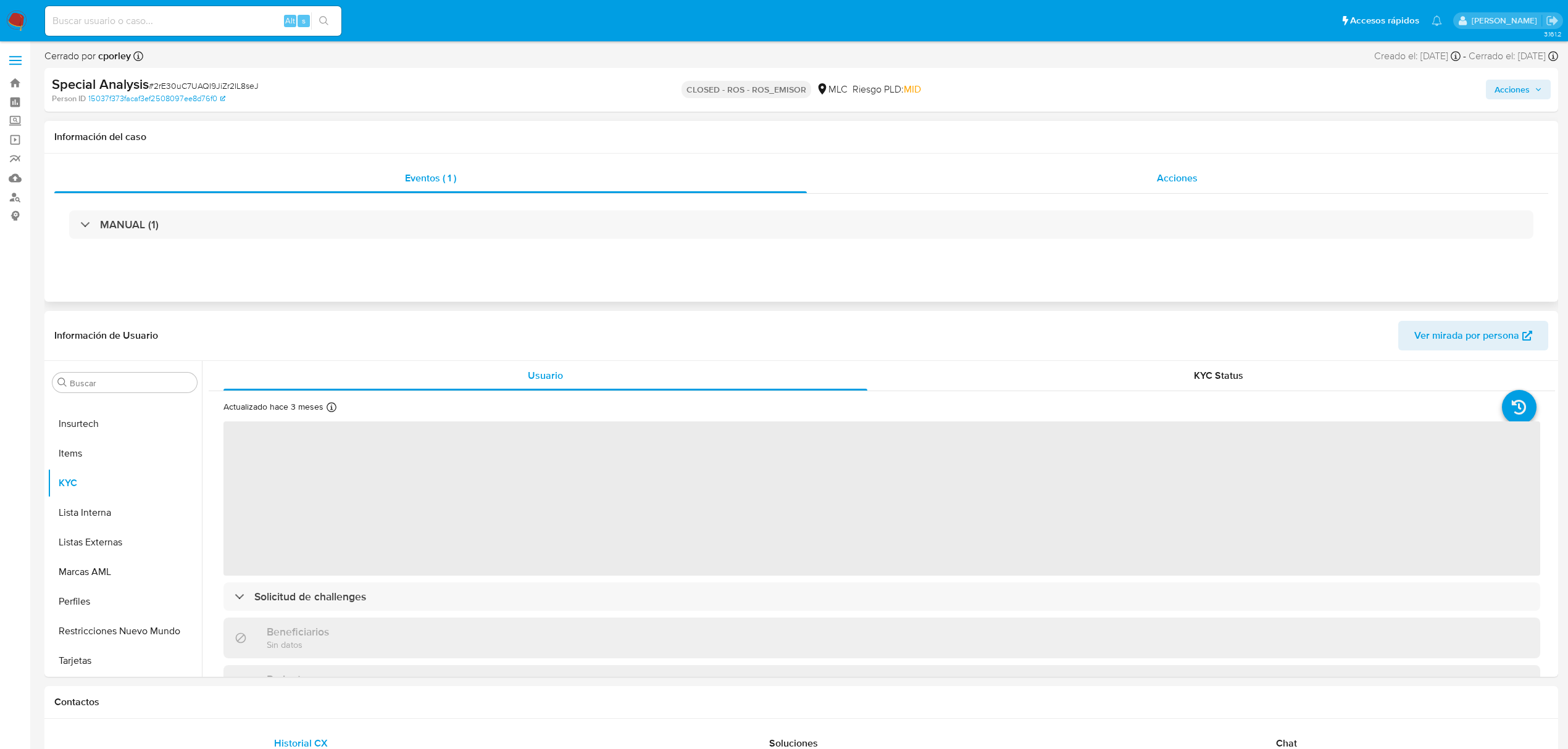
select select "10"
click at [1027, 178] on div "Acciones" at bounding box center [1177, 178] width 742 height 30
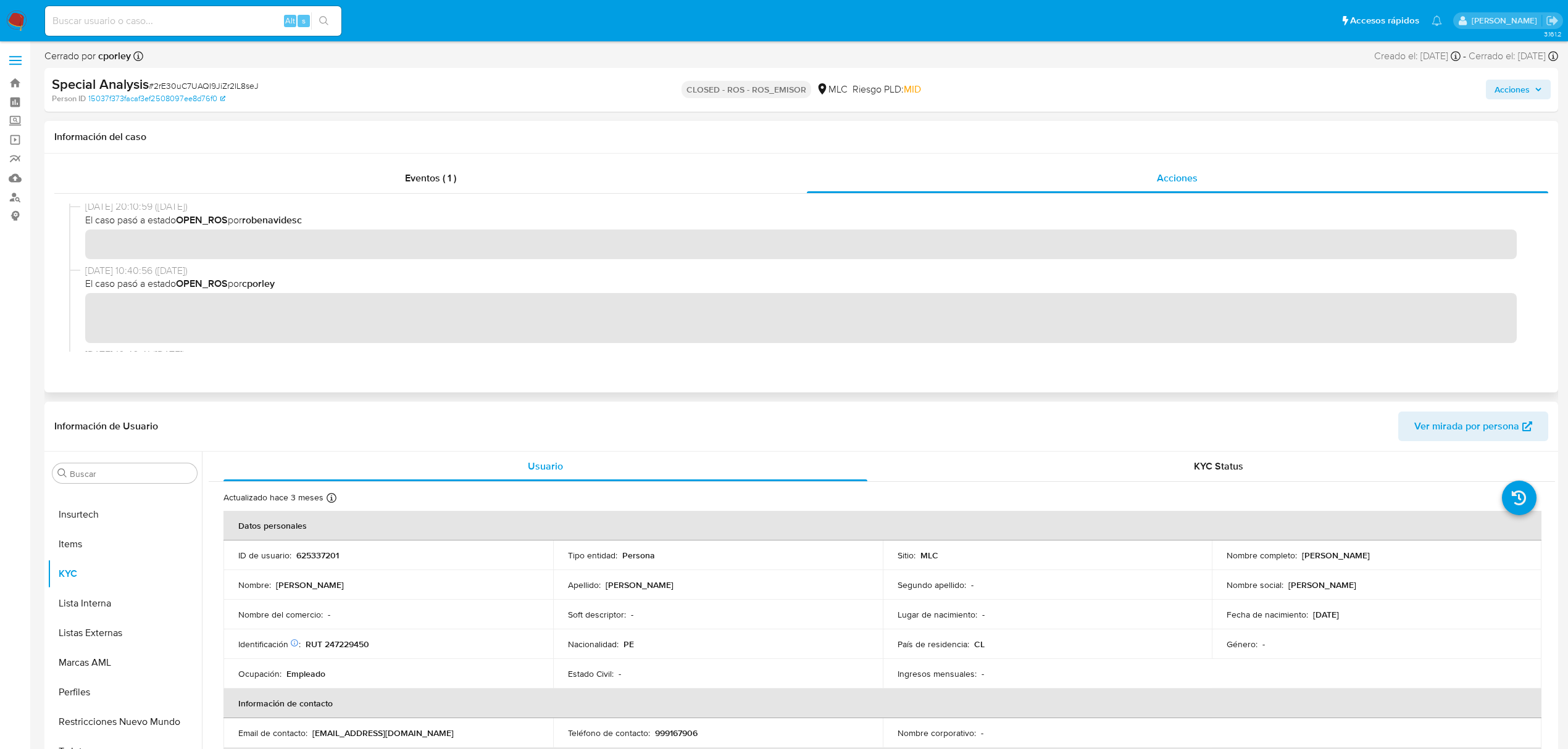
scroll to position [0, 0]
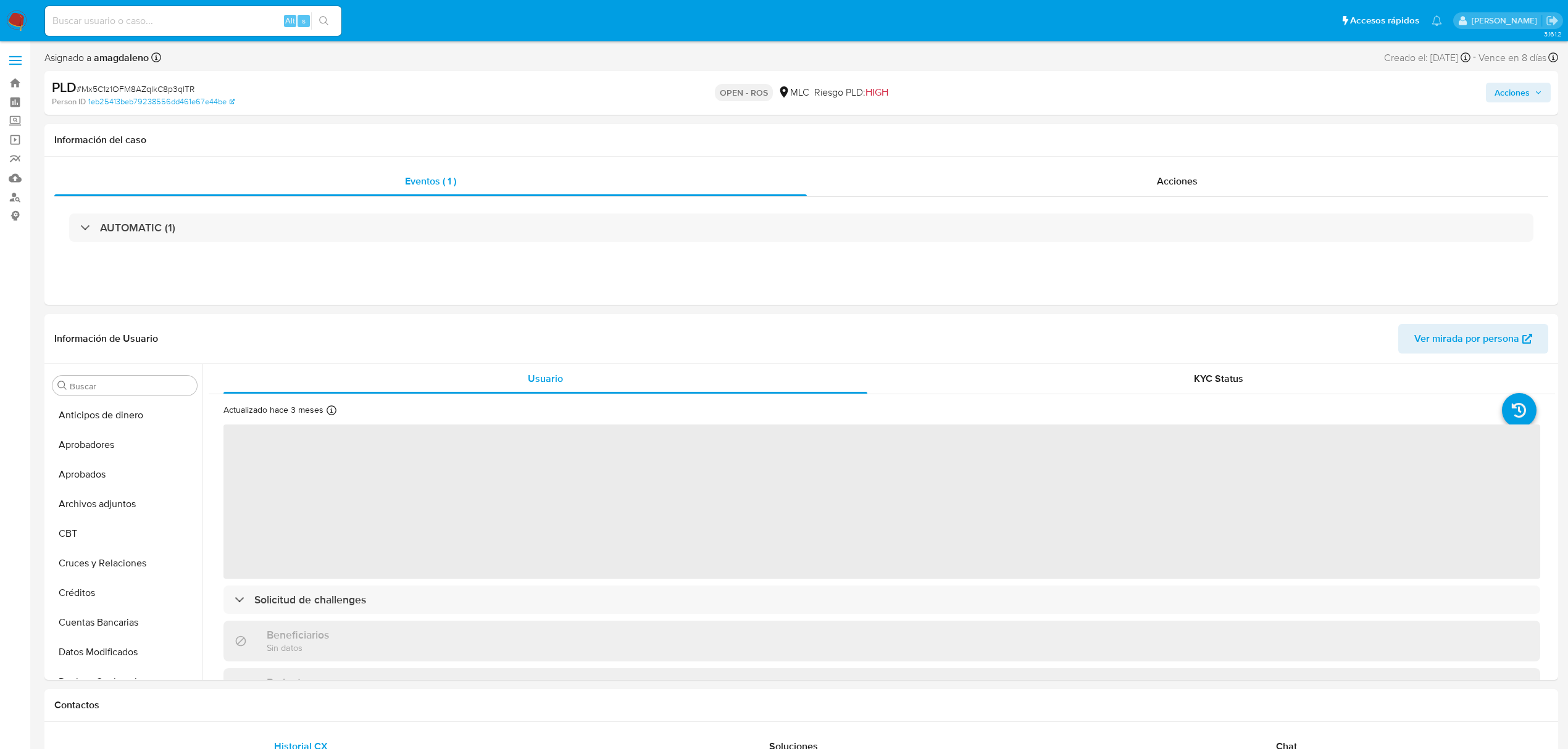
select select "10"
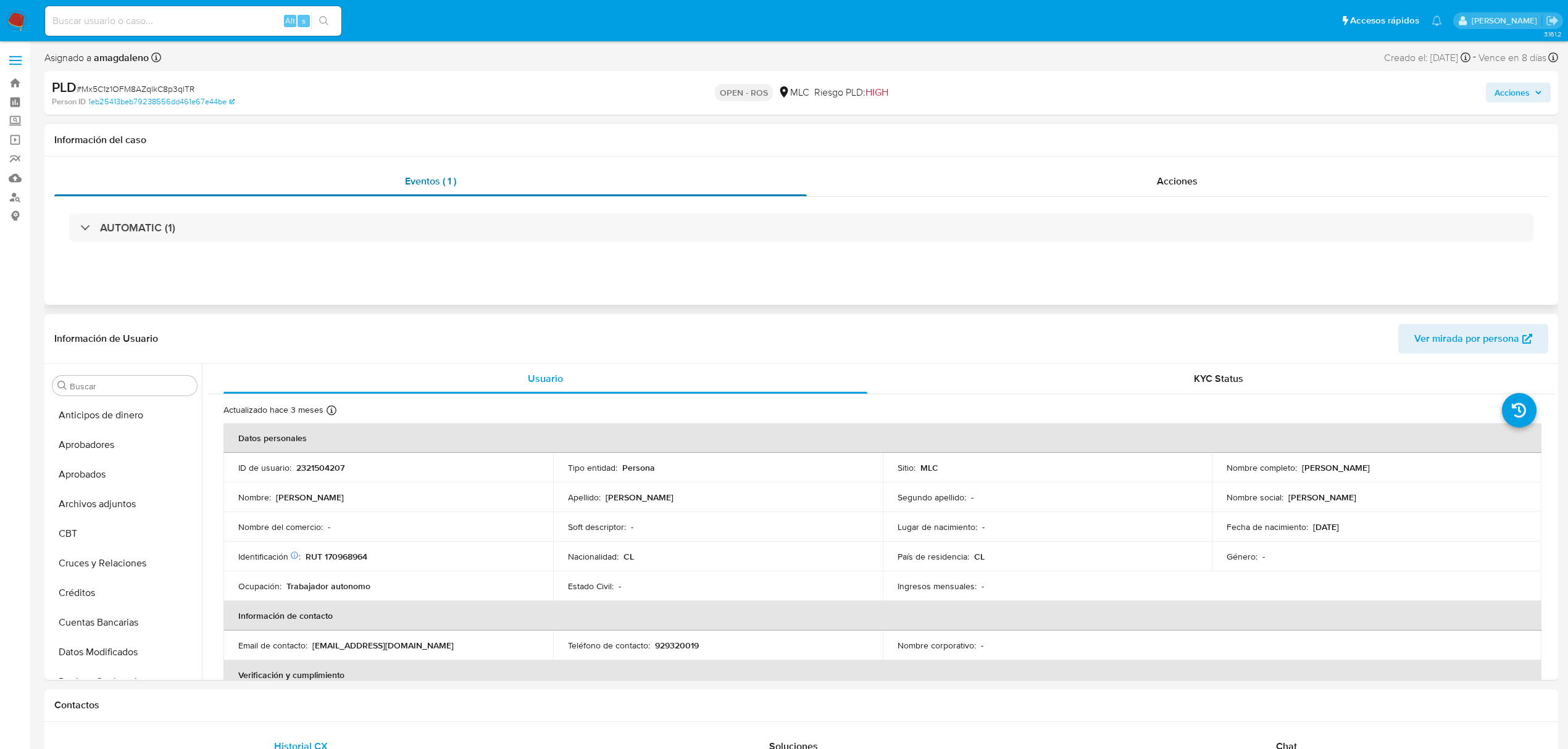
scroll to position [580, 0]
click at [346, 556] on p "RUT 170968964" at bounding box center [336, 556] width 62 height 11
click at [314, 467] on p "2321504207" at bounding box center [320, 467] width 48 height 11
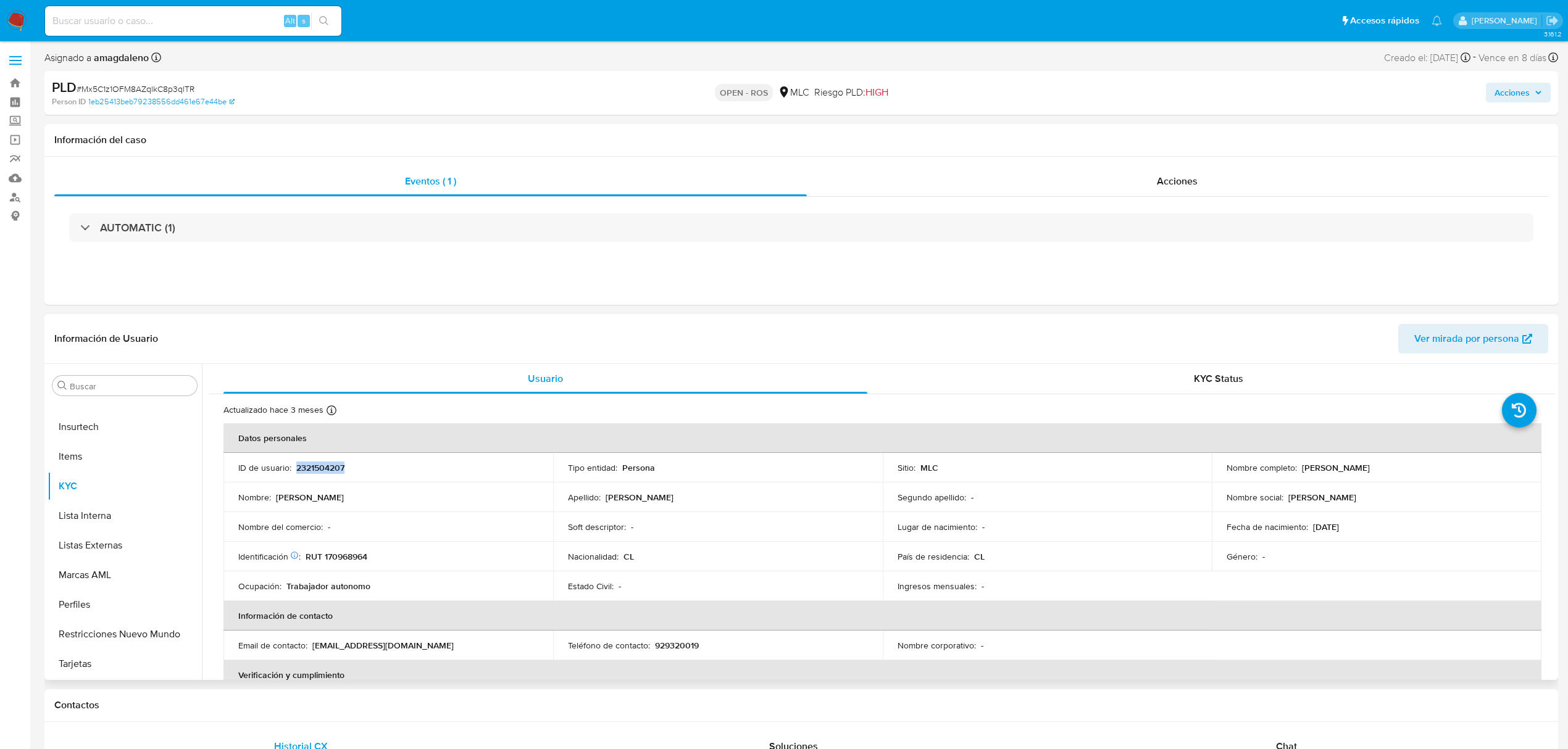
copy p "2321504207"
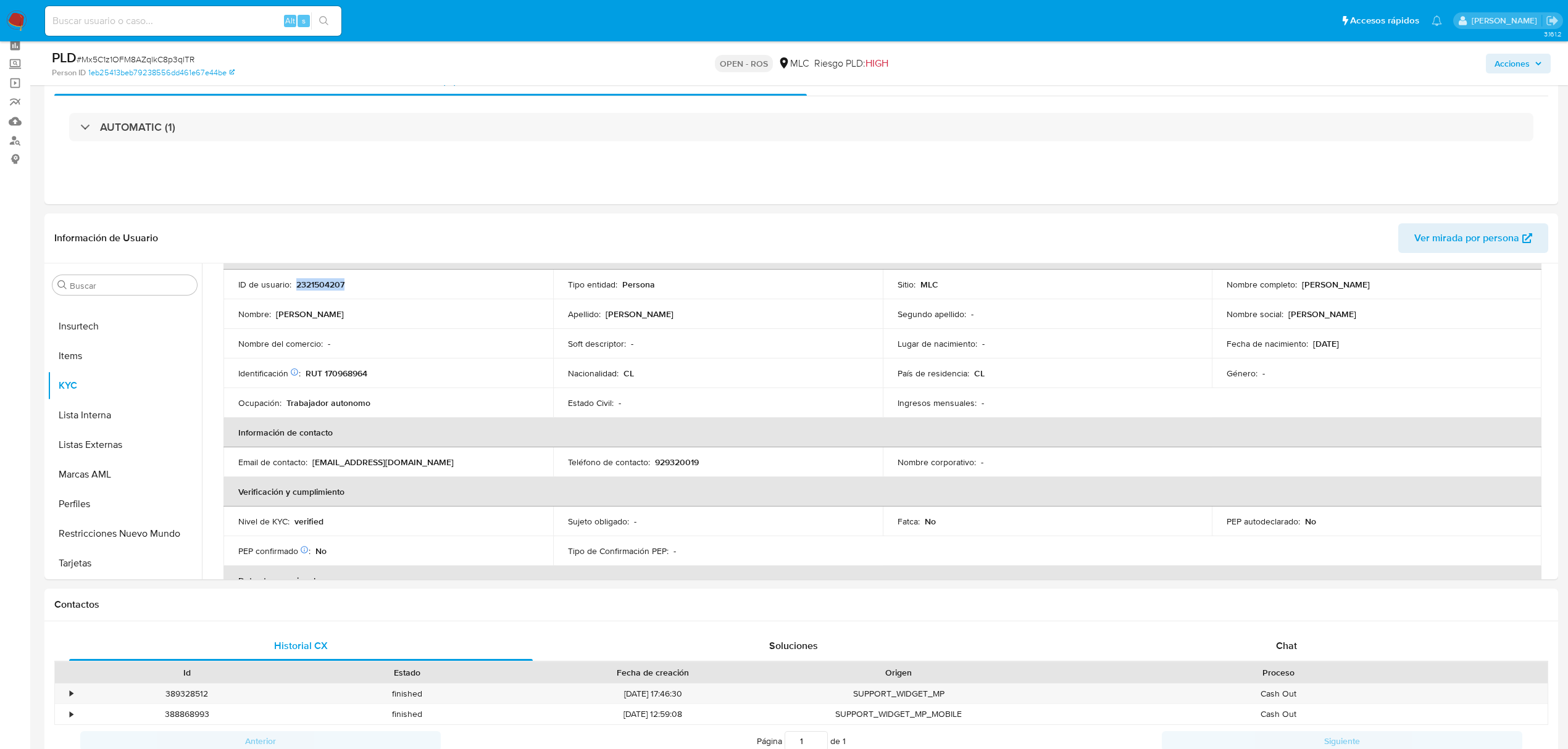
scroll to position [134, 0]
